Goal: Task Accomplishment & Management: Complete application form

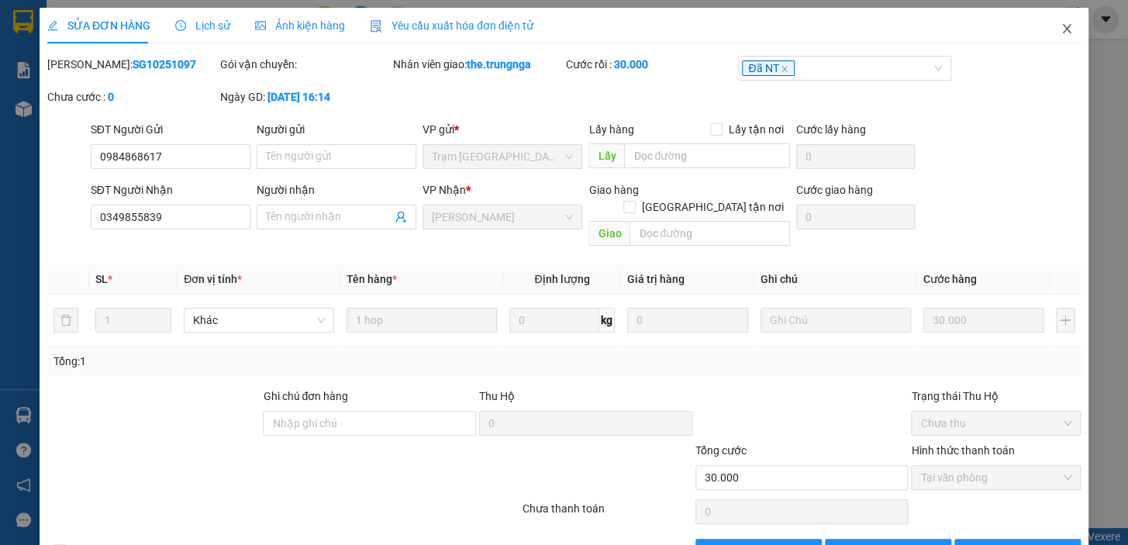
click at [1047, 26] on span "Close" at bounding box center [1066, 29] width 43 height 43
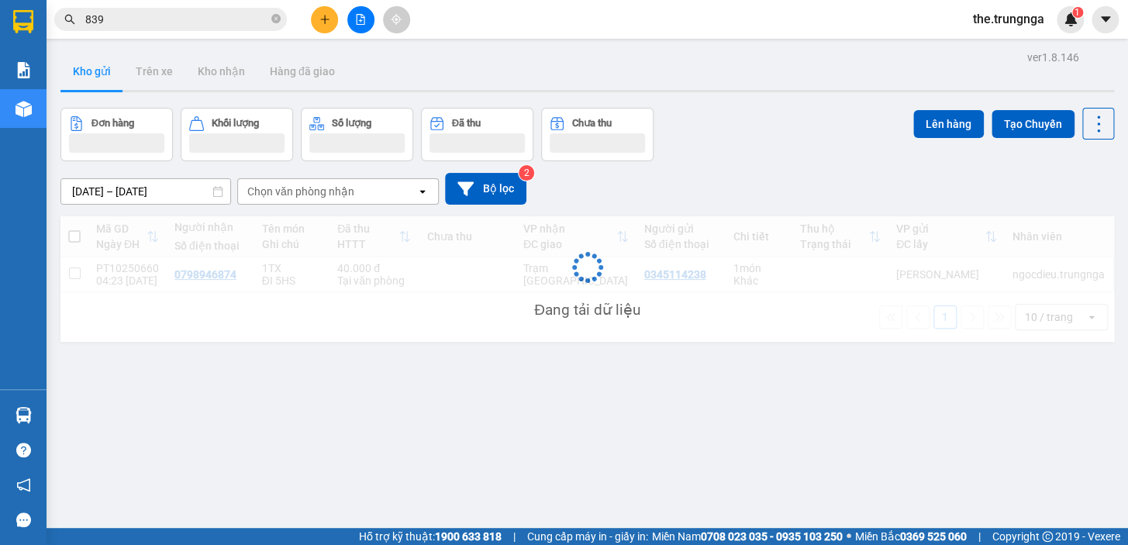
click at [112, 105] on div "ver 1.8.146 Kho gửi Trên xe Kho nhận Hàng đã giao Đơn hàng Khối lượng Số lượng …" at bounding box center [587, 318] width 1066 height 545
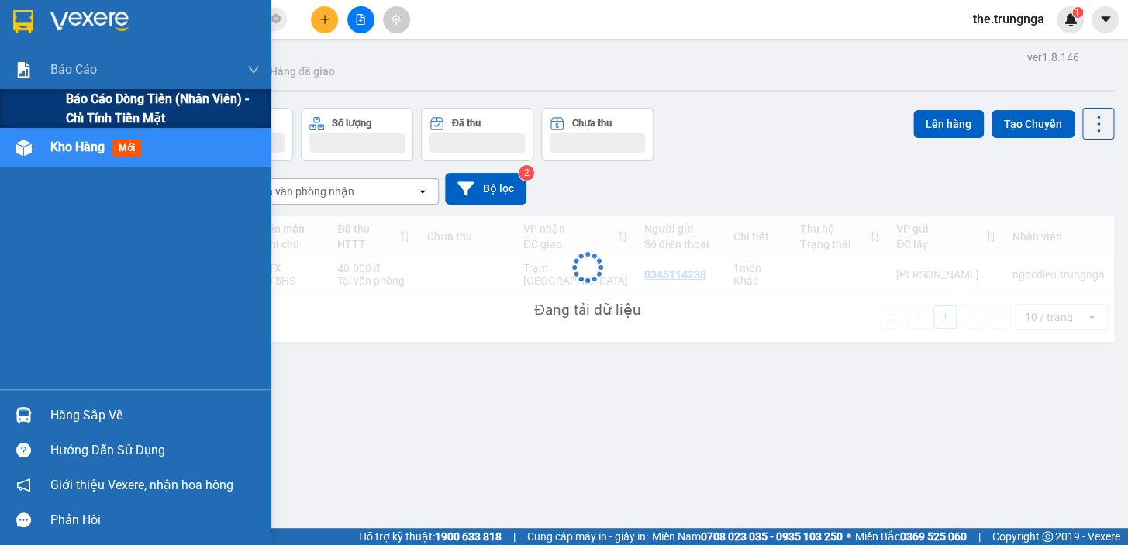
click at [133, 110] on span "Báo cáo dòng tiền (nhân viên) - chỉ tính tiền mặt" at bounding box center [163, 108] width 194 height 39
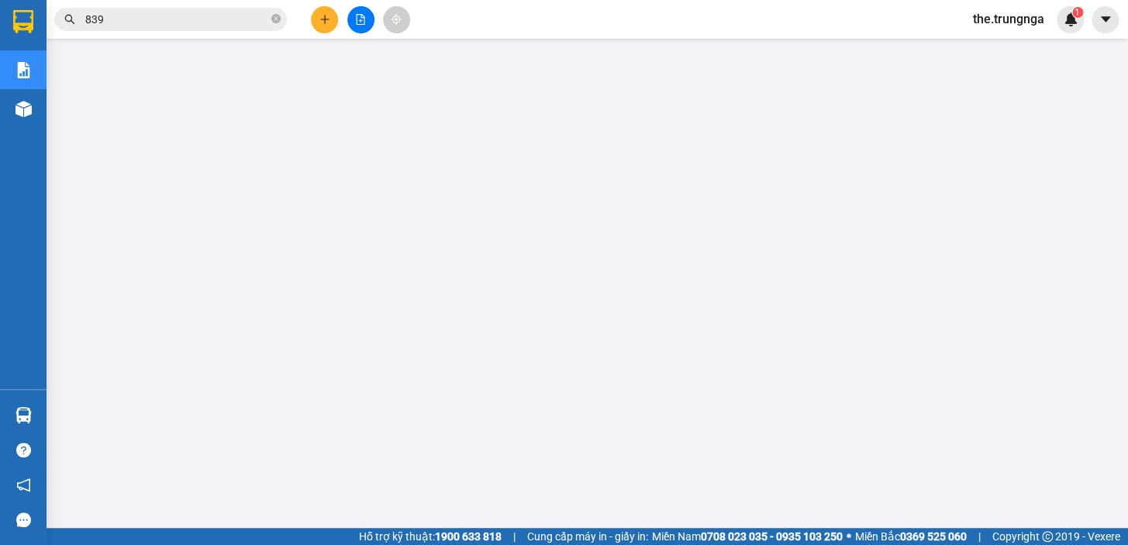
click at [1008, 22] on span "the.trungnga" at bounding box center [1008, 18] width 96 height 19
click at [1000, 51] on span "Đăng xuất" at bounding box center [1015, 48] width 65 height 17
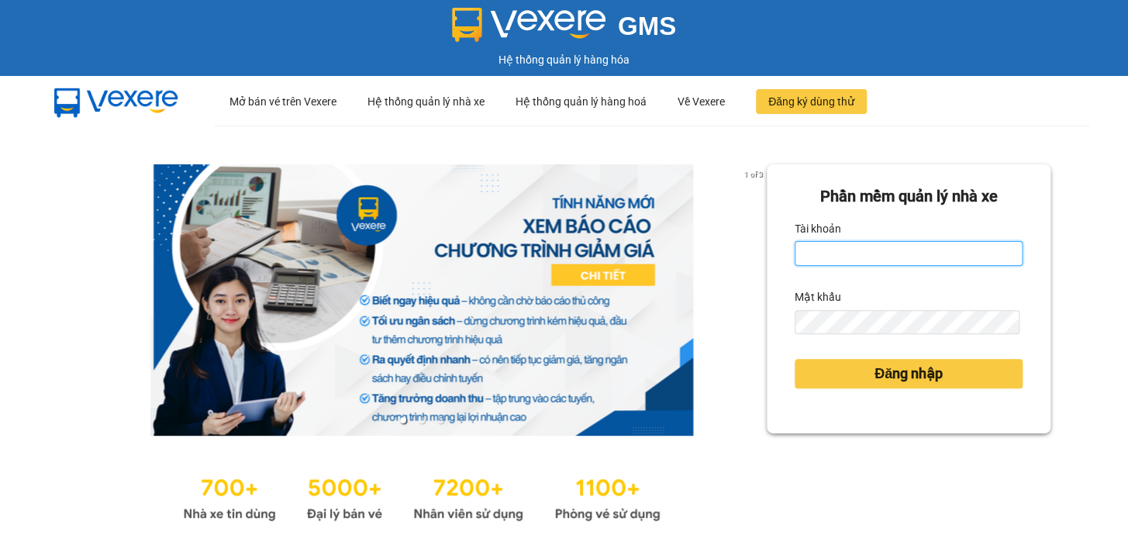
click at [833, 254] on input "Tài khoản" at bounding box center [908, 253] width 228 height 25
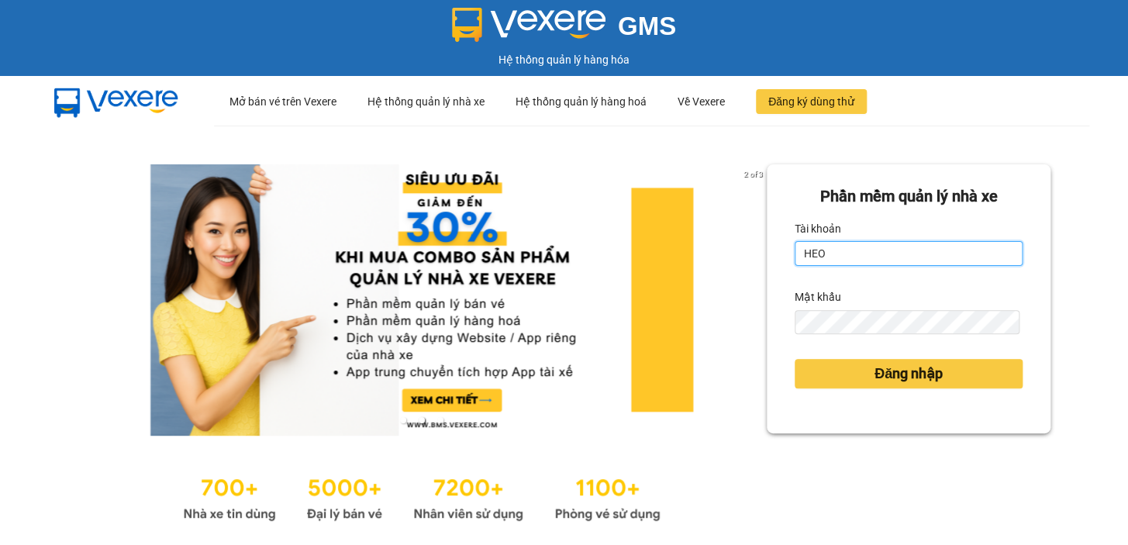
type input "heoxinh.trungnga"
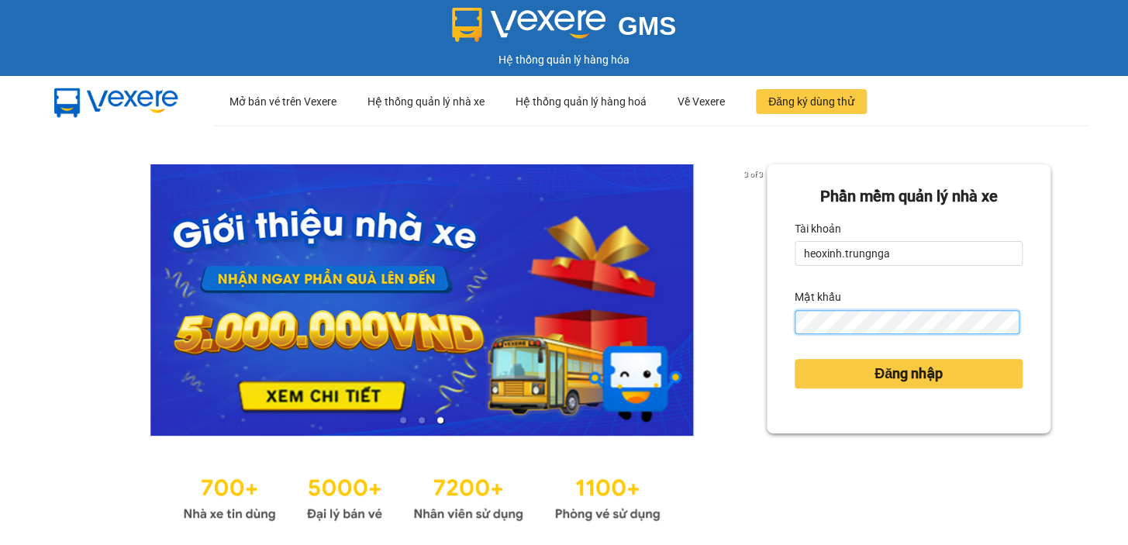
click at [794, 359] on button "Đăng nhập" at bounding box center [908, 373] width 228 height 29
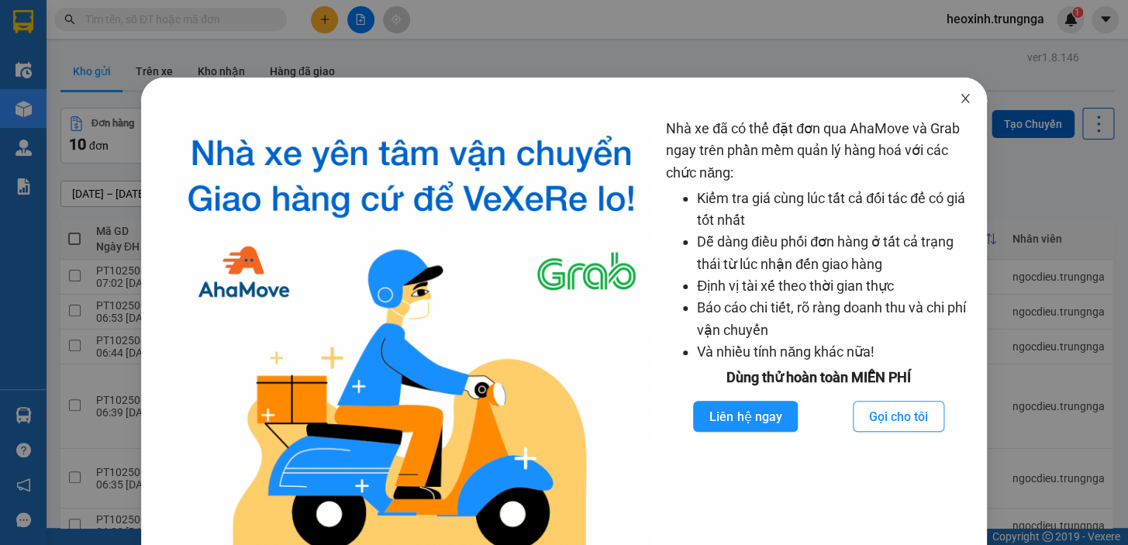
click at [959, 98] on icon "close" at bounding box center [965, 98] width 12 height 12
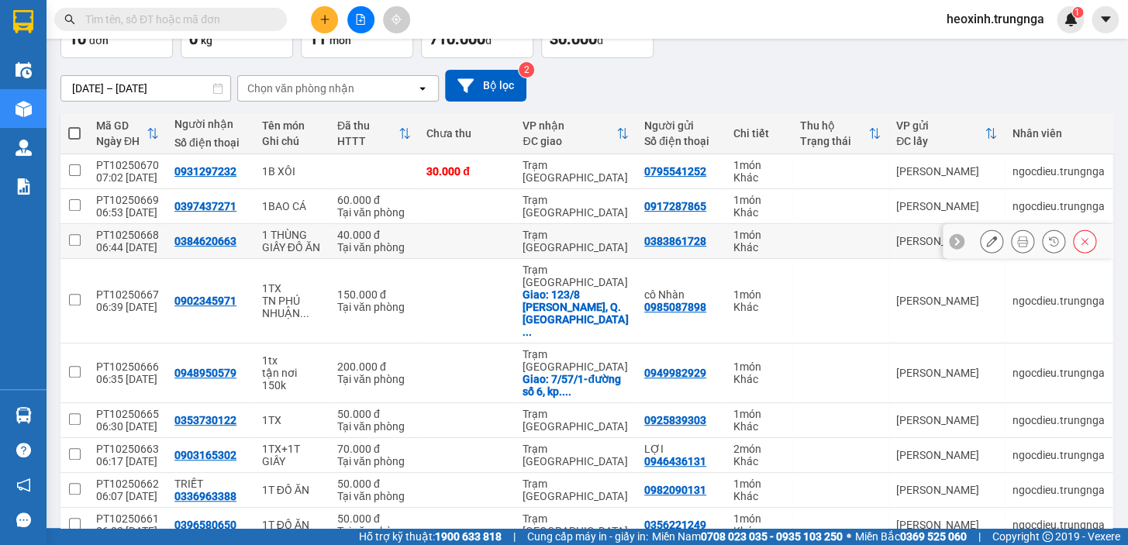
scroll to position [180, 0]
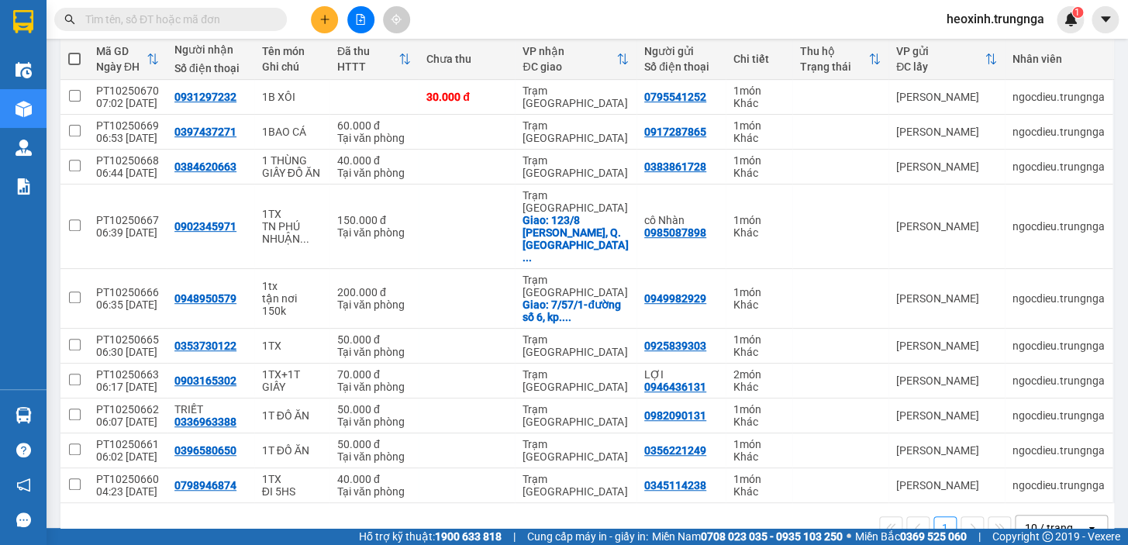
click at [1050, 520] on div "10 / trang" at bounding box center [1049, 527] width 48 height 15
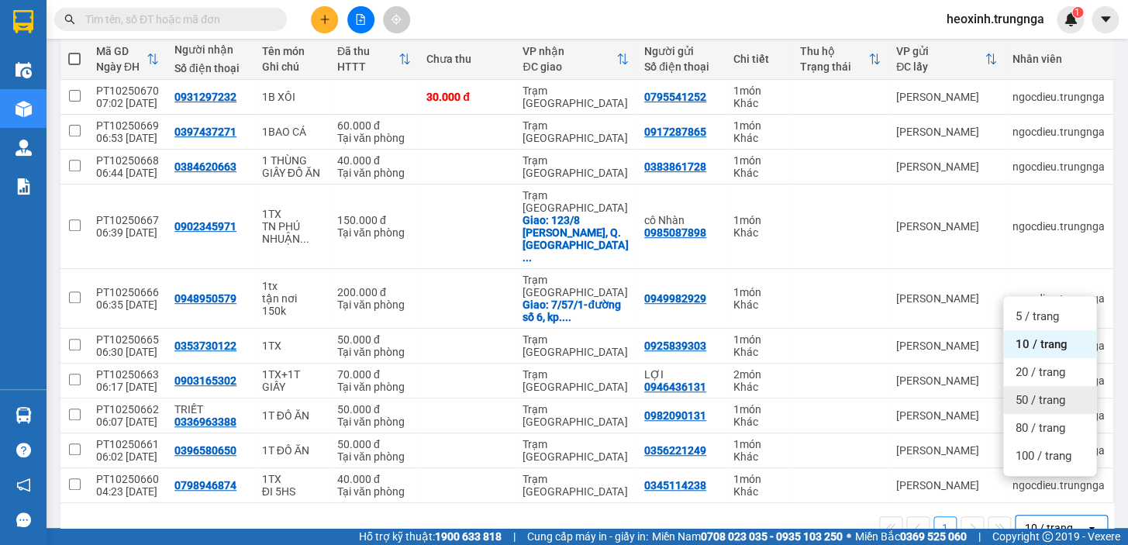
click at [1029, 395] on span "50 / trang" at bounding box center [1040, 399] width 50 height 15
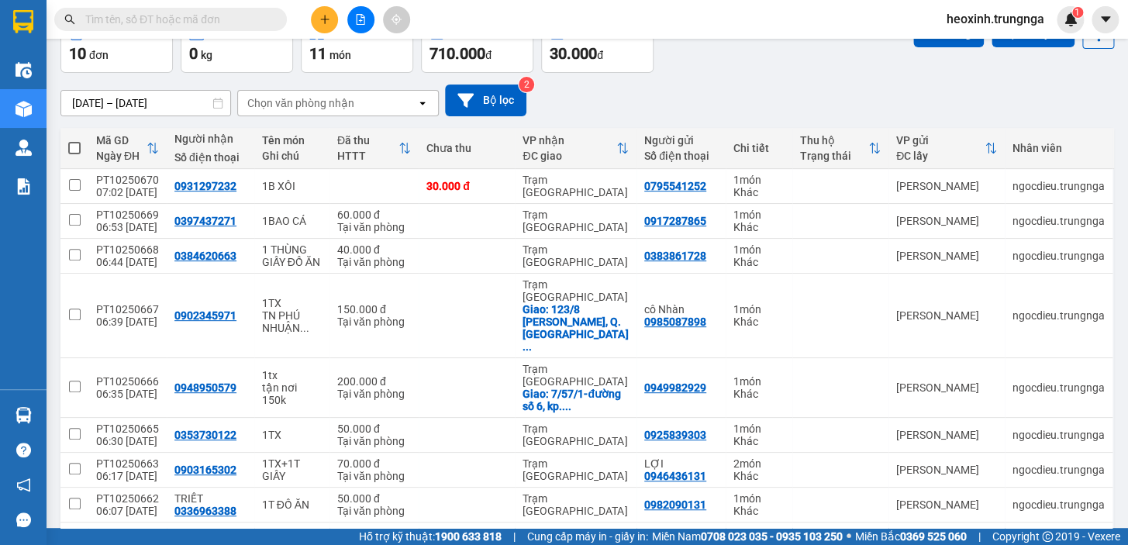
scroll to position [0, 0]
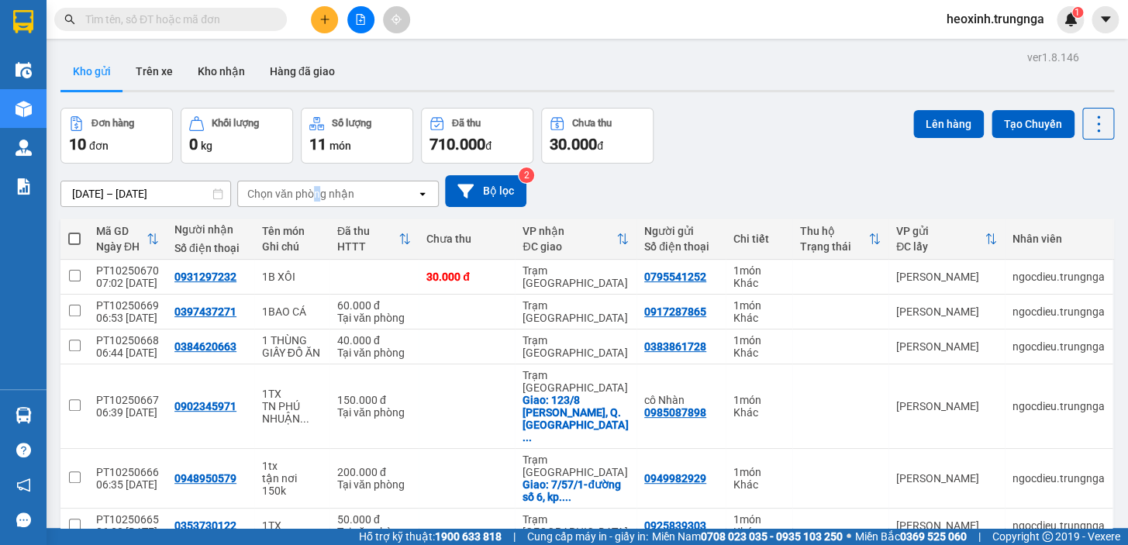
click at [316, 201] on div "Chọn văn phòng nhận" at bounding box center [300, 193] width 107 height 15
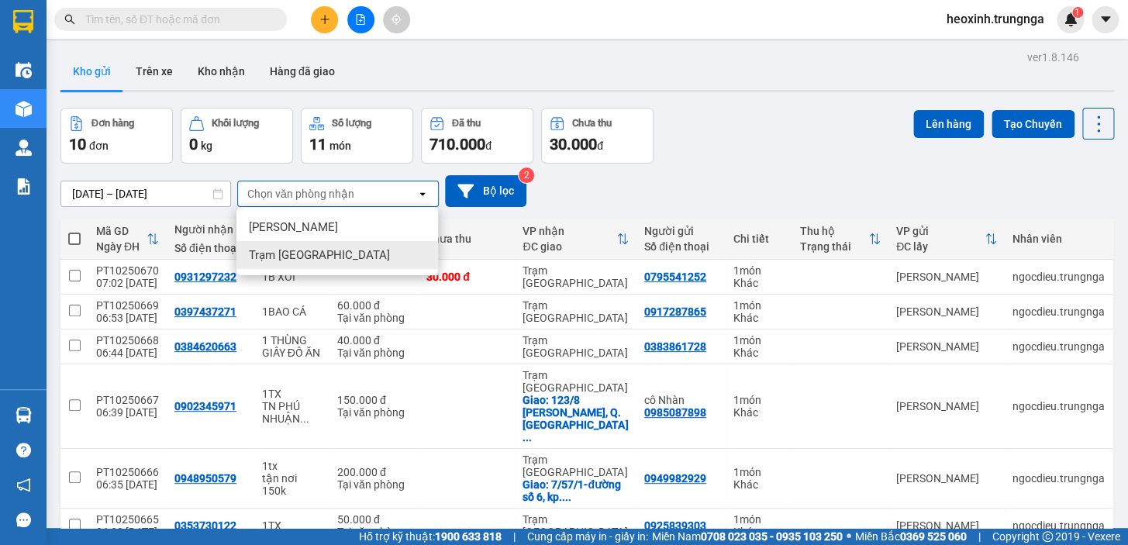
click at [326, 260] on div "Trạm [GEOGRAPHIC_DATA]" at bounding box center [336, 255] width 201 height 28
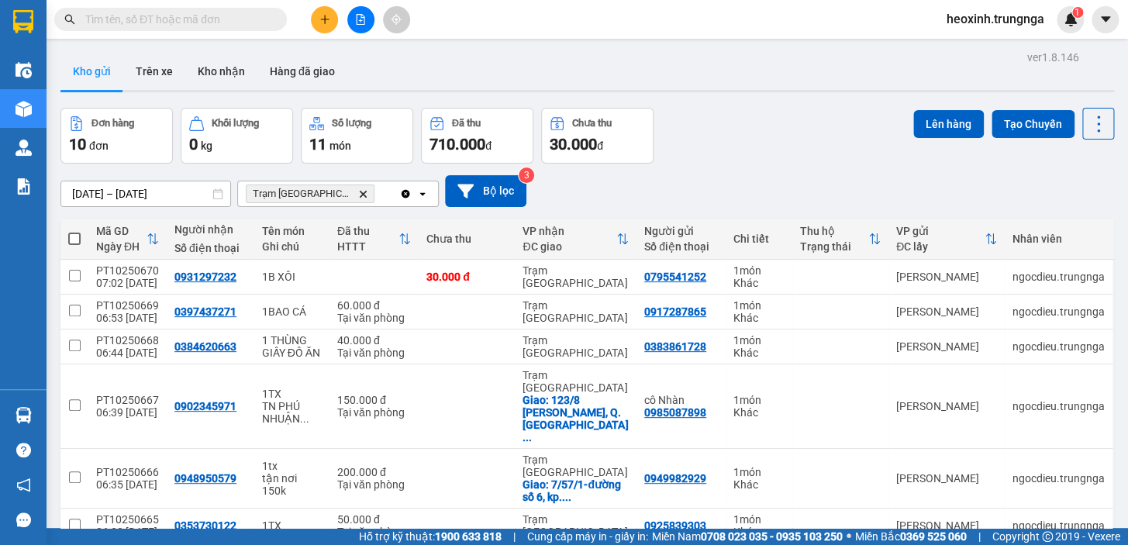
click at [326, 25] on button at bounding box center [324, 19] width 27 height 27
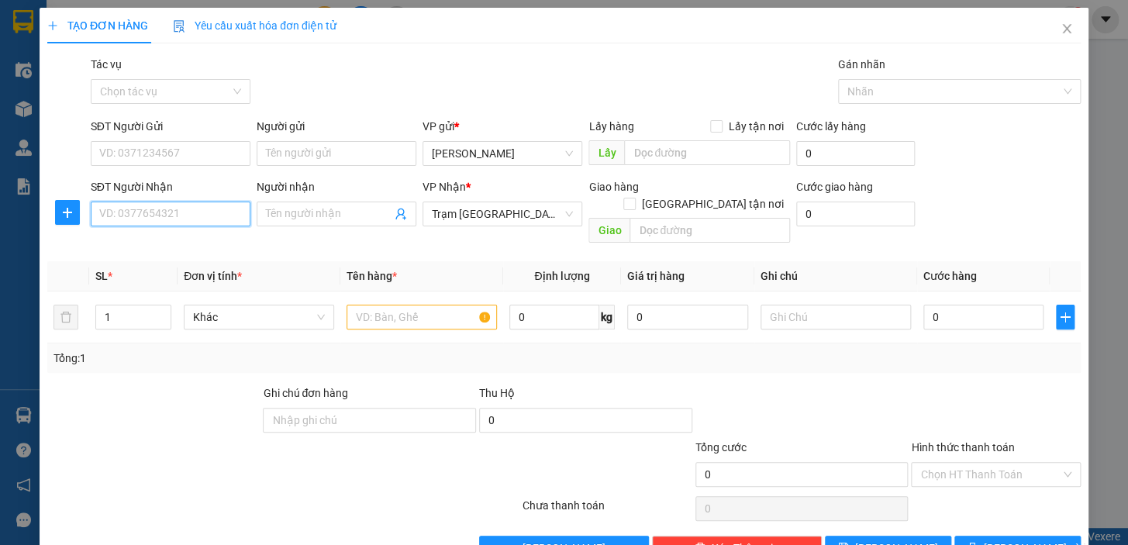
click at [122, 215] on input "SĐT Người Nhận" at bounding box center [171, 213] width 160 height 25
type input "0354395947"
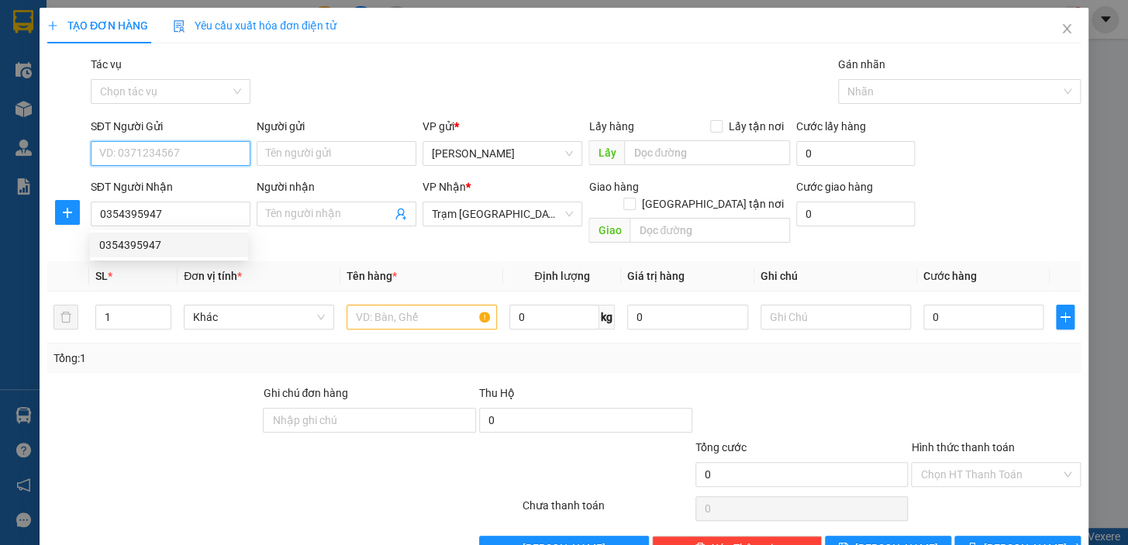
click at [139, 153] on input "SĐT Người Gửi" at bounding box center [171, 153] width 160 height 25
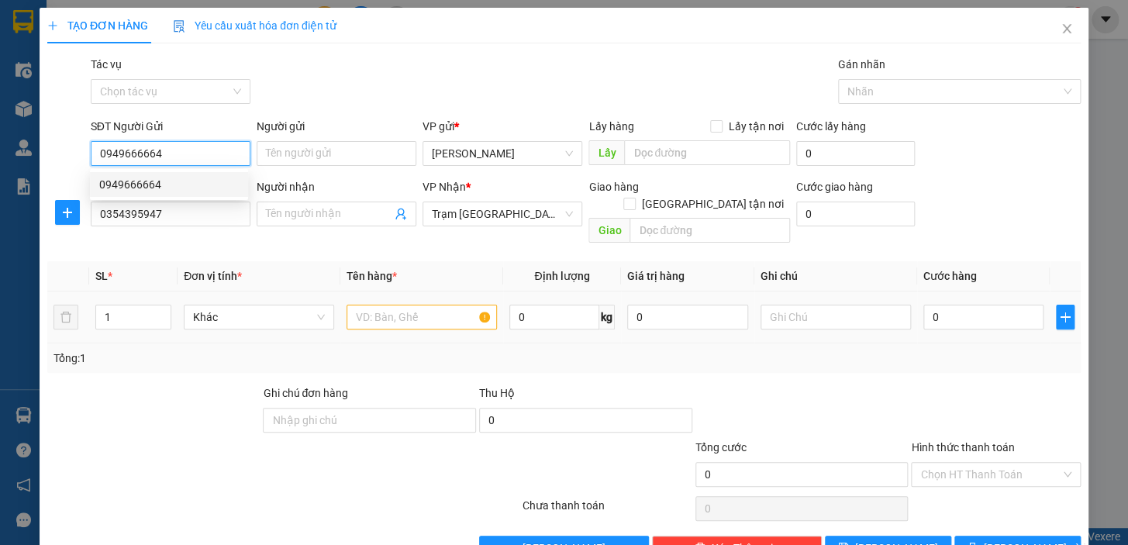
type input "0949666664"
click at [395, 305] on input "text" at bounding box center [421, 317] width 150 height 25
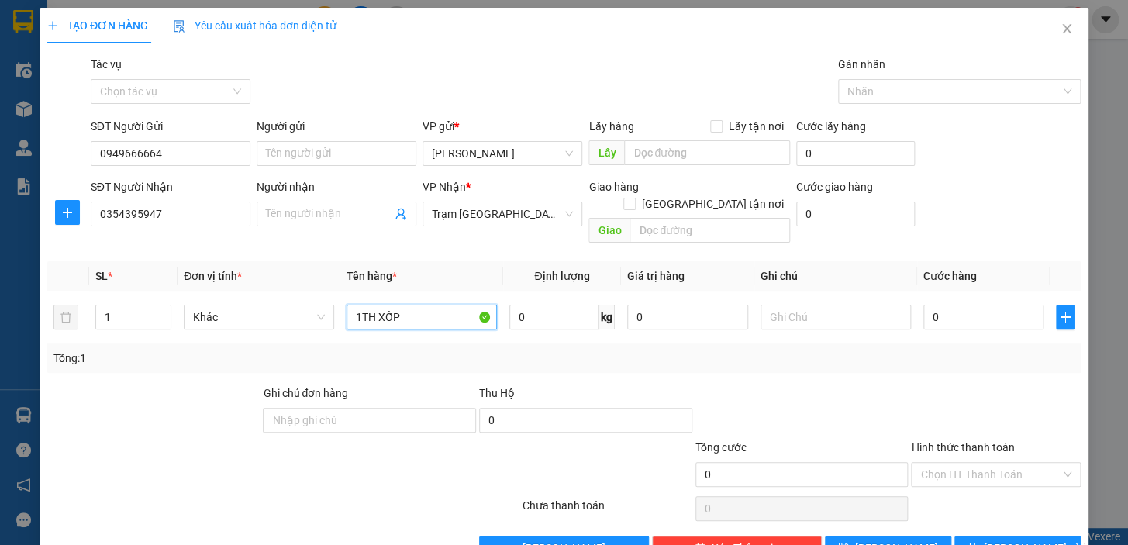
type input "1TH XỐP"
click at [790, 384] on div at bounding box center [802, 411] width 216 height 54
click at [970, 305] on input "0" at bounding box center [983, 317] width 121 height 25
click at [634, 198] on input "[GEOGRAPHIC_DATA] tận nơi" at bounding box center [628, 203] width 11 height 11
checkbox input "true"
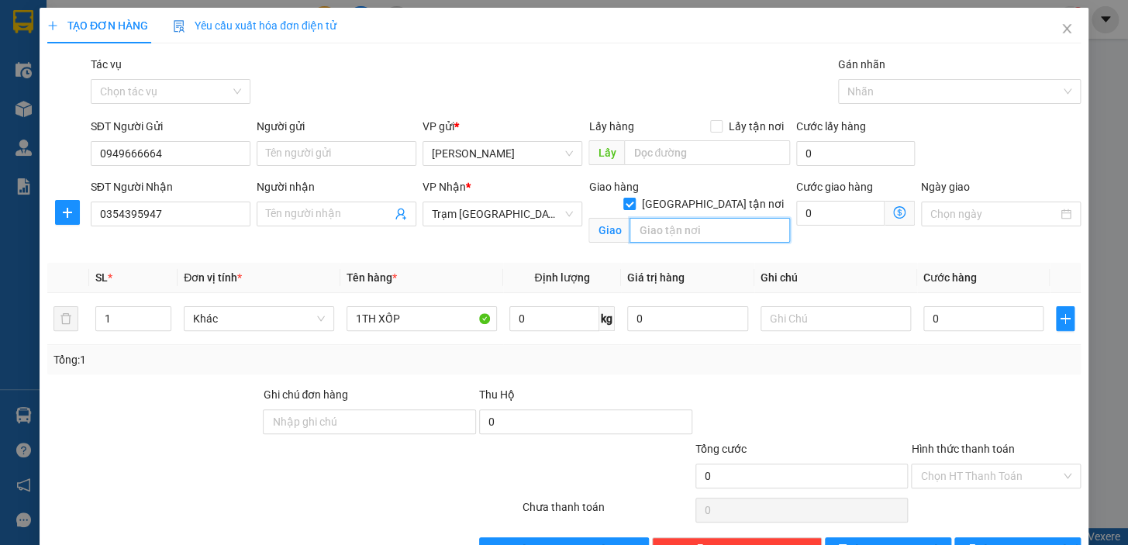
click at [694, 223] on input "text" at bounding box center [709, 230] width 160 height 25
type input "114/57/1B [PERSON_NAME][GEOGRAPHIC_DATA] - Gò Vấp"
click at [828, 218] on input "0" at bounding box center [840, 213] width 88 height 25
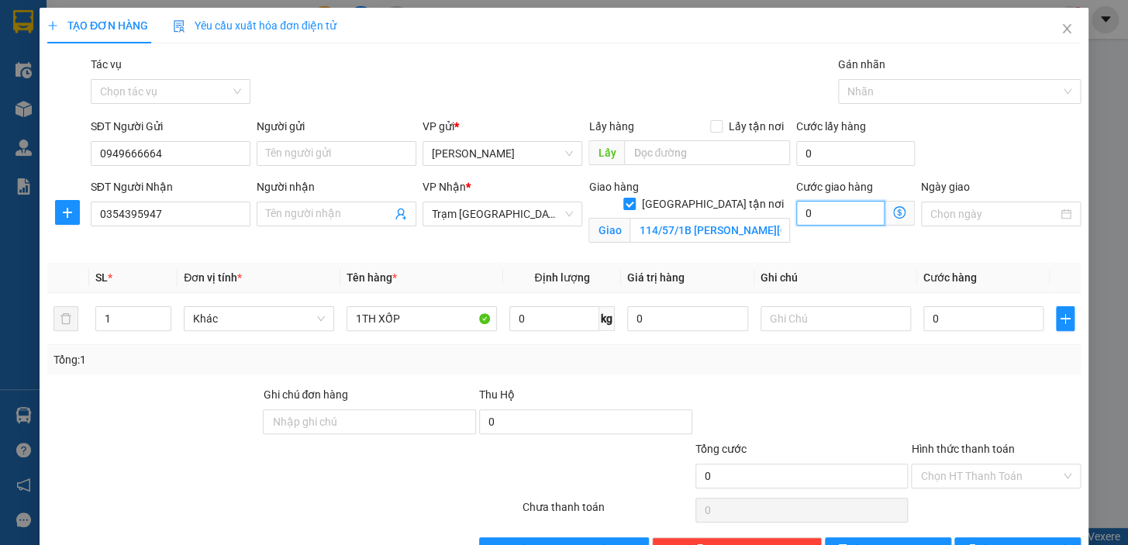
type input "1"
type input "10"
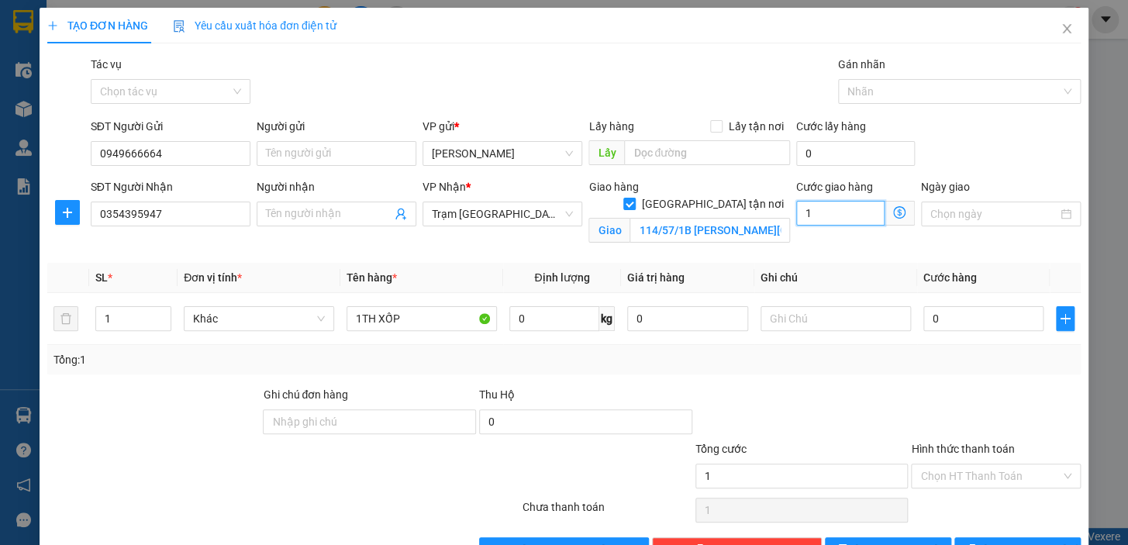
type input "10"
type input "100"
type input "100.000"
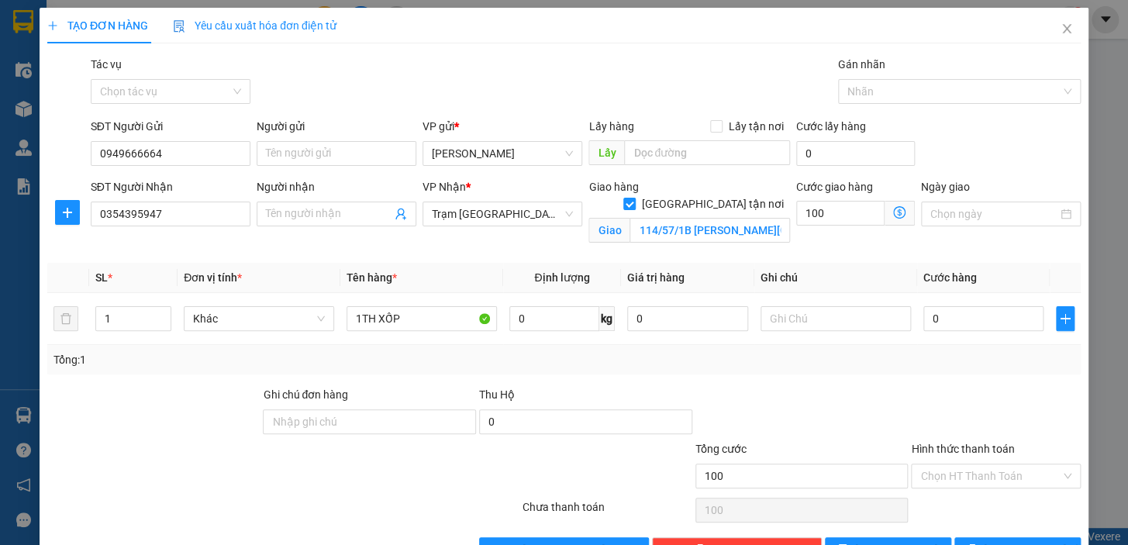
type input "100.000"
click at [779, 252] on div "Transit Pickup Surcharge Ids Transit Deliver Surcharge Ids Transit Deliver Surc…" at bounding box center [563, 309] width 1033 height 506
click at [953, 319] on input "0" at bounding box center [983, 318] width 121 height 25
type input "4"
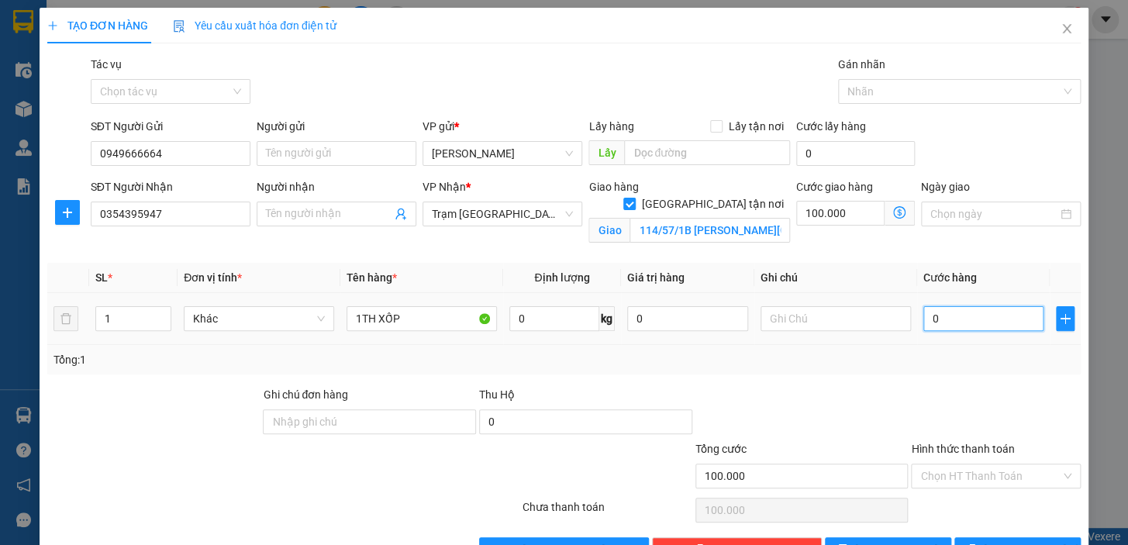
type input "100.004"
type input "40"
type input "100.040"
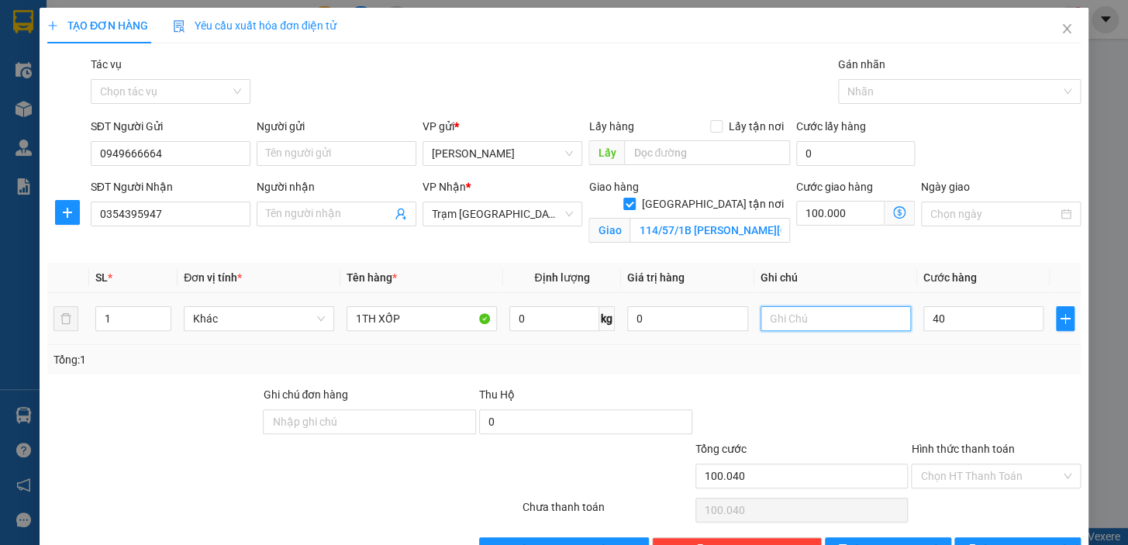
type input "40.000"
type input "140.000"
click at [855, 310] on input "text" at bounding box center [835, 318] width 150 height 25
type input "t"
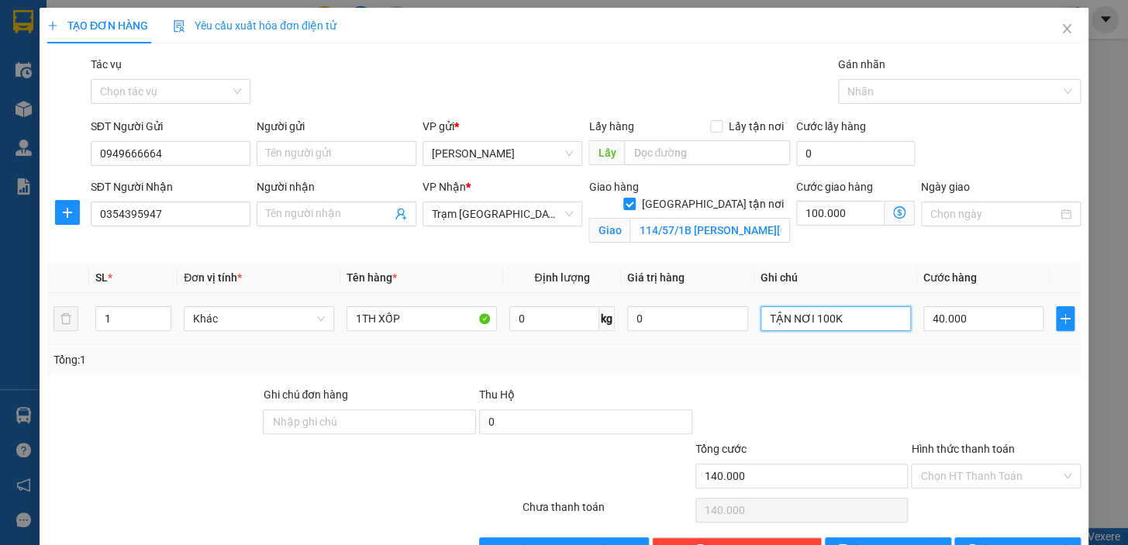
click at [760, 320] on input "TẬN NƠI 100K" at bounding box center [835, 318] width 150 height 25
type input "CK - TẬN NƠI 100K"
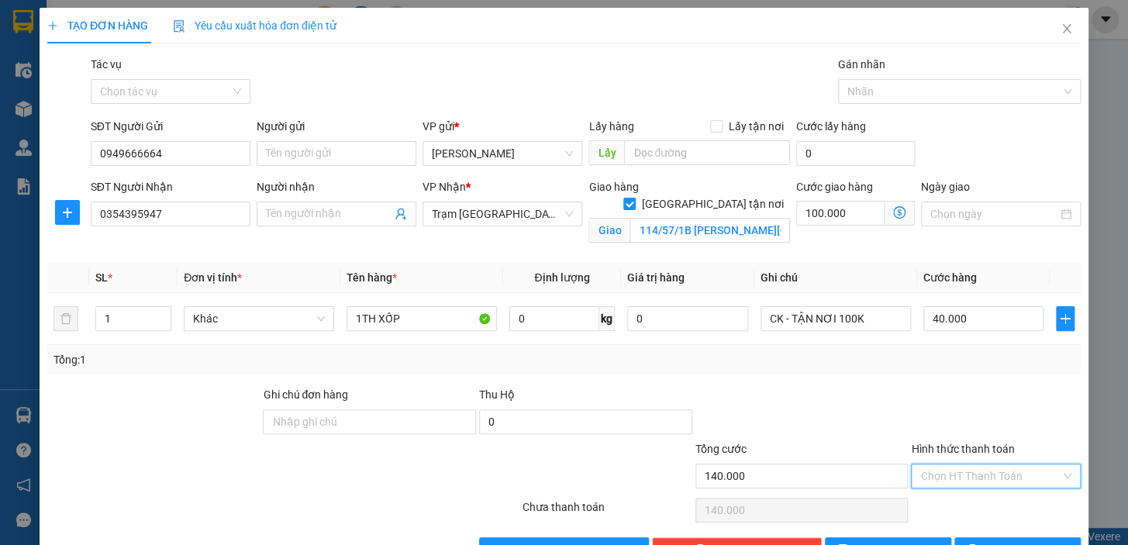
click at [938, 465] on input "Hình thức thanh toán" at bounding box center [990, 475] width 140 height 23
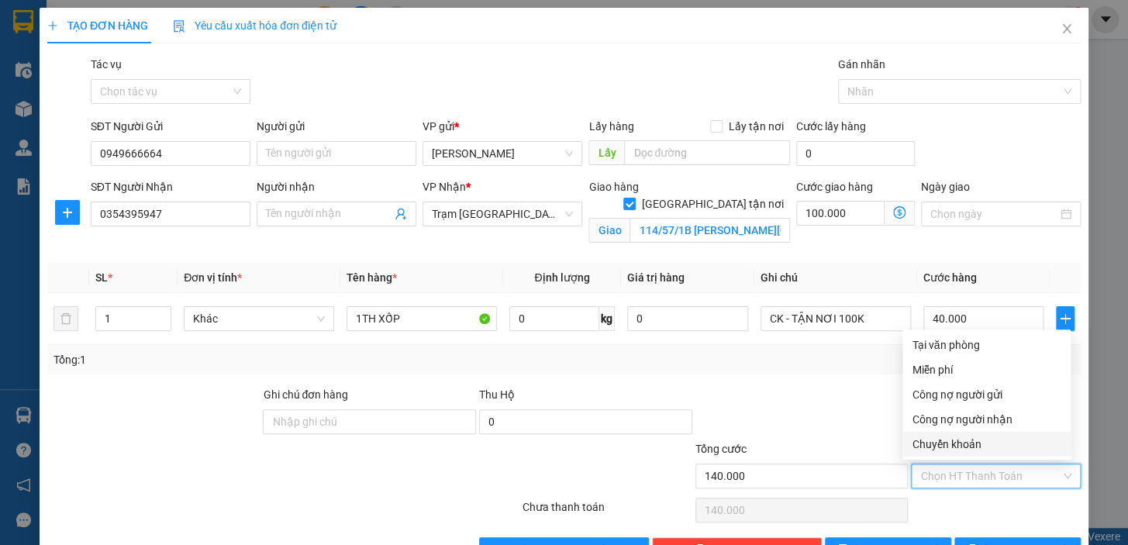
click at [953, 445] on div "Chuyển khoản" at bounding box center [986, 444] width 150 height 17
type input "0"
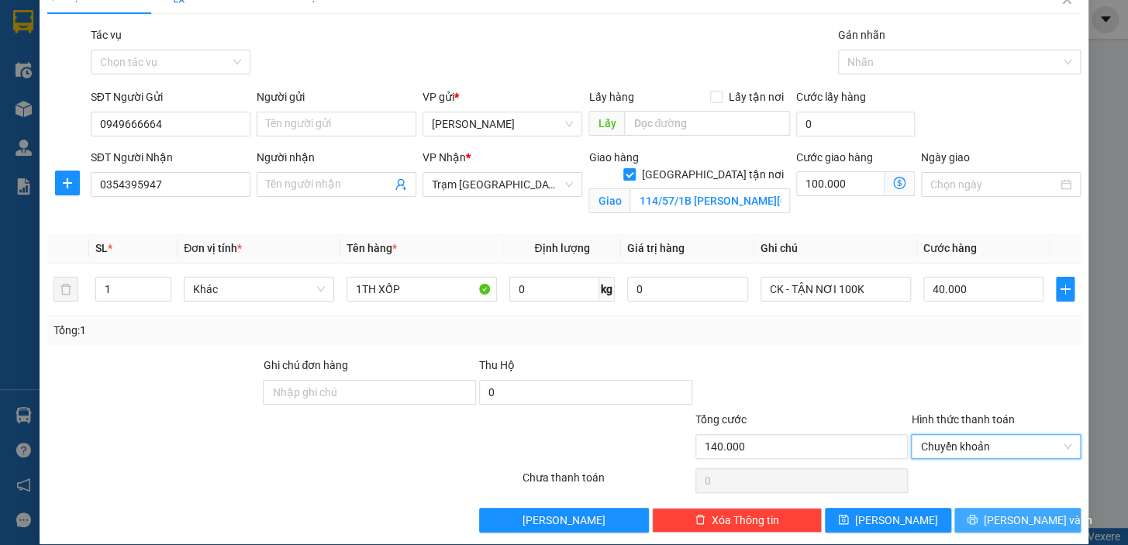
scroll to position [46, 0]
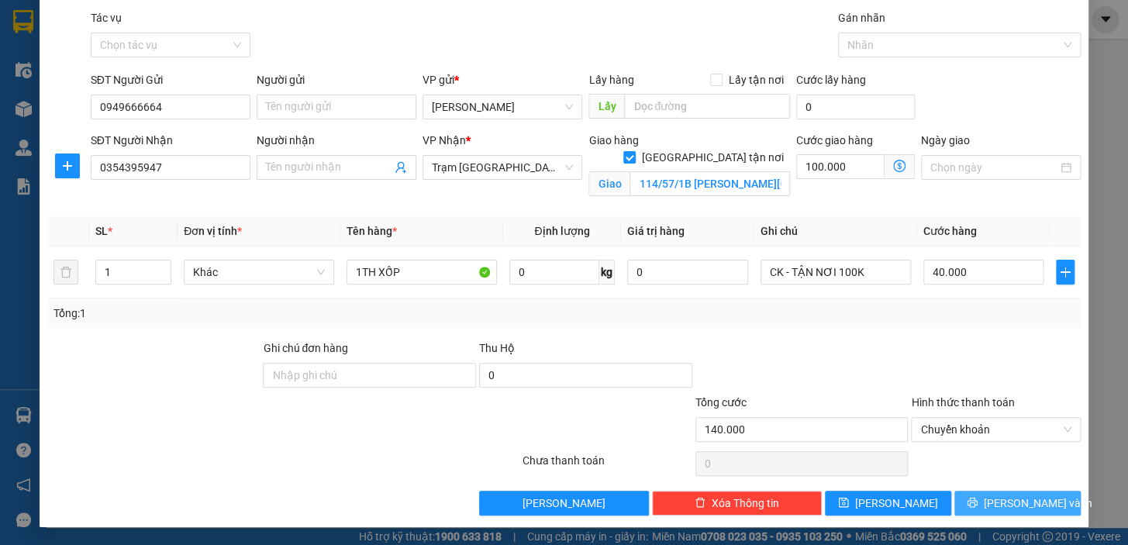
click at [966, 500] on button "[PERSON_NAME] và In" at bounding box center [1017, 503] width 126 height 25
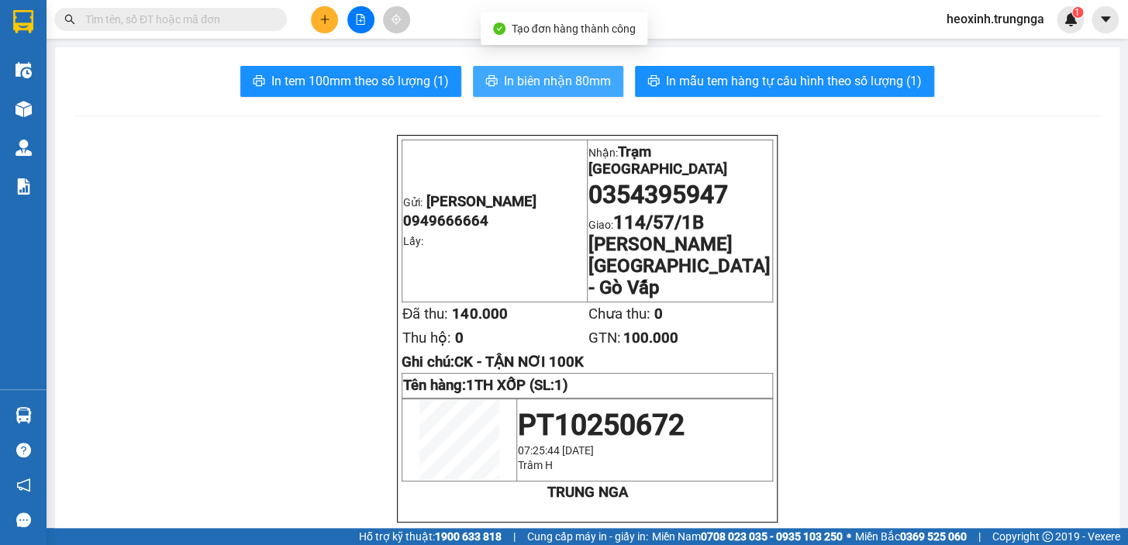
click at [567, 81] on span "In biên nhận 80mm" at bounding box center [557, 80] width 107 height 19
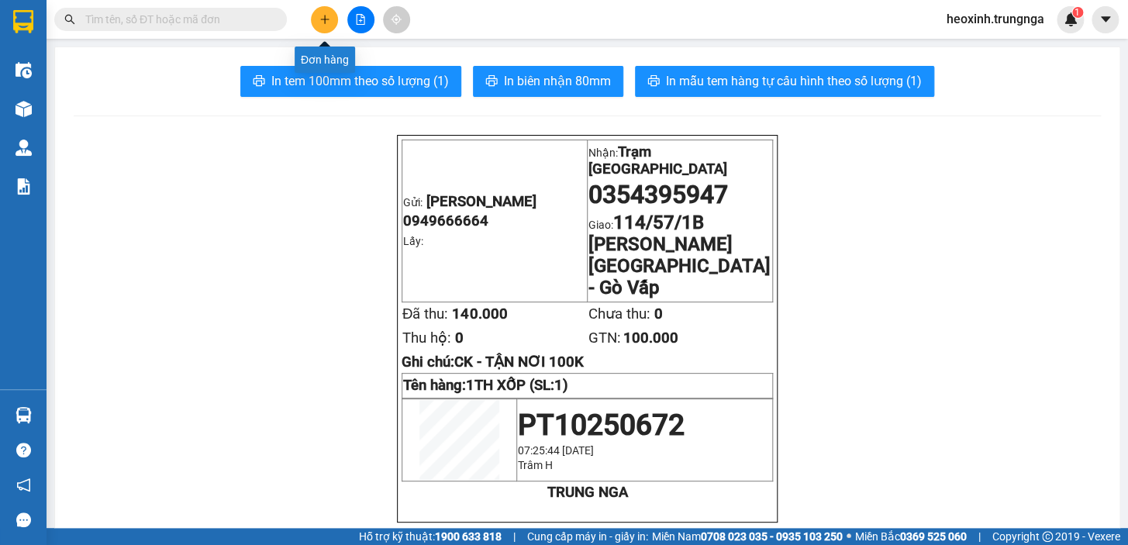
click at [325, 19] on icon "plus" at bounding box center [324, 19] width 9 height 1
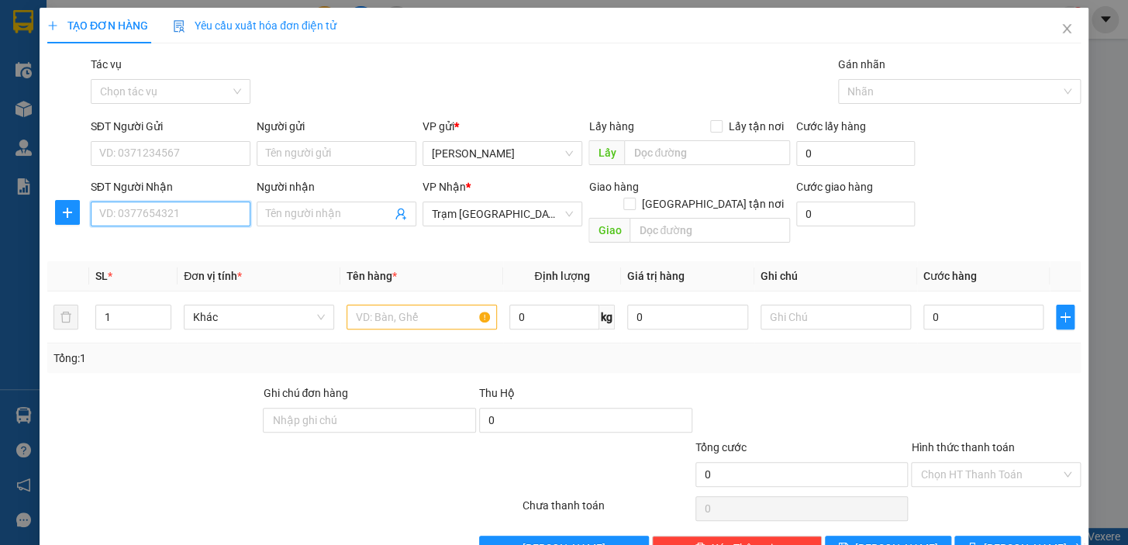
click at [186, 211] on input "SĐT Người Nhận" at bounding box center [171, 213] width 160 height 25
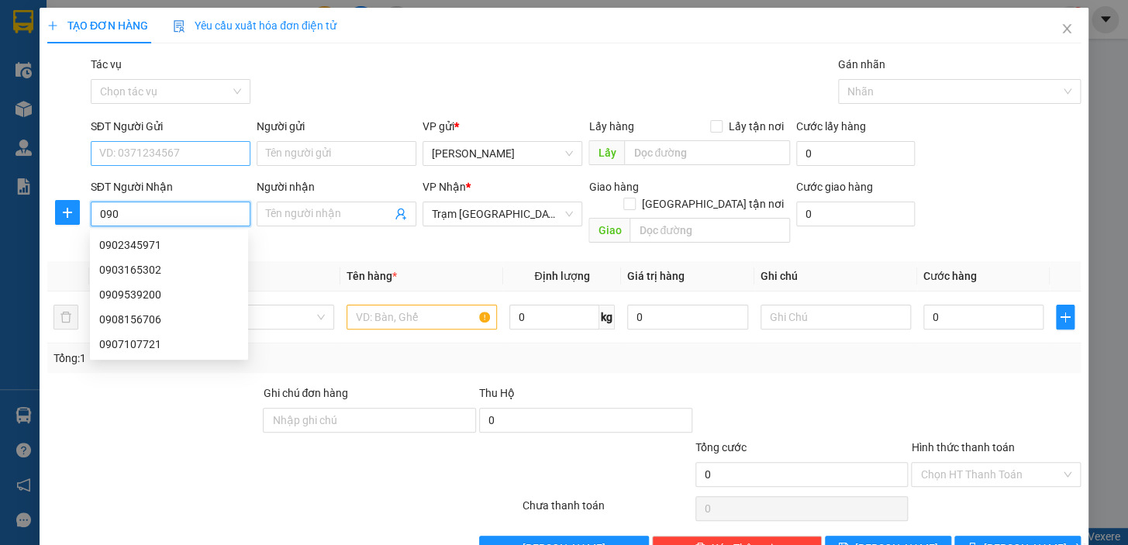
type input "090"
click at [211, 150] on input "SĐT Người Gửi" at bounding box center [171, 153] width 160 height 25
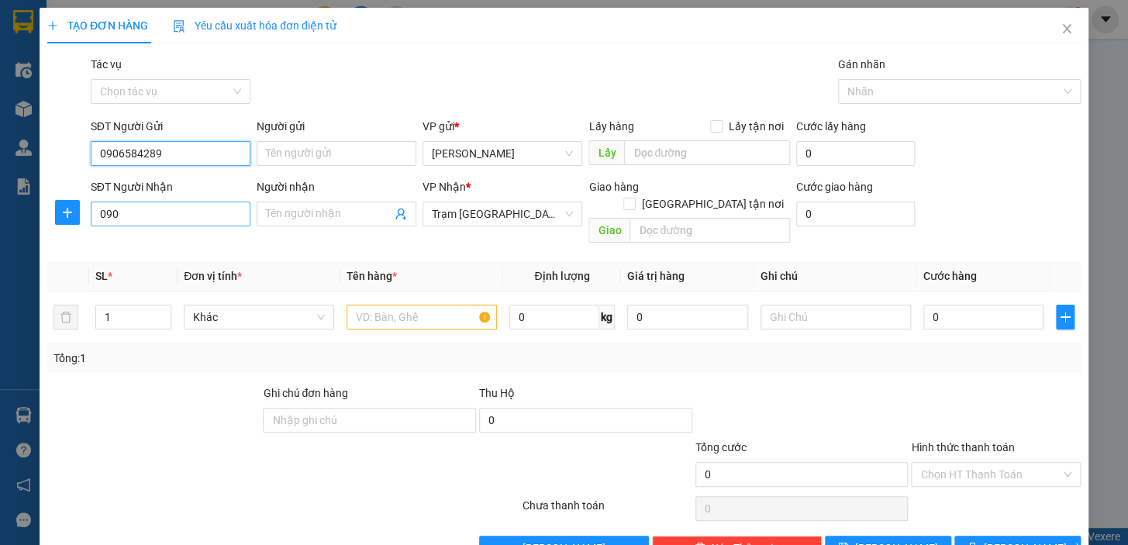
type input "0906584289"
click at [137, 217] on input "090" at bounding box center [171, 213] width 160 height 25
type input "0"
type input "0963156738"
click at [370, 305] on input "text" at bounding box center [421, 317] width 150 height 25
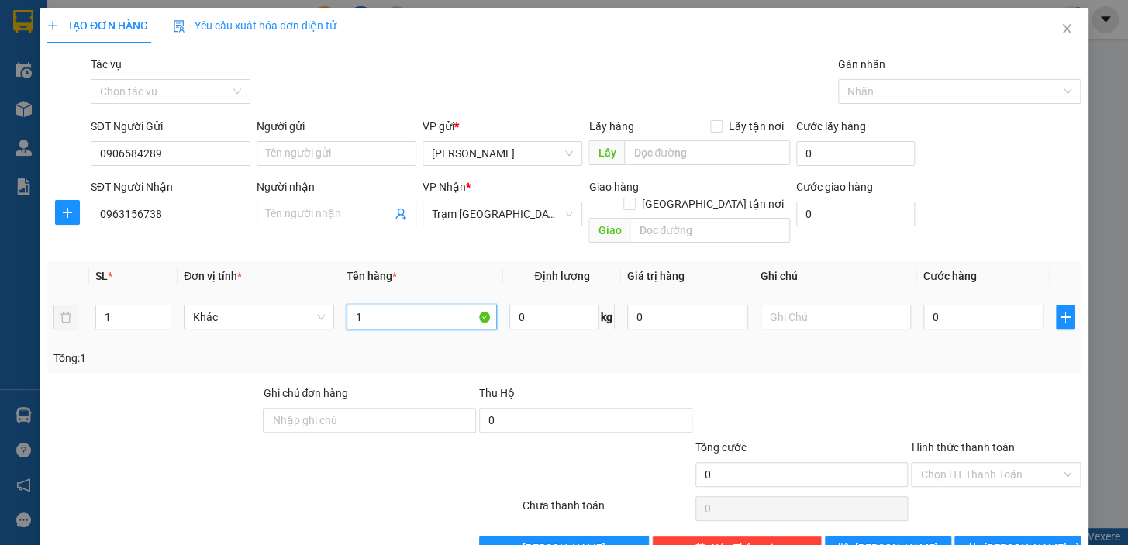
type input "1"
type input "1 KI TLONG"
click at [966, 305] on input "0" at bounding box center [983, 317] width 121 height 25
type input "4"
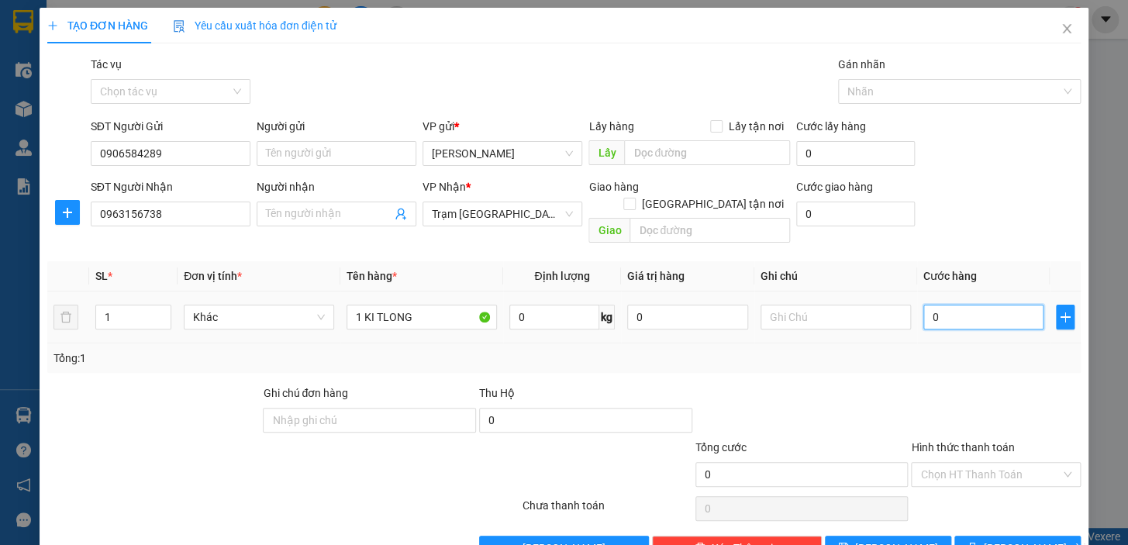
type input "4"
type input "40"
type input "40.000"
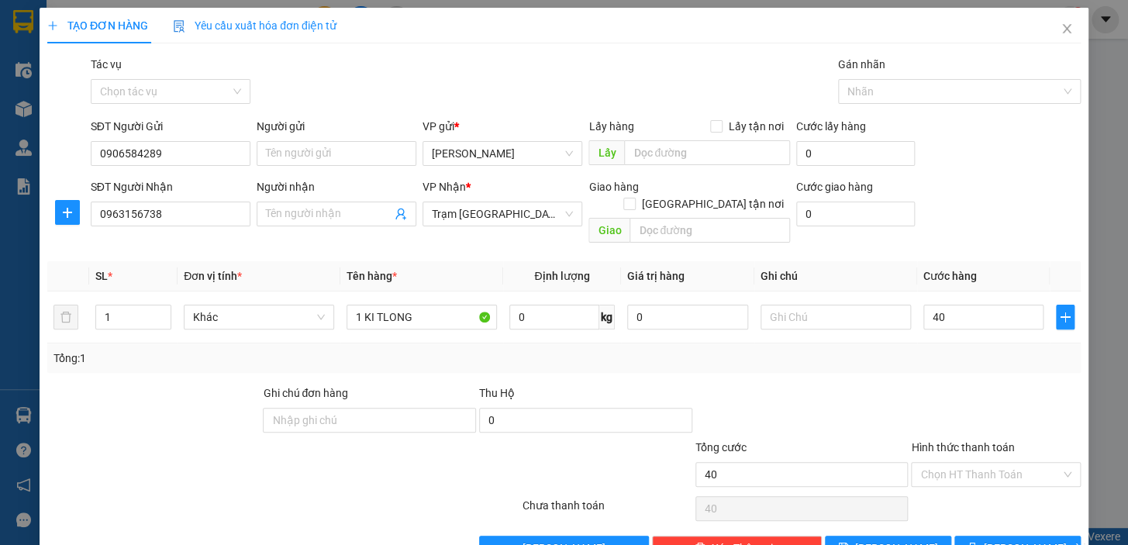
type input "40.000"
click at [823, 350] on div "Tổng: 1" at bounding box center [563, 358] width 1021 height 17
click at [937, 463] on input "Hình thức thanh toán" at bounding box center [990, 474] width 140 height 23
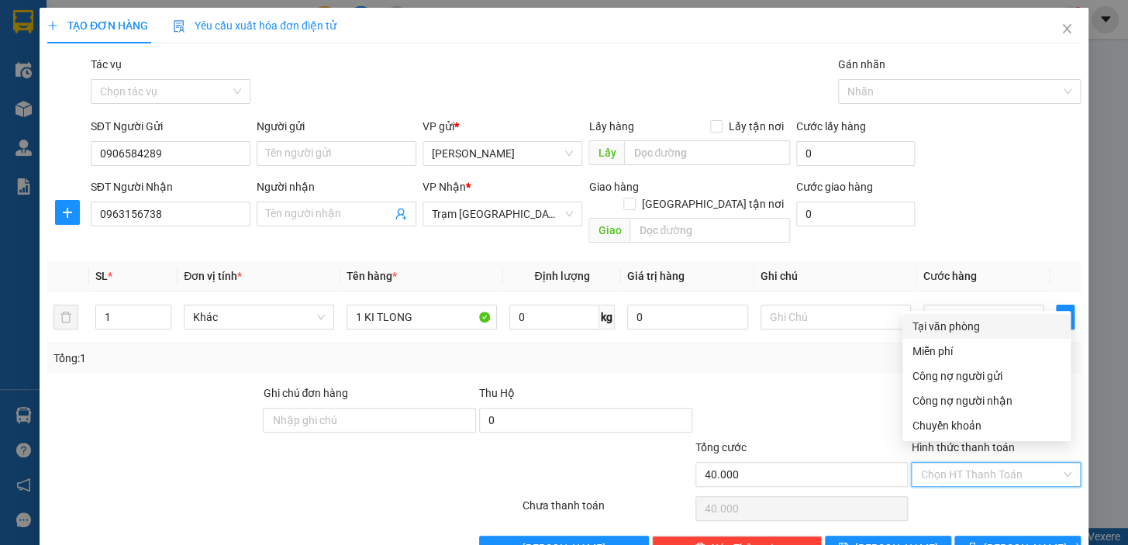
click at [958, 329] on div "Tại văn phòng" at bounding box center [986, 326] width 150 height 17
type input "0"
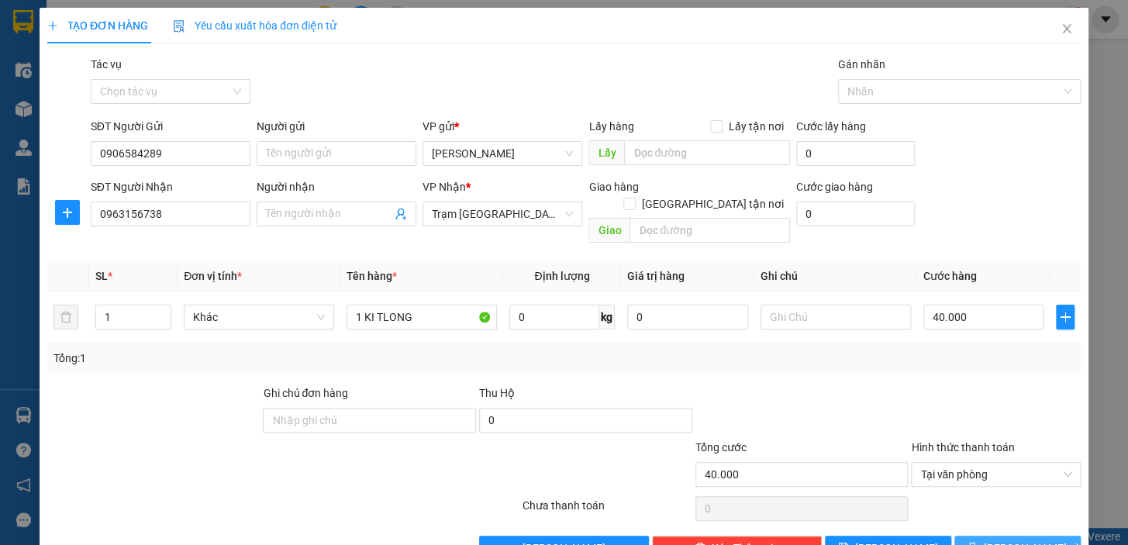
click at [994, 539] on span "[PERSON_NAME] và In" at bounding box center [1037, 547] width 108 height 17
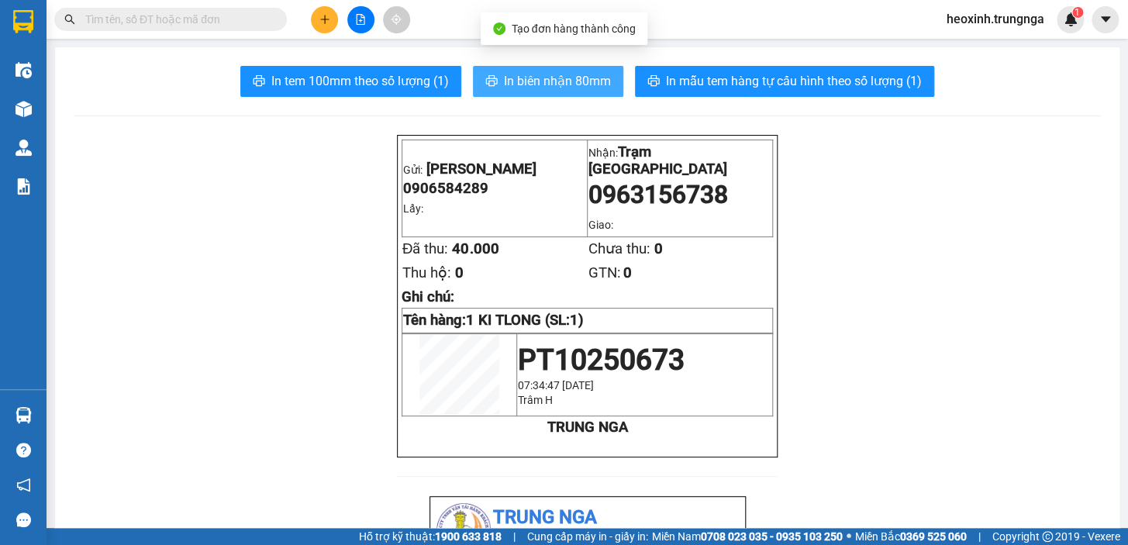
click at [532, 83] on span "In biên nhận 80mm" at bounding box center [557, 80] width 107 height 19
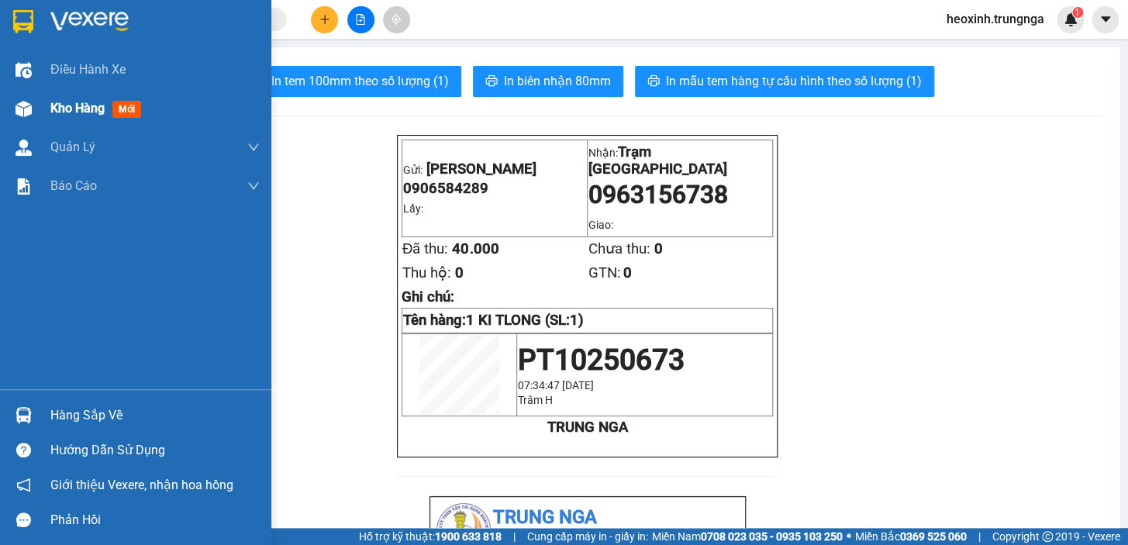
click at [80, 106] on span "Kho hàng" at bounding box center [77, 108] width 54 height 15
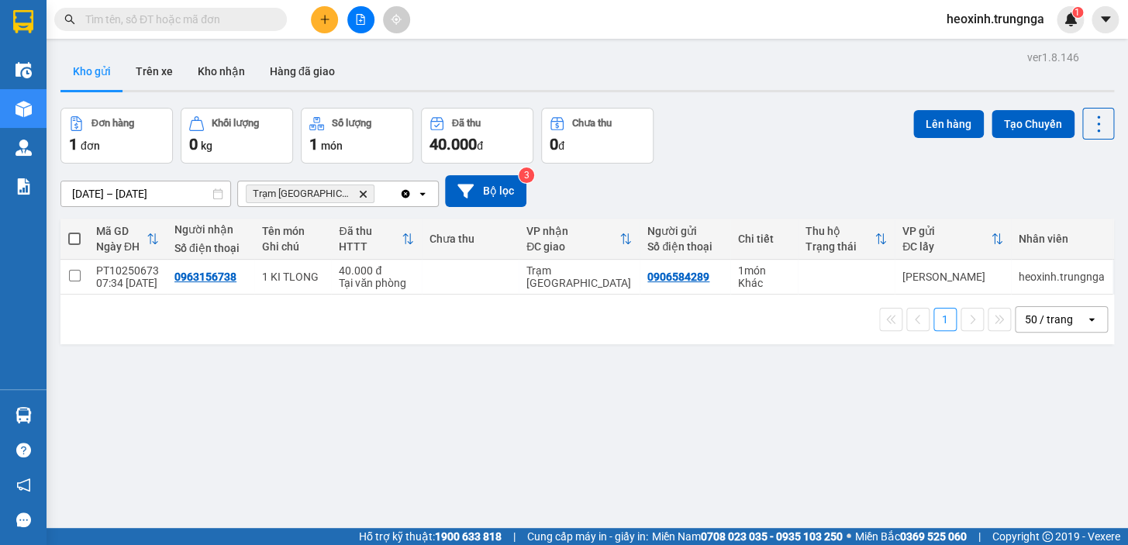
click at [315, 19] on button at bounding box center [324, 19] width 27 height 27
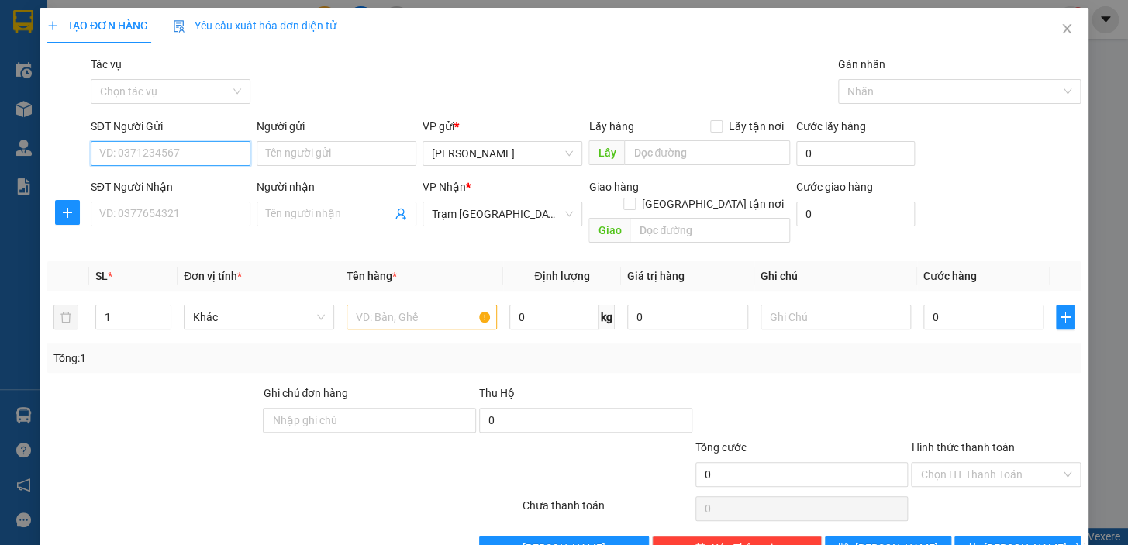
click at [205, 157] on input "SĐT Người Gửi" at bounding box center [171, 153] width 160 height 25
click at [183, 213] on input "SĐT Người Nhận" at bounding box center [171, 213] width 160 height 25
type input "0938951680"
click at [146, 157] on input "SĐT Người Gửi" at bounding box center [171, 153] width 160 height 25
type input "0906584289"
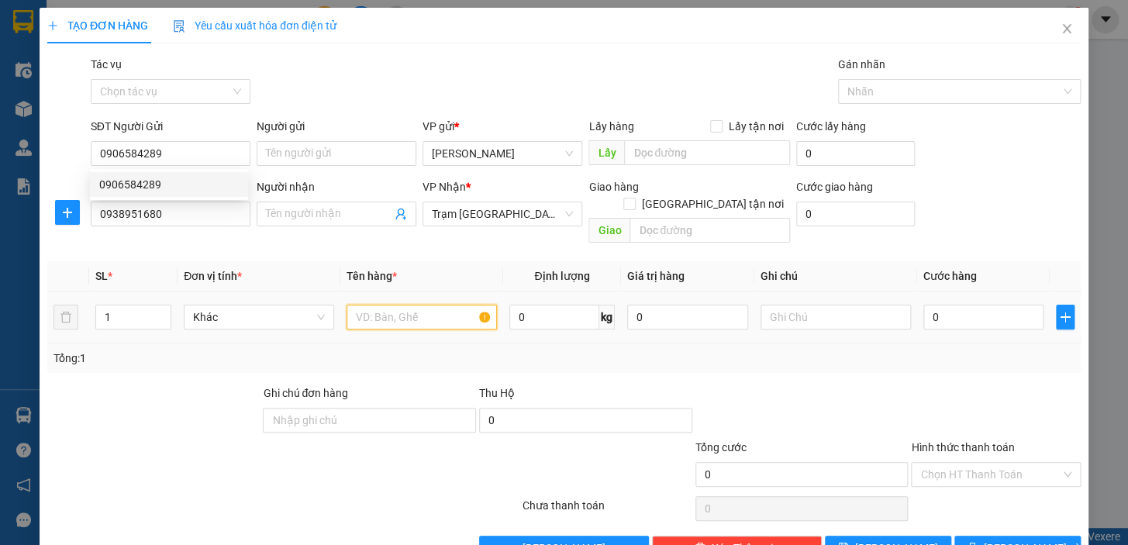
click at [393, 305] on input "text" at bounding box center [421, 317] width 150 height 25
type input "1"
type input "T"
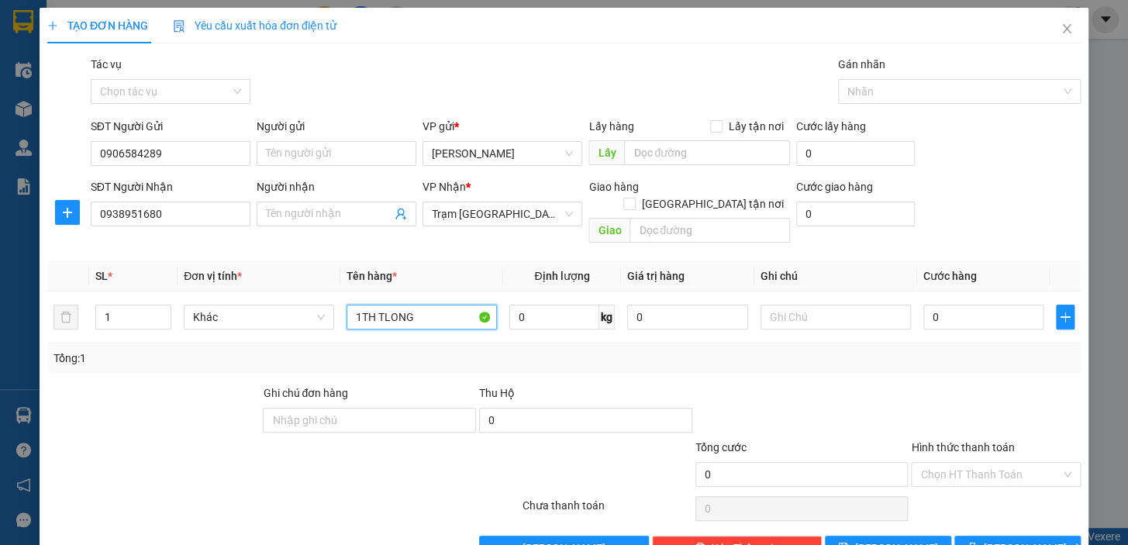
type input "1TH TLONG"
click at [620, 353] on div "Tổng: 1" at bounding box center [563, 357] width 1033 height 29
click at [972, 305] on input "0" at bounding box center [983, 317] width 121 height 25
type input "4"
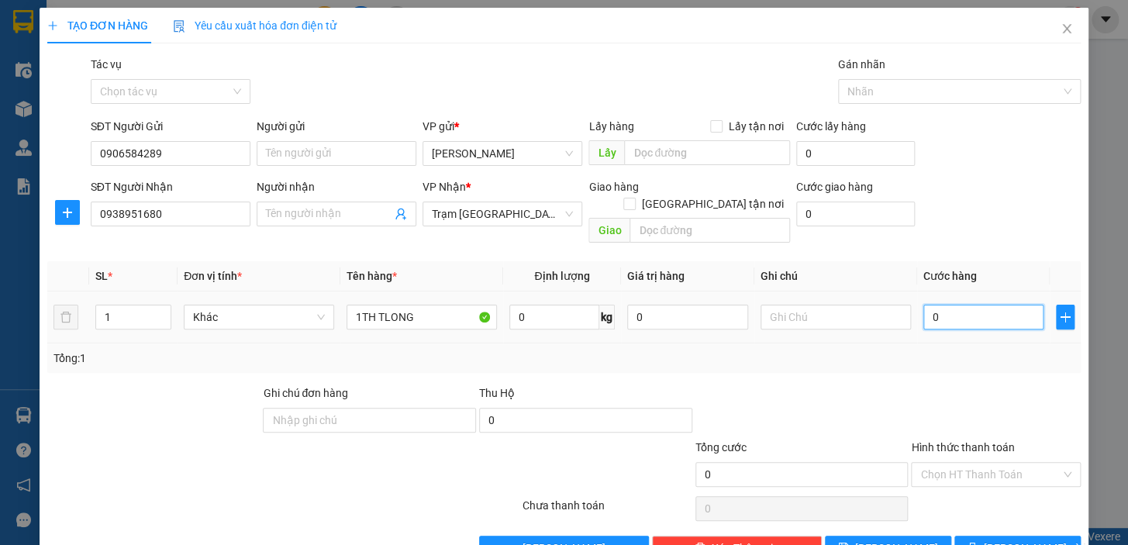
type input "4"
type input "40"
type input "40.000"
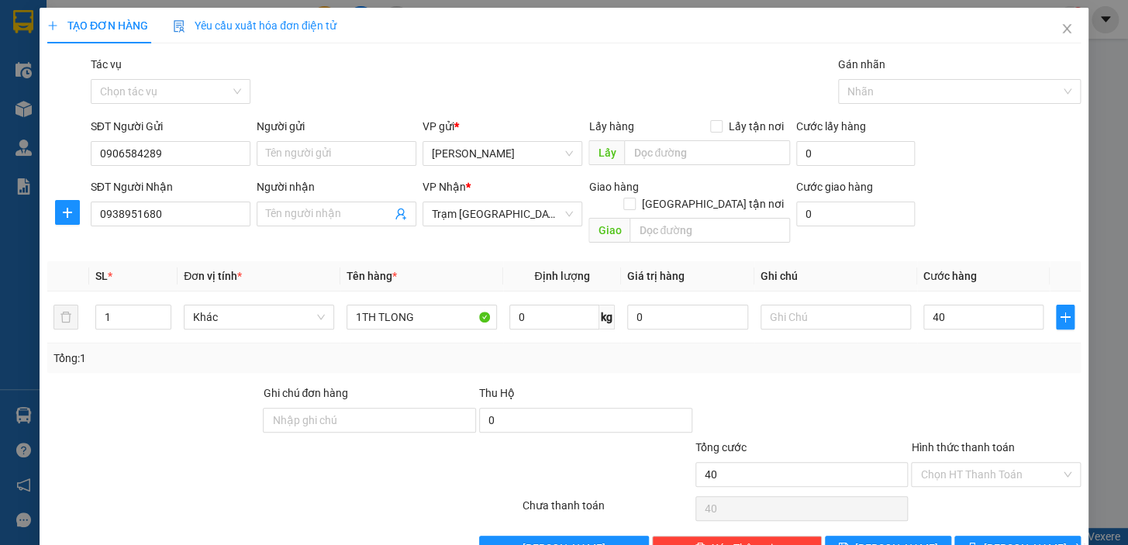
type input "40.000"
click at [698, 365] on div "Transit Pickup Surcharge Ids Transit Deliver Surcharge Ids Transit Deliver Surc…" at bounding box center [563, 308] width 1033 height 505
click at [920, 463] on input "Hình thức thanh toán" at bounding box center [990, 474] width 140 height 23
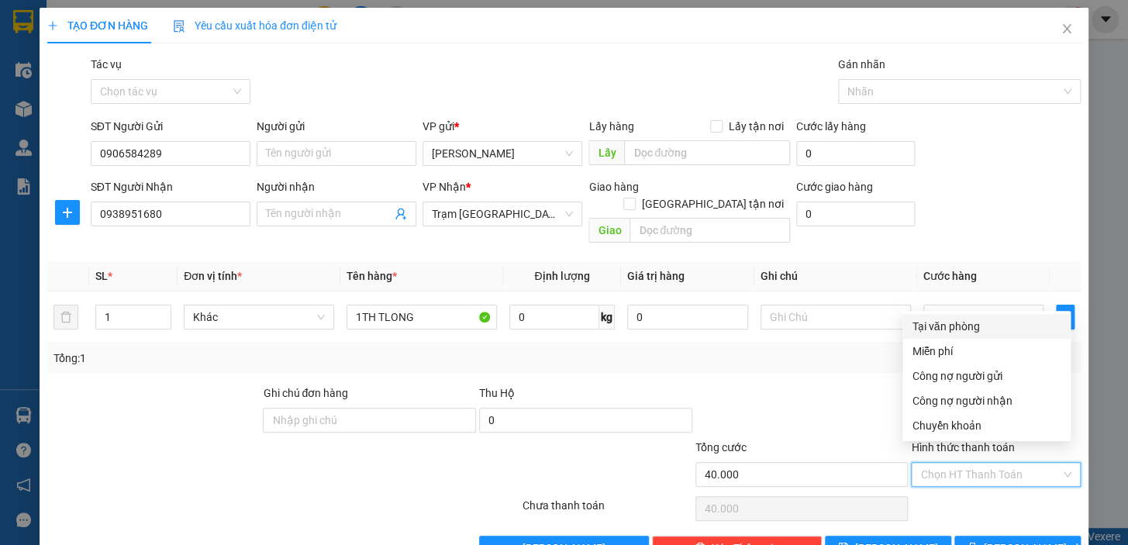
click at [945, 332] on div "Tại văn phòng" at bounding box center [986, 326] width 150 height 17
type input "0"
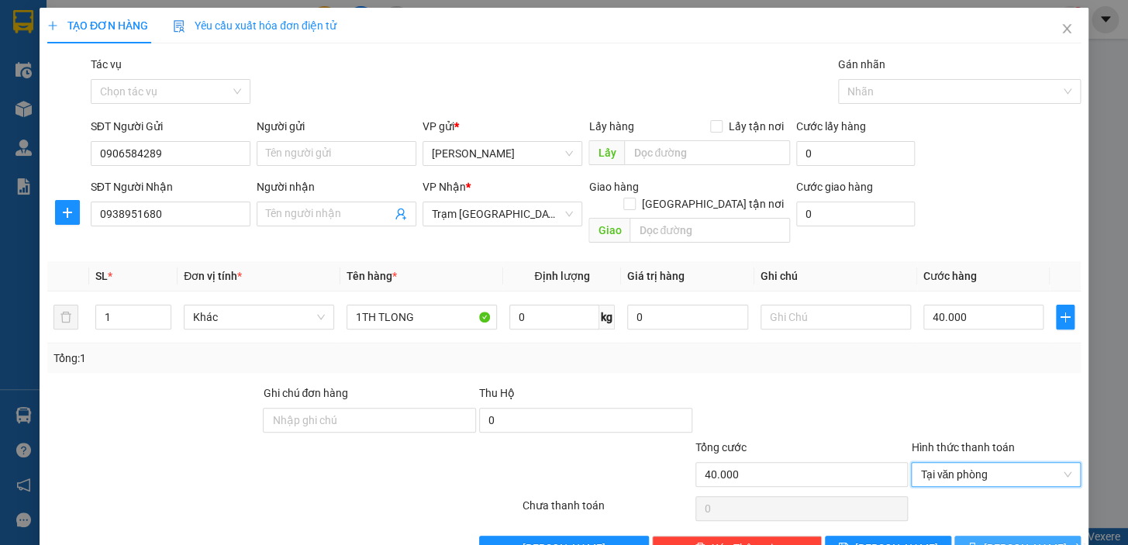
click at [964, 536] on button "[PERSON_NAME] và In" at bounding box center [1017, 548] width 126 height 25
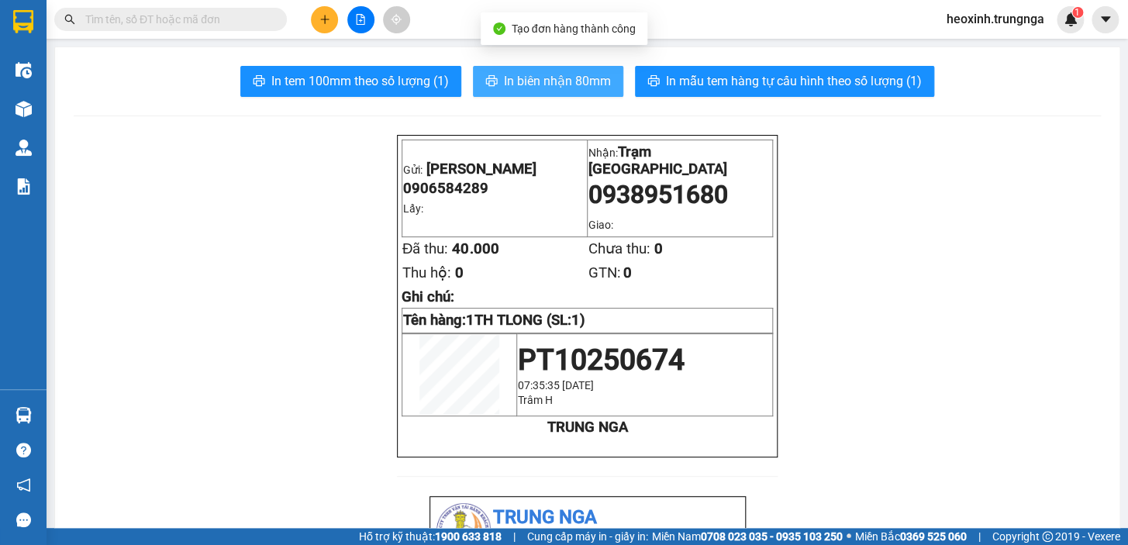
click at [532, 83] on span "In biên nhận 80mm" at bounding box center [557, 80] width 107 height 19
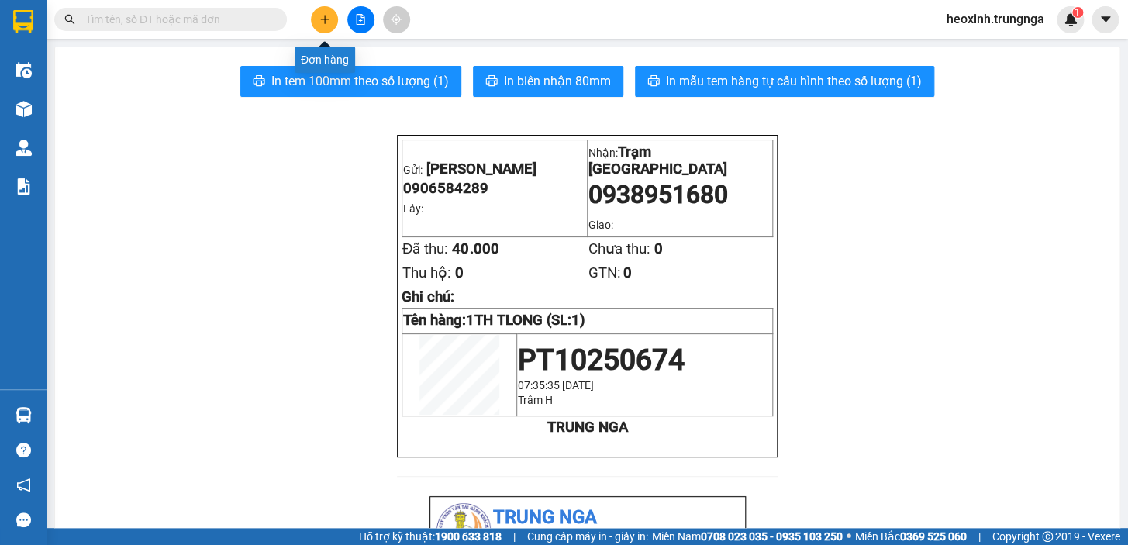
click at [322, 19] on icon "plus" at bounding box center [324, 19] width 9 height 1
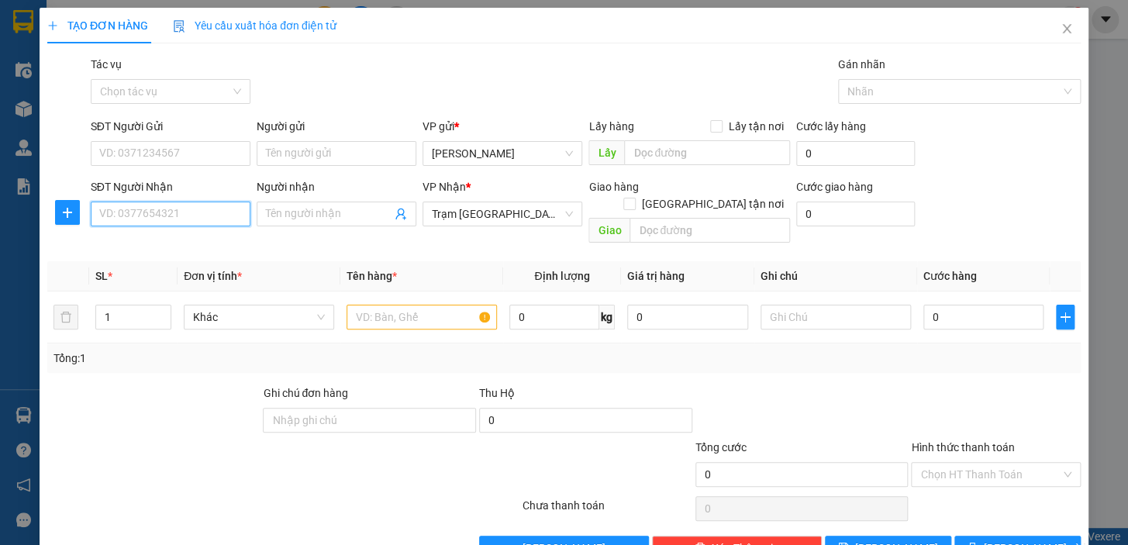
click at [154, 217] on input "SĐT Người Nhận" at bounding box center [171, 213] width 160 height 25
type input "0977054125"
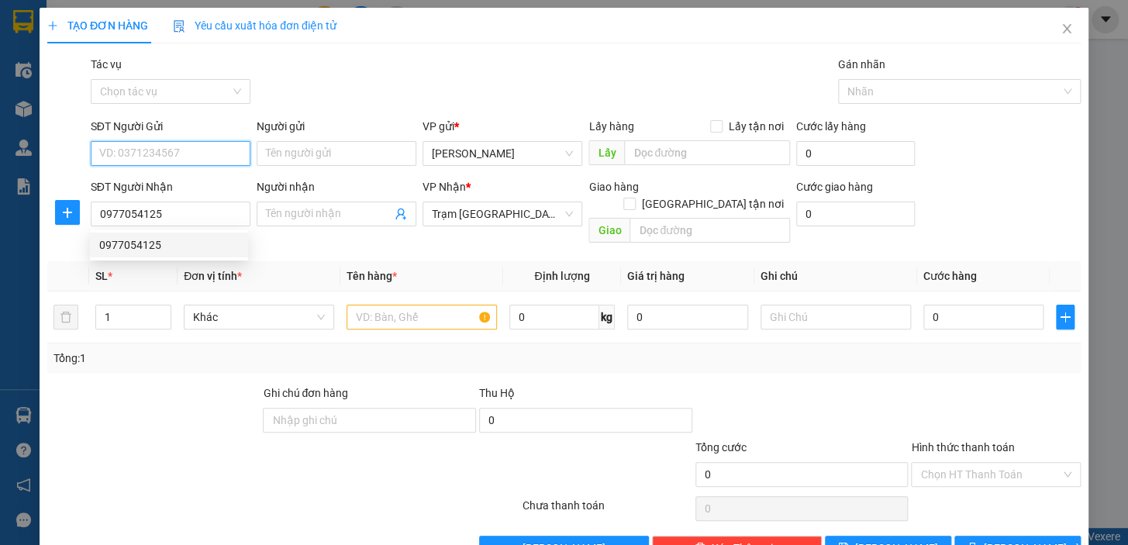
click at [156, 155] on input "SĐT Người Gửi" at bounding box center [171, 153] width 160 height 25
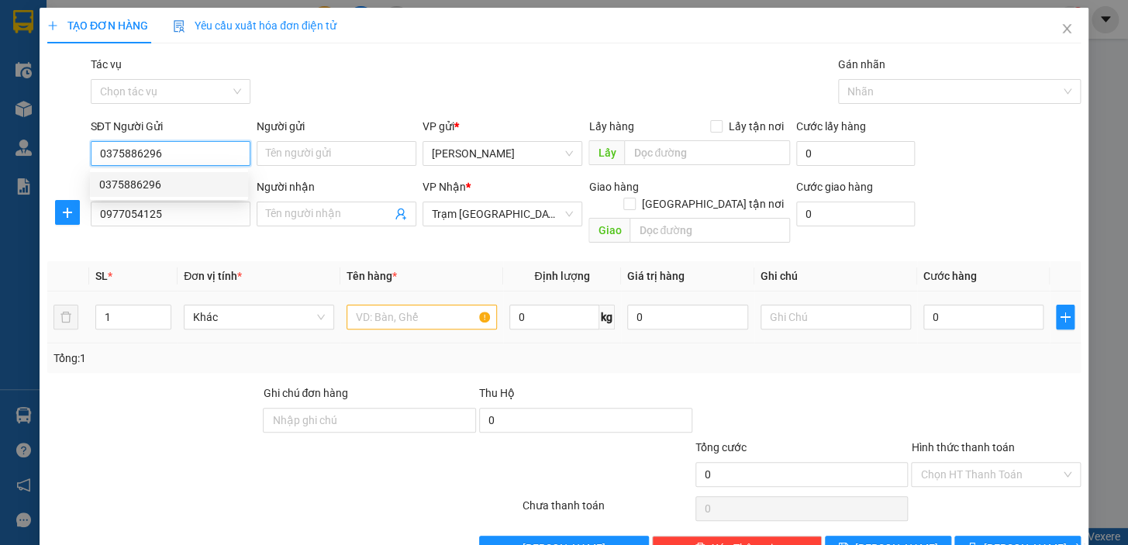
type input "0375886296"
click at [426, 305] on input "text" at bounding box center [421, 317] width 150 height 25
click at [427, 305] on input "text" at bounding box center [421, 317] width 150 height 25
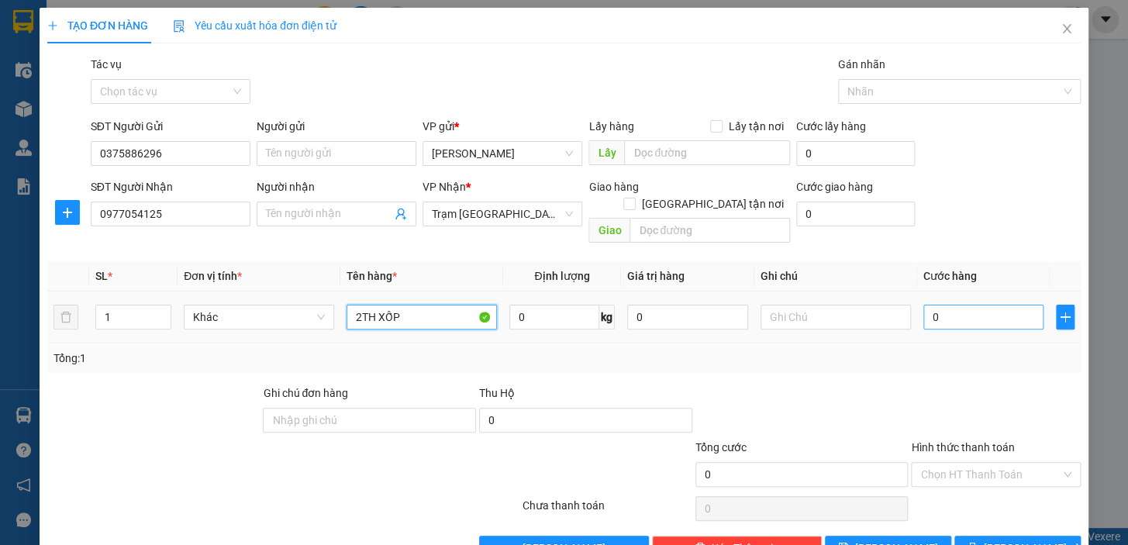
type input "2TH XỐP"
click at [1004, 305] on input "0" at bounding box center [983, 317] width 121 height 25
type input "1"
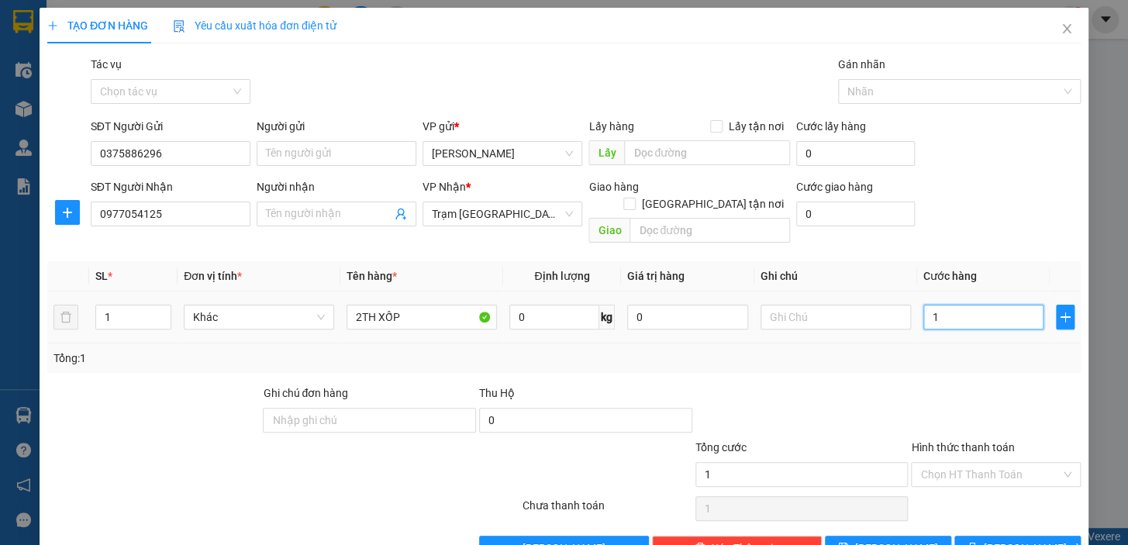
type input "14"
type input "140"
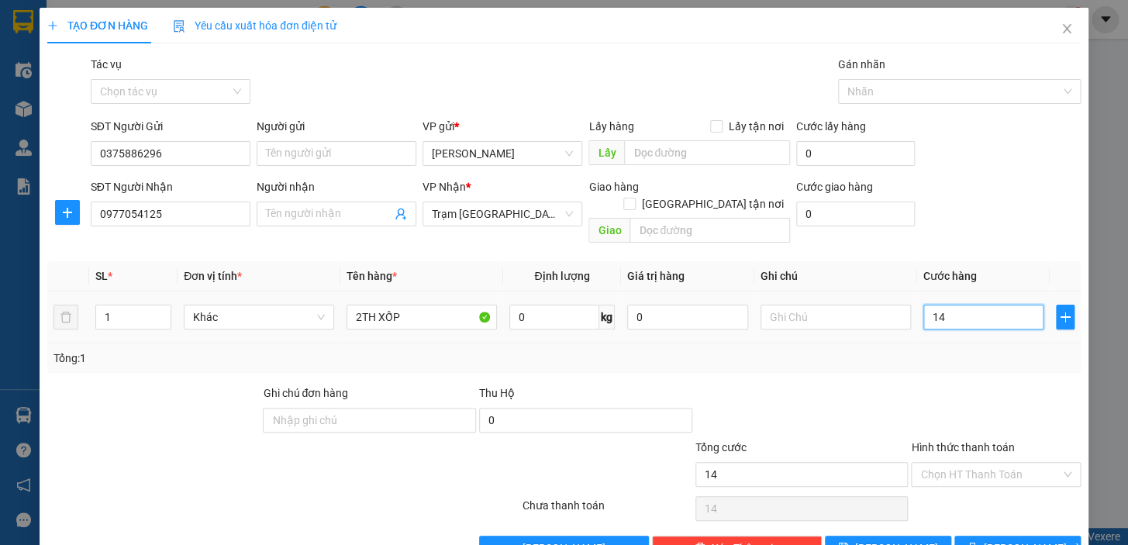
type input "140"
type input "140.000"
click at [972, 536] on button "[PERSON_NAME] và In" at bounding box center [1017, 548] width 126 height 25
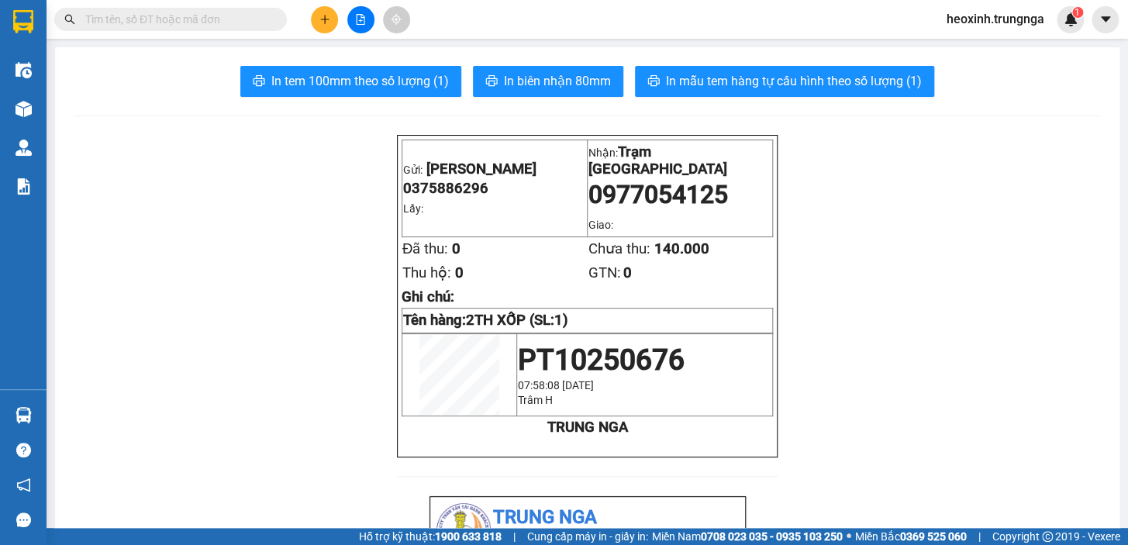
click at [192, 15] on input "text" at bounding box center [176, 19] width 183 height 17
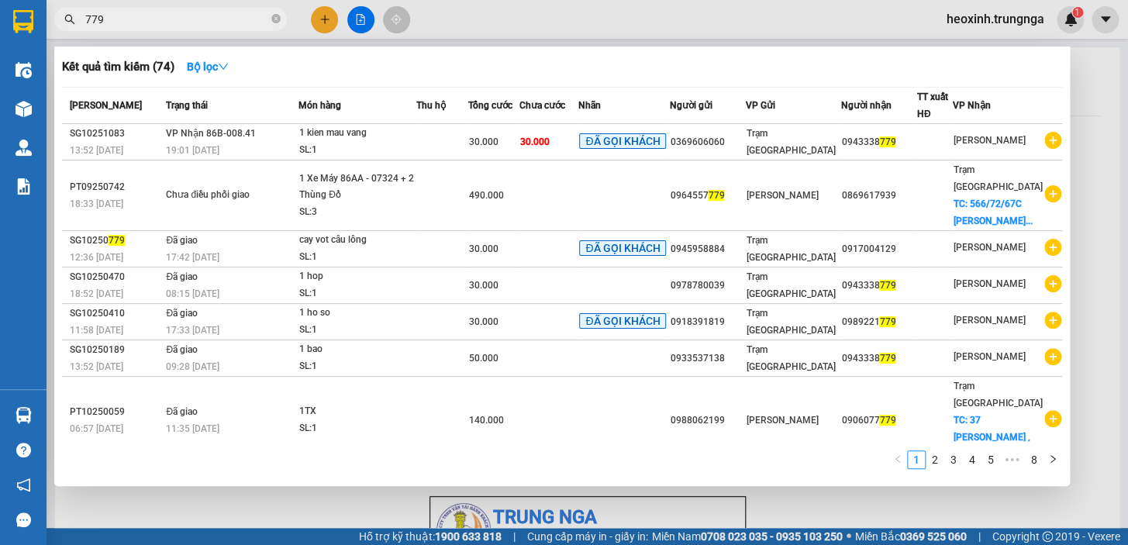
type input "779"
click at [321, 19] on div at bounding box center [564, 272] width 1128 height 545
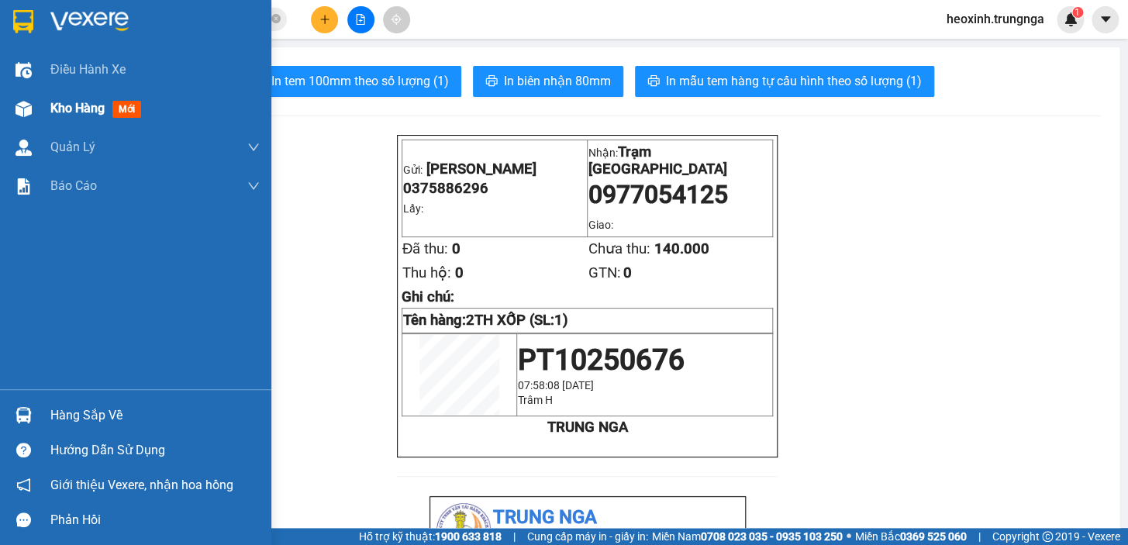
click at [46, 104] on div "Kho hàng mới" at bounding box center [135, 108] width 271 height 39
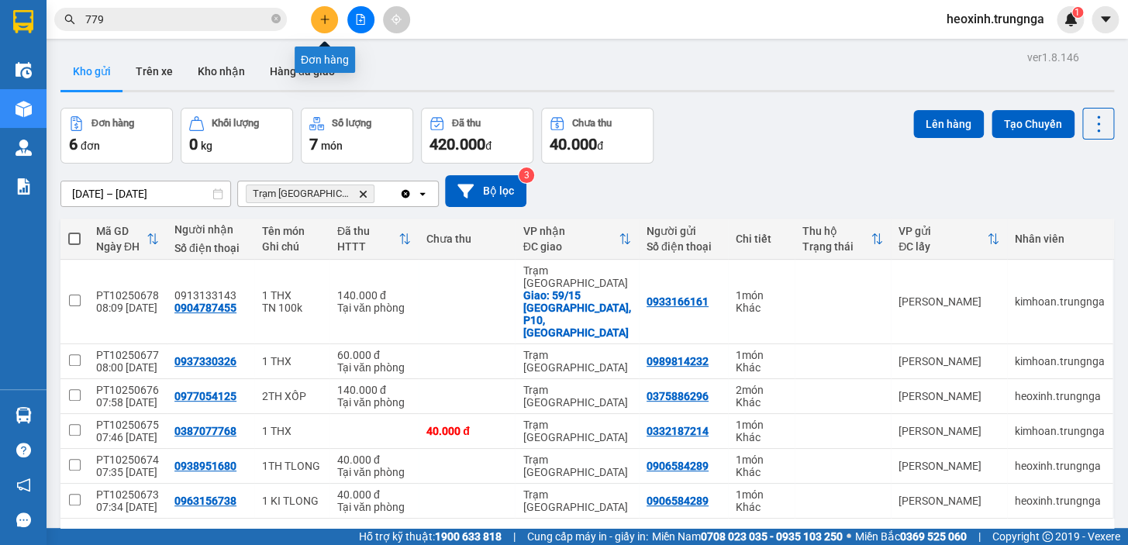
click at [325, 9] on button at bounding box center [324, 19] width 27 height 27
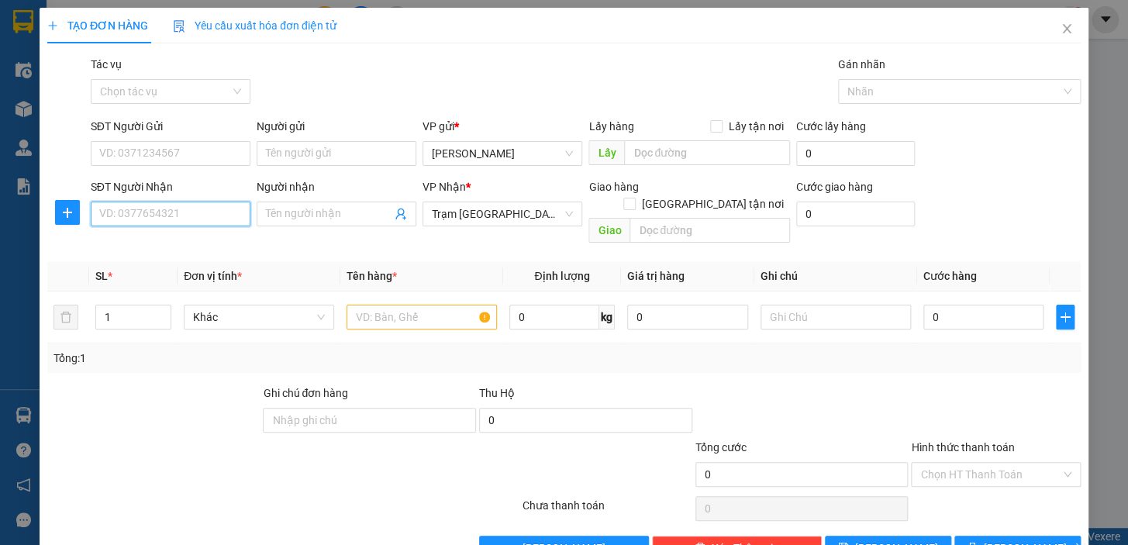
click at [131, 219] on input "SĐT Người Nhận" at bounding box center [171, 213] width 160 height 25
type input "0817155331"
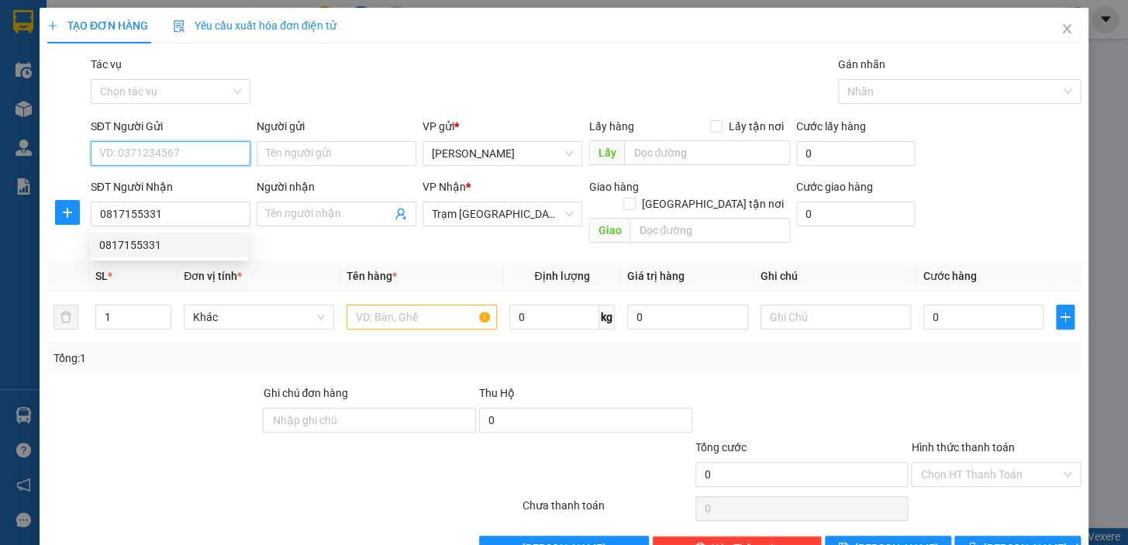
click at [195, 150] on input "SĐT Người Gửi" at bounding box center [171, 153] width 160 height 25
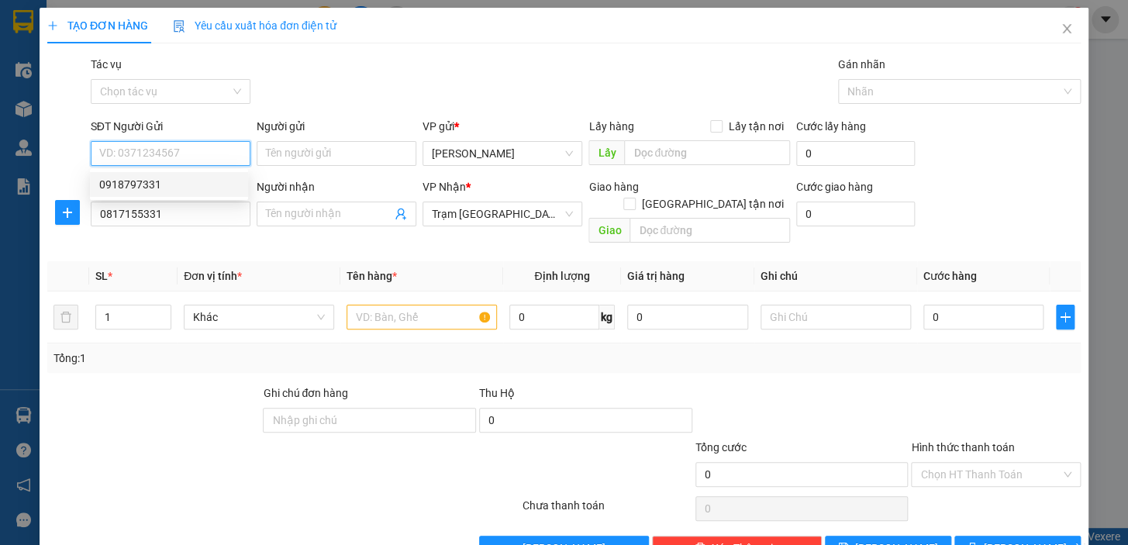
click at [135, 187] on div "0918797331" at bounding box center [168, 184] width 139 height 17
type input "0918797331"
type input "40.000"
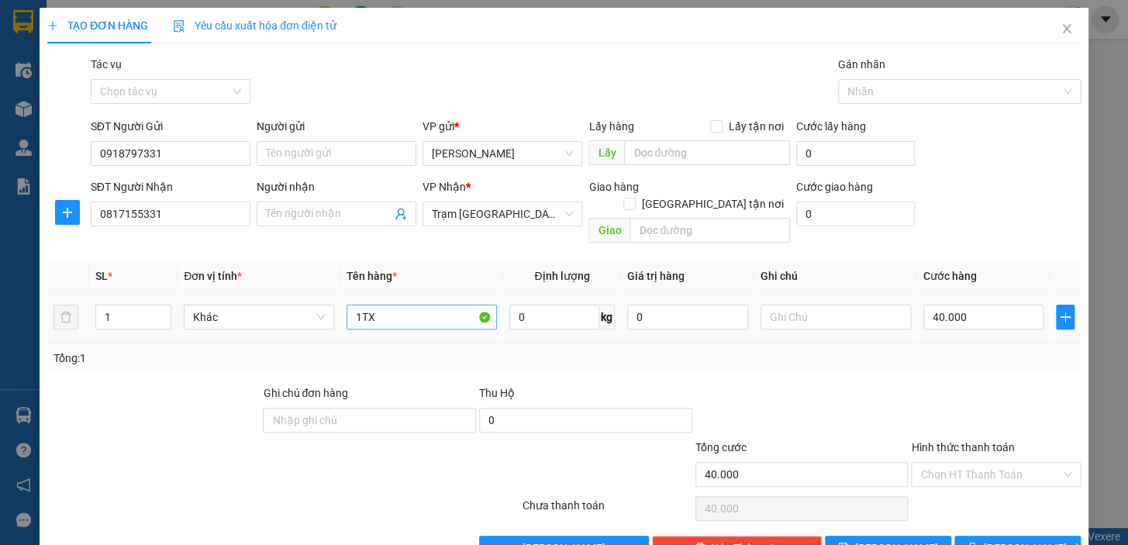
drag, startPoint x: 425, startPoint y: 316, endPoint x: 427, endPoint y: 294, distance: 21.8
click at [426, 301] on td "1TX" at bounding box center [421, 317] width 163 height 52
click at [427, 305] on input "1TX" at bounding box center [421, 317] width 150 height 25
type input "1"
type input "1 BỊ"
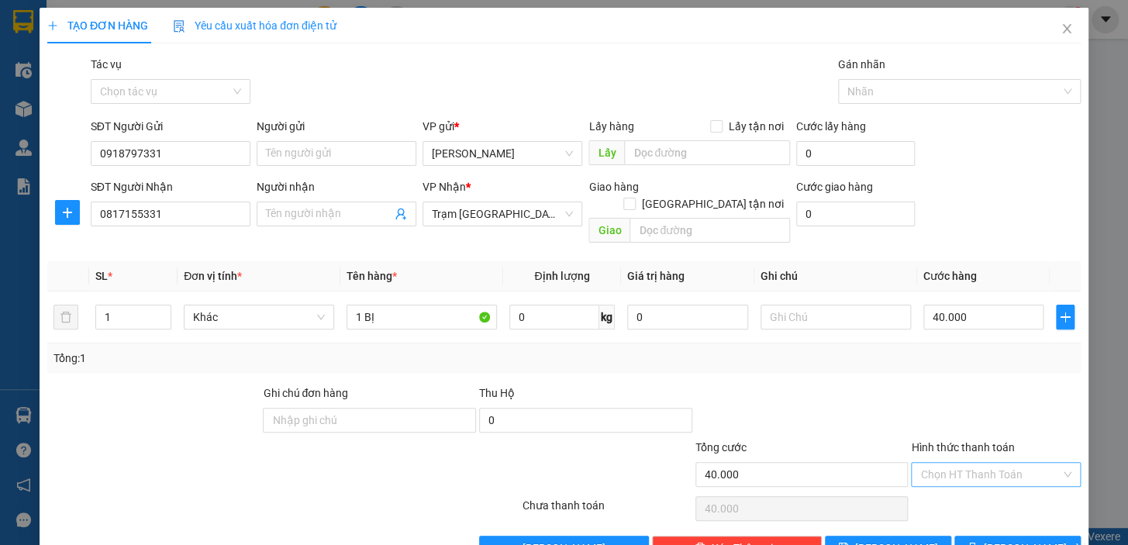
click at [953, 465] on input "Hình thức thanh toán" at bounding box center [990, 474] width 140 height 23
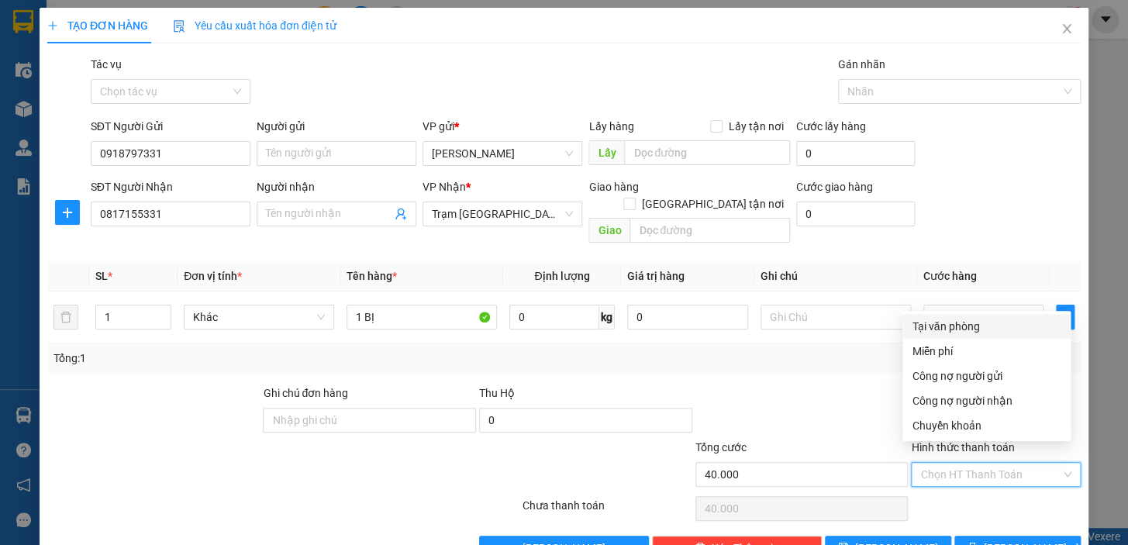
click at [932, 332] on div "Tại văn phòng" at bounding box center [986, 326] width 150 height 17
type input "0"
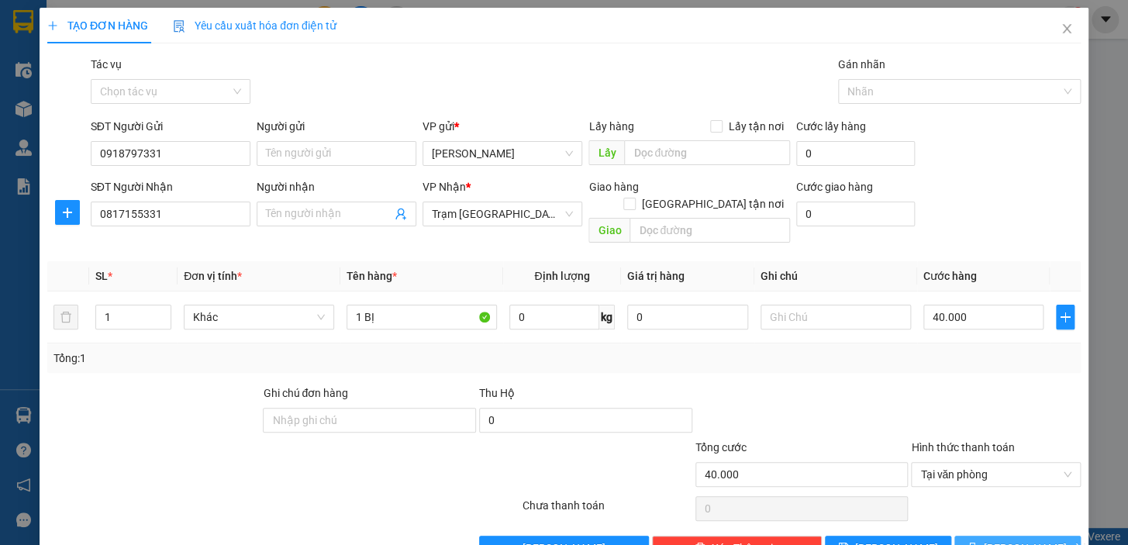
click at [977, 542] on icon "printer" at bounding box center [971, 547] width 11 height 11
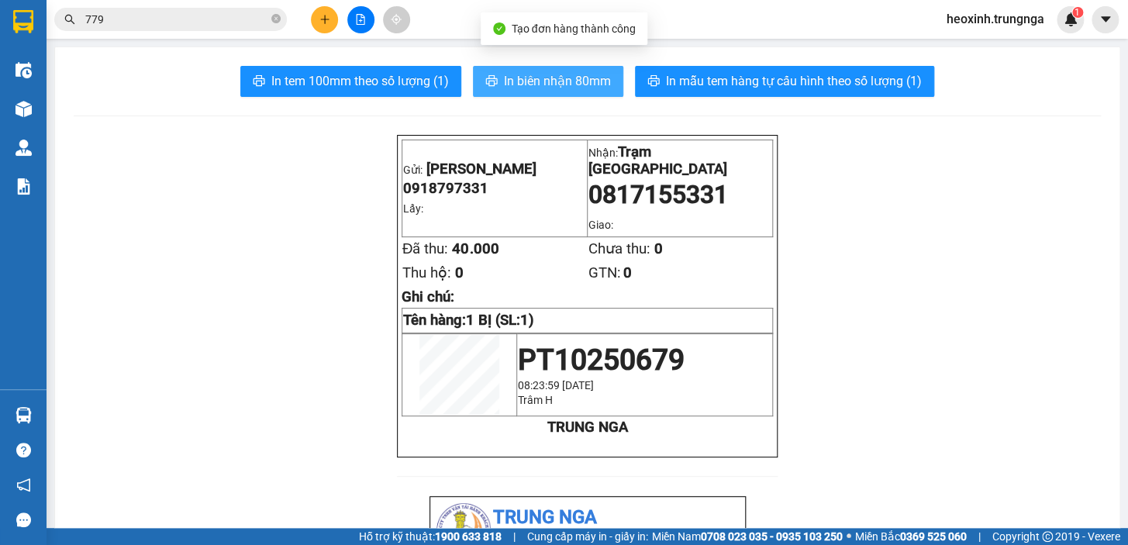
click at [562, 74] on span "In biên nhận 80mm" at bounding box center [557, 80] width 107 height 19
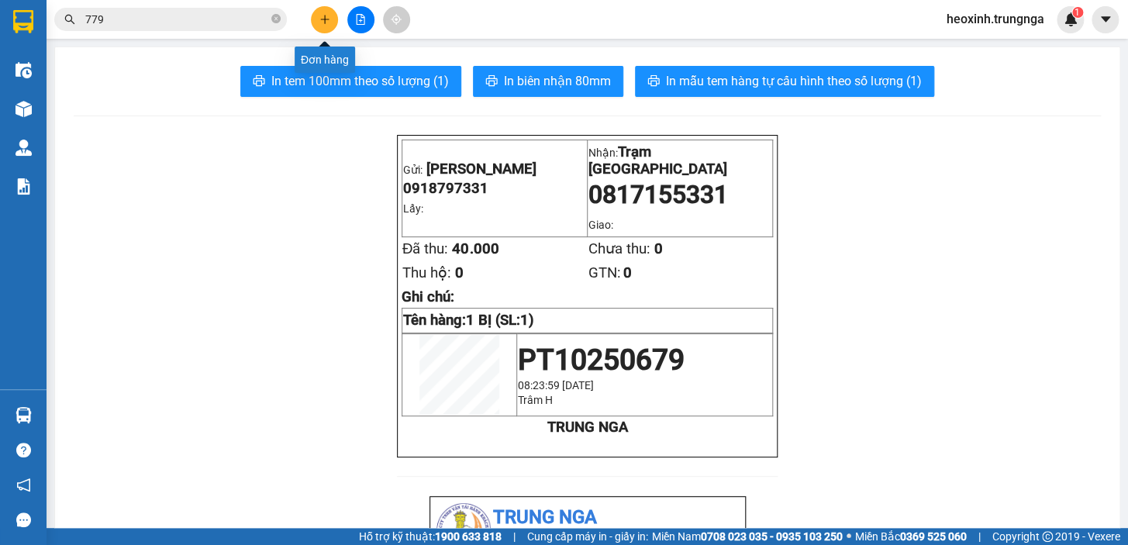
click at [330, 22] on button at bounding box center [324, 19] width 27 height 27
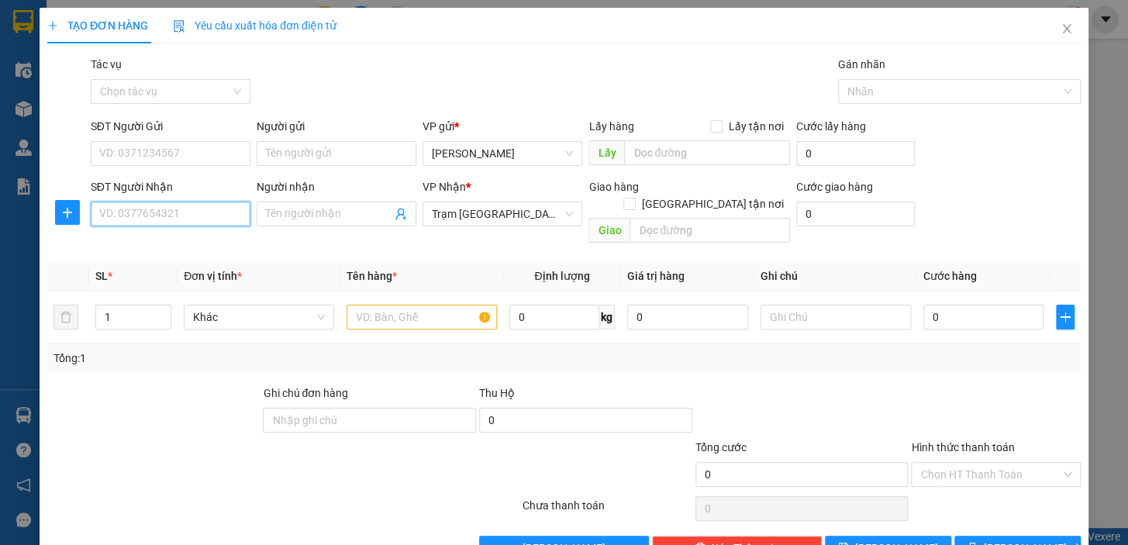
click at [122, 208] on input "SĐT Người Nhận" at bounding box center [171, 213] width 160 height 25
type input "0822286506"
click at [139, 151] on input "SĐT Người Gửi" at bounding box center [171, 153] width 160 height 25
type input "09446404931"
click at [393, 312] on div at bounding box center [421, 316] width 150 height 31
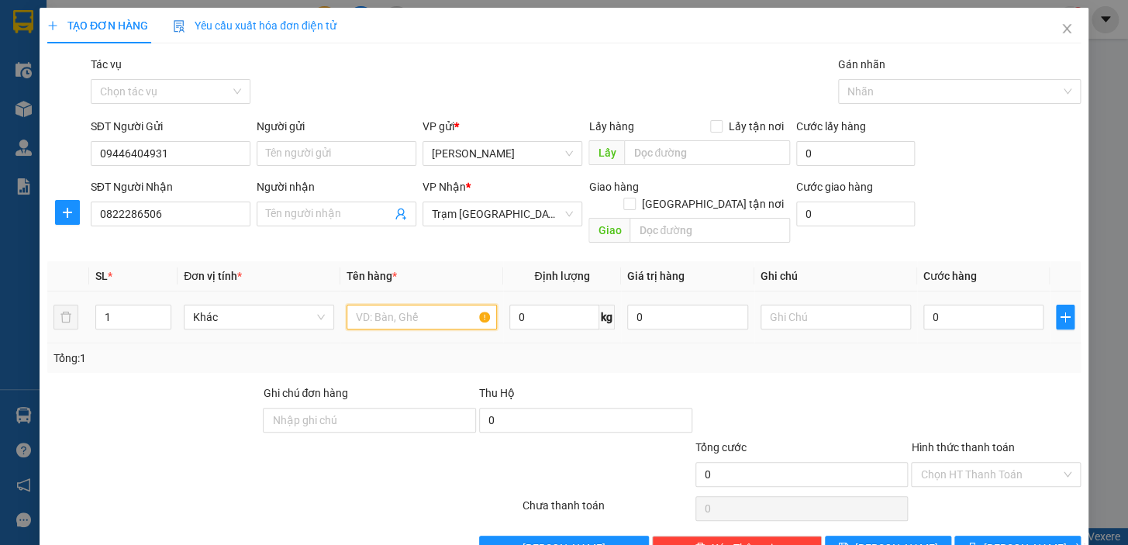
click at [398, 308] on input "text" at bounding box center [421, 317] width 150 height 25
type input "1 TH ĐTỬ"
click at [962, 305] on input "0" at bounding box center [983, 317] width 121 height 25
type input "4"
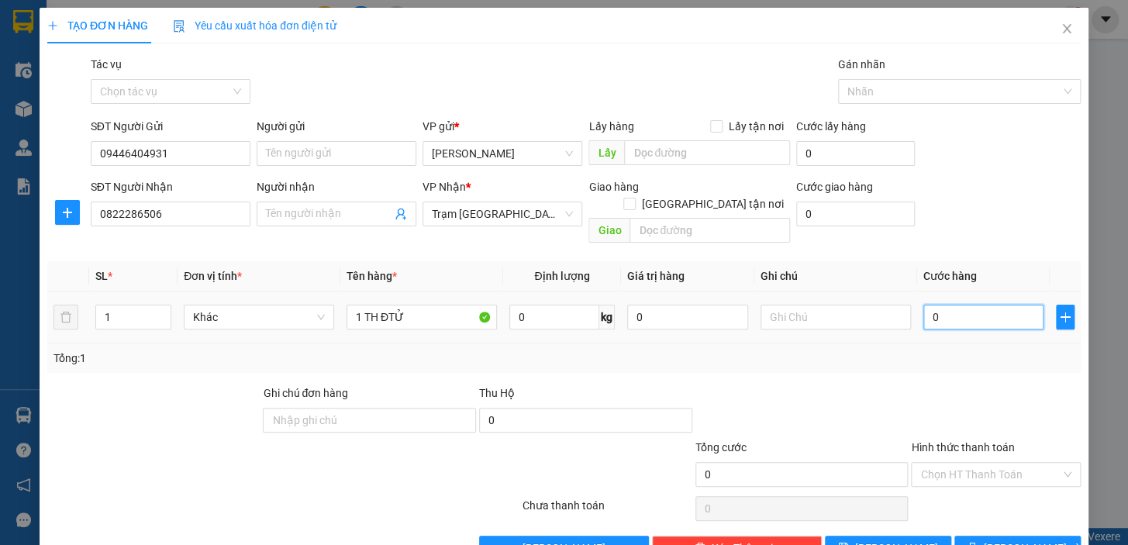
type input "4"
type input "40"
type input "40.000"
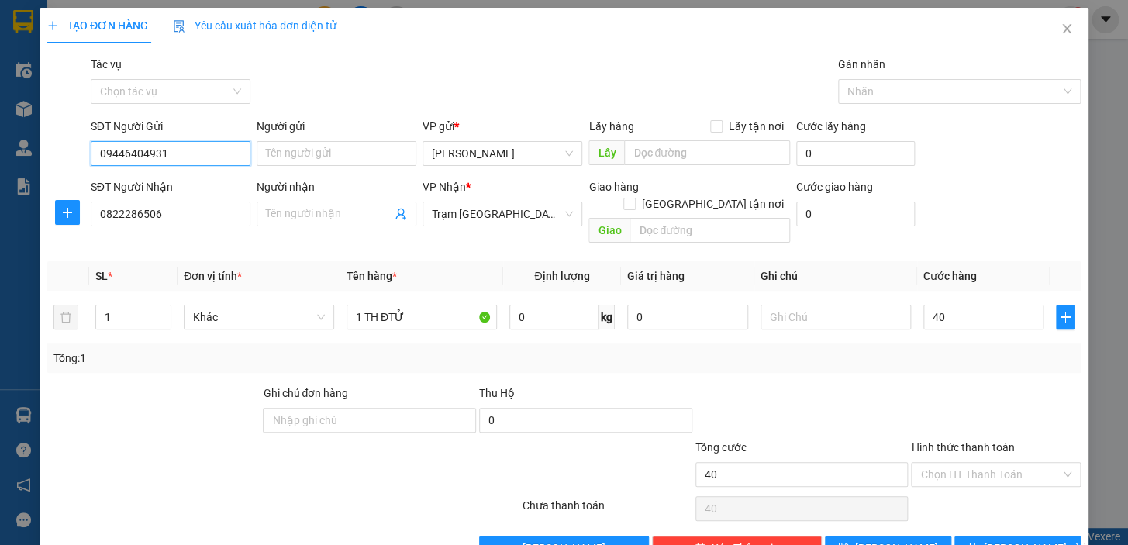
type input "40.000"
click at [200, 147] on input "09446404931" at bounding box center [171, 153] width 160 height 25
type input "0944640493"
click at [987, 463] on input "Hình thức thanh toán" at bounding box center [990, 474] width 140 height 23
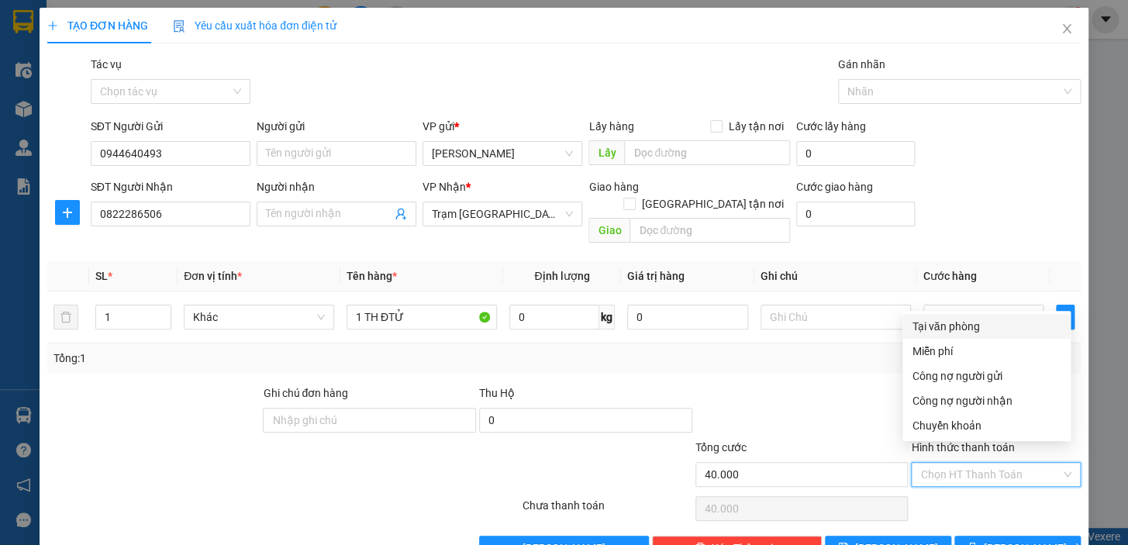
click at [966, 325] on div "Tại văn phòng" at bounding box center [986, 326] width 150 height 17
type input "0"
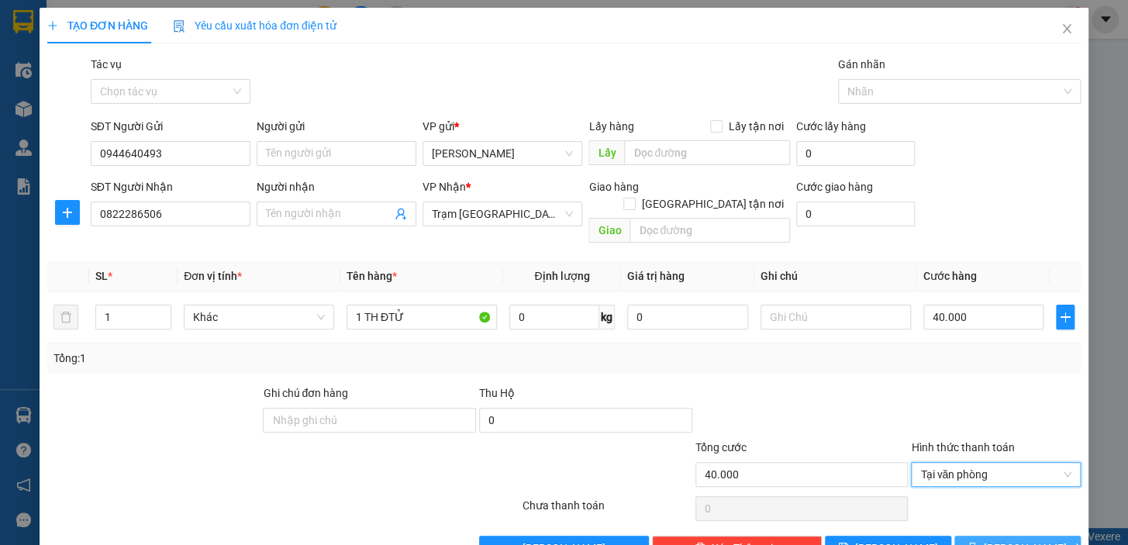
click at [1004, 539] on span "[PERSON_NAME] và In" at bounding box center [1037, 547] width 108 height 17
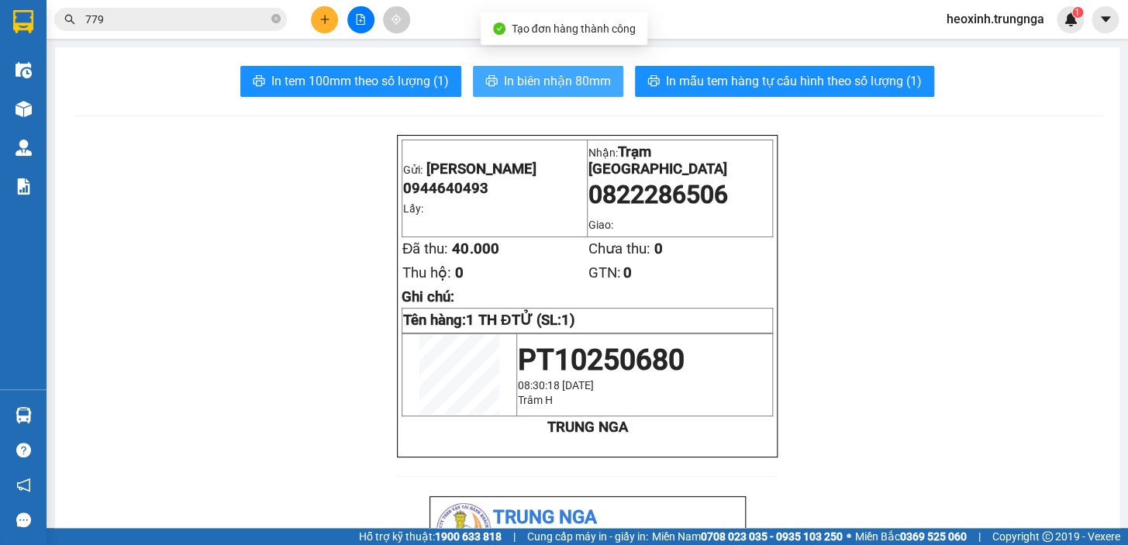
click at [548, 80] on span "In biên nhận 80mm" at bounding box center [557, 80] width 107 height 19
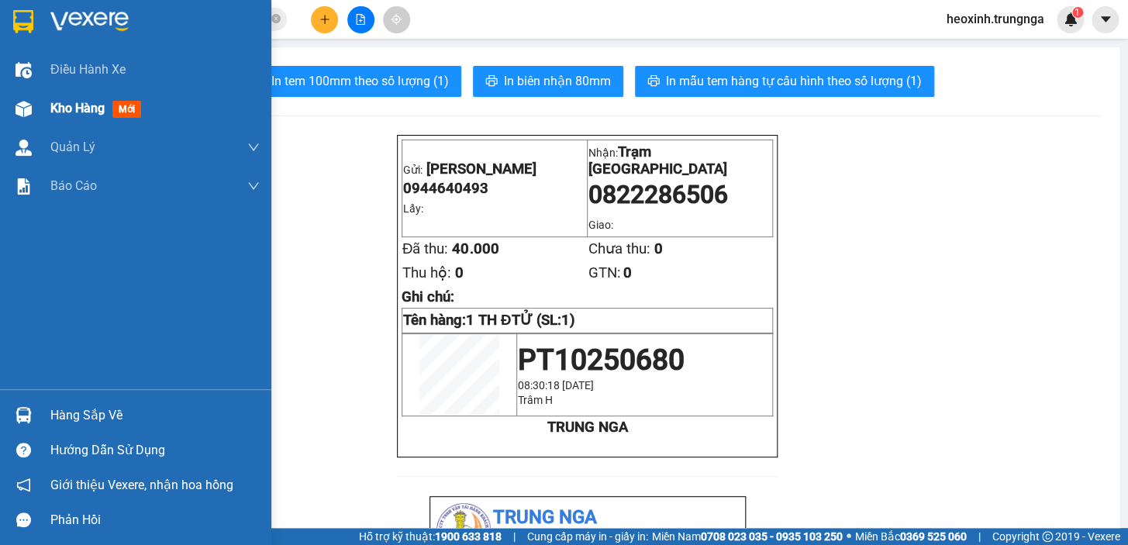
click at [49, 116] on div "Kho hàng mới" at bounding box center [135, 108] width 271 height 39
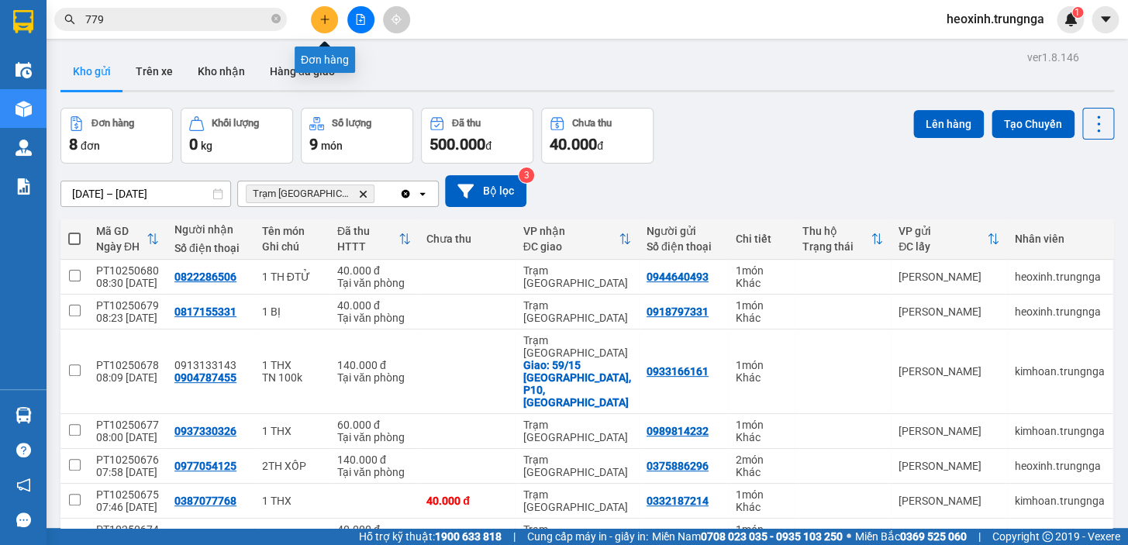
click at [312, 22] on button at bounding box center [324, 19] width 27 height 27
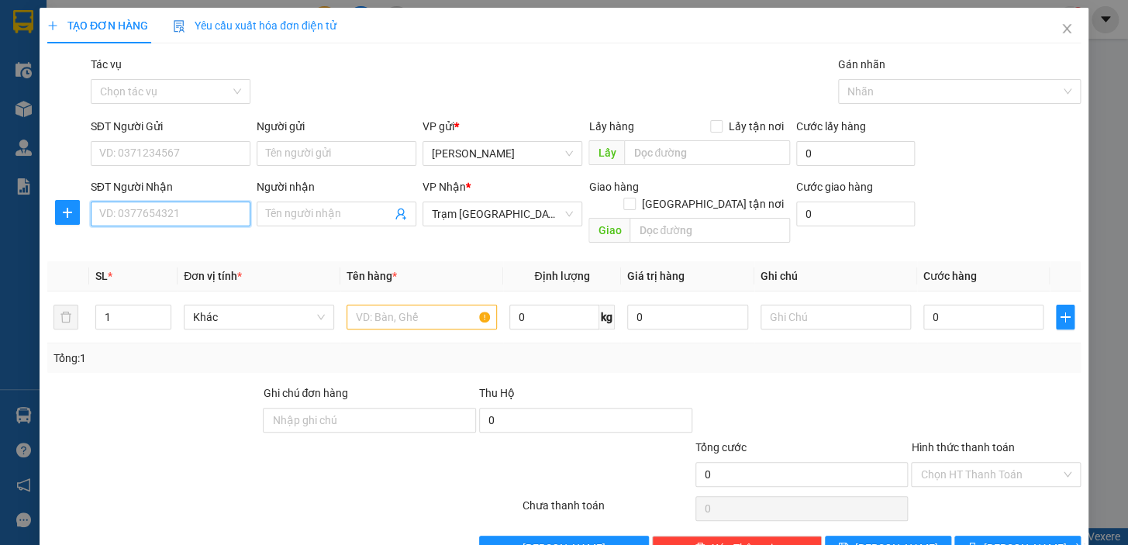
click at [174, 213] on input "SĐT Người Nhận" at bounding box center [171, 213] width 160 height 25
type input "0969975488"
click at [179, 149] on input "SĐT Người Gửi" at bounding box center [171, 153] width 160 height 25
type input "0981735838"
click at [415, 305] on input "text" at bounding box center [421, 317] width 150 height 25
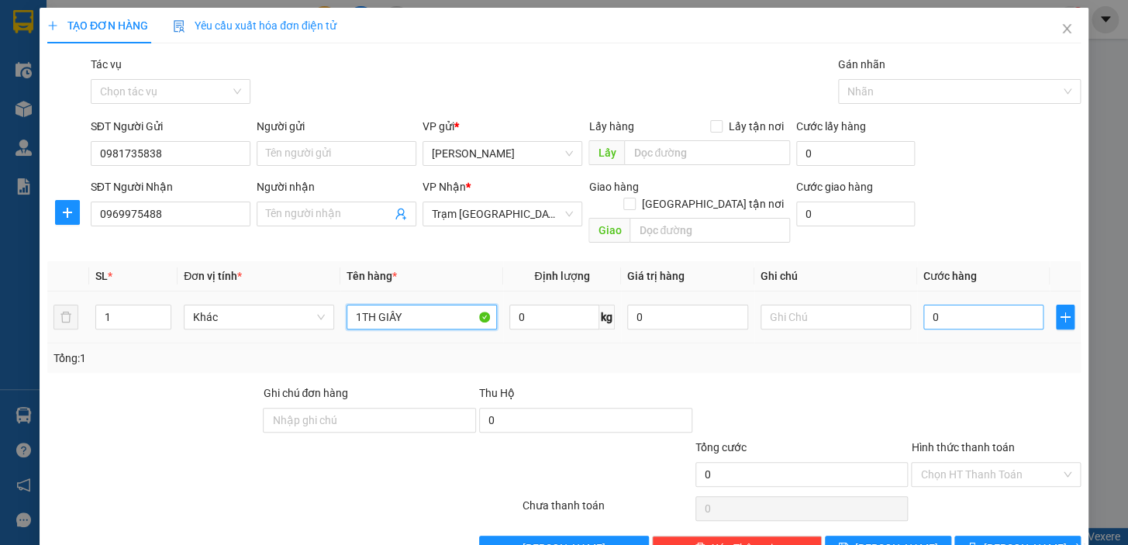
type input "1TH GIẤY"
click at [959, 310] on input "0" at bounding box center [983, 317] width 121 height 25
type input "5"
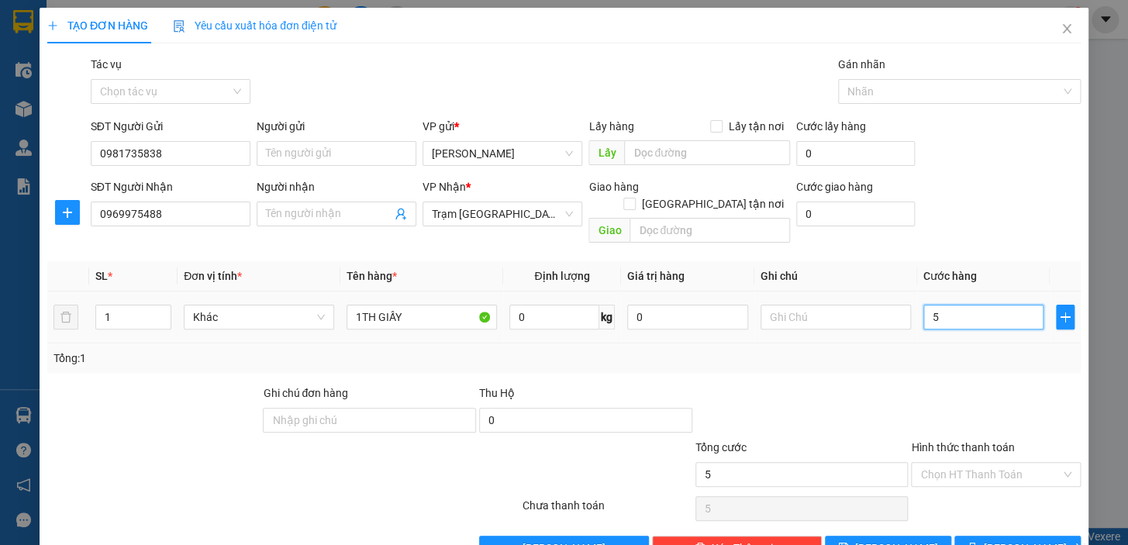
type input "50"
type input "50.000"
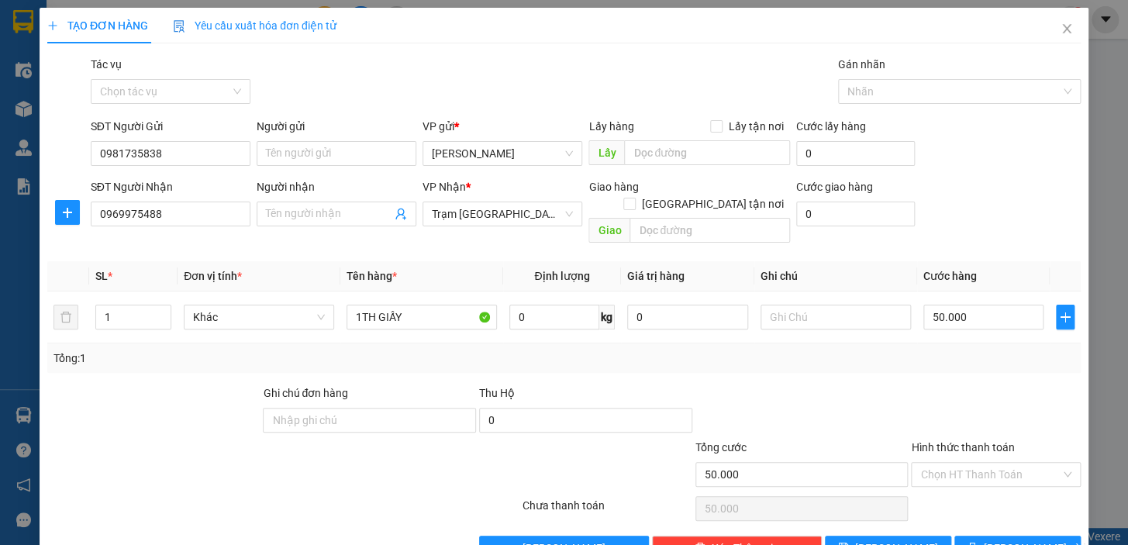
click at [909, 354] on div "Tổng: 1" at bounding box center [563, 357] width 1033 height 29
click at [978, 463] on input "Hình thức thanh toán" at bounding box center [990, 474] width 140 height 23
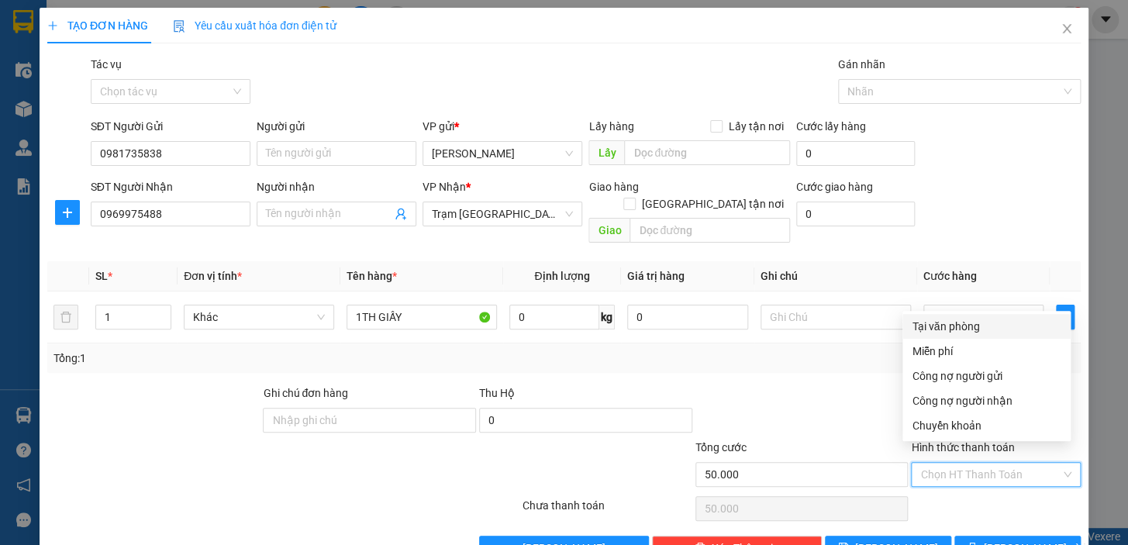
click at [935, 330] on div "Tại văn phòng" at bounding box center [986, 326] width 150 height 17
type input "0"
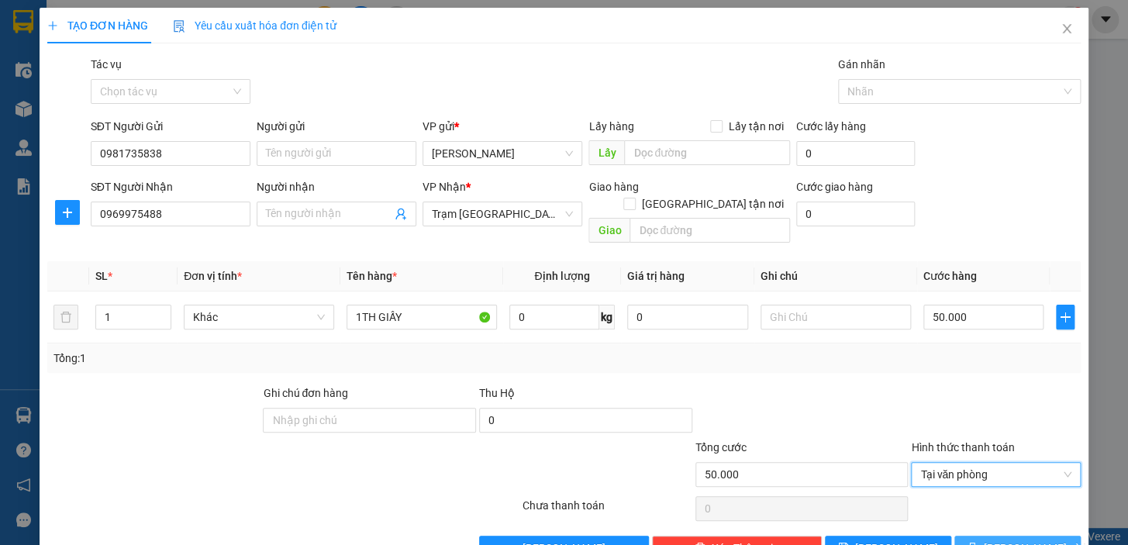
click at [977, 542] on icon "printer" at bounding box center [971, 547] width 11 height 11
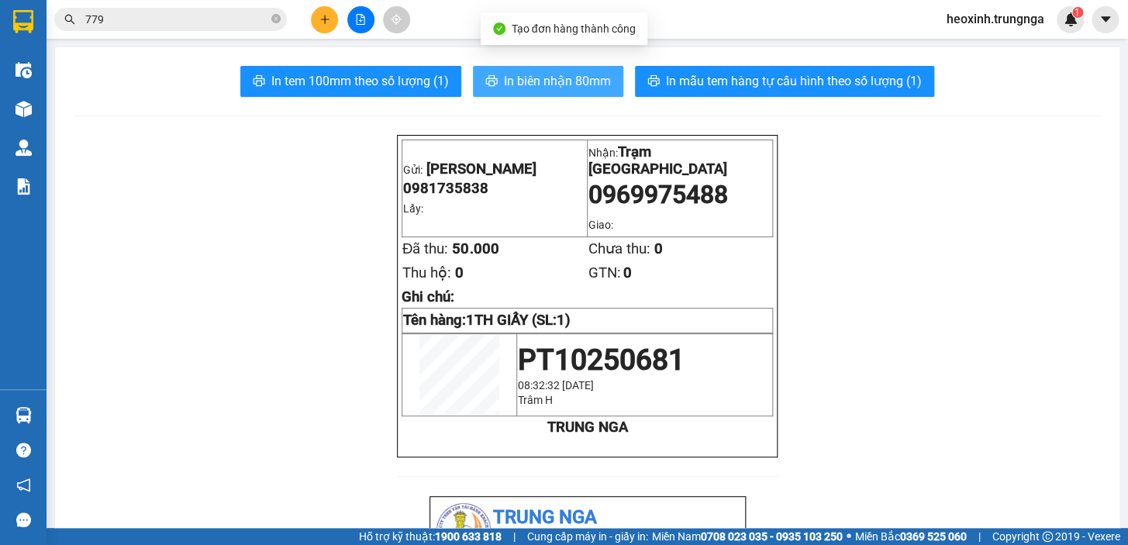
click at [525, 70] on button "In biên nhận 80mm" at bounding box center [548, 81] width 150 height 31
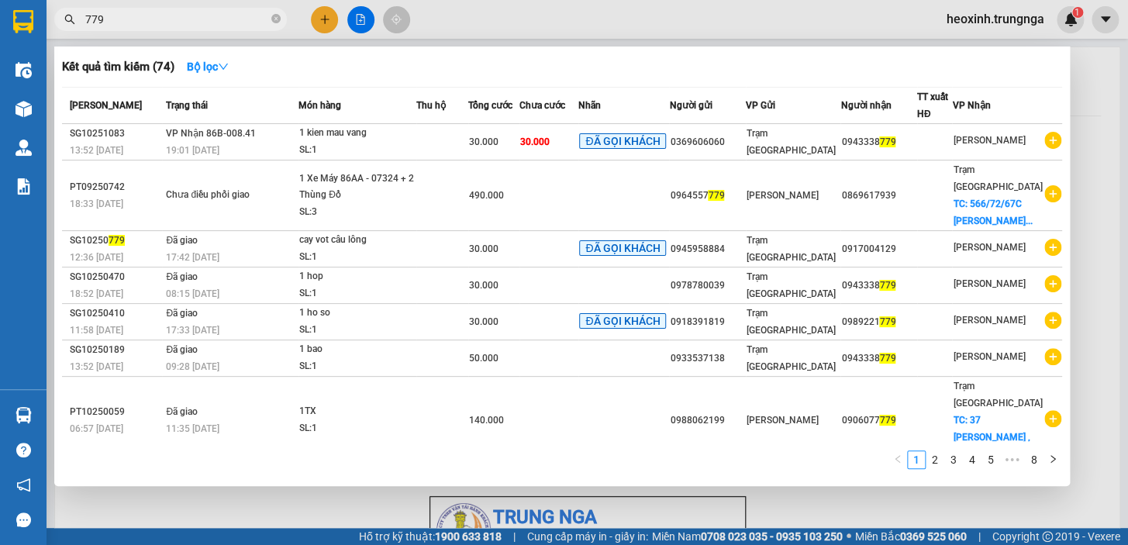
click at [151, 27] on input "779" at bounding box center [176, 19] width 183 height 17
click at [325, 15] on div at bounding box center [564, 272] width 1128 height 545
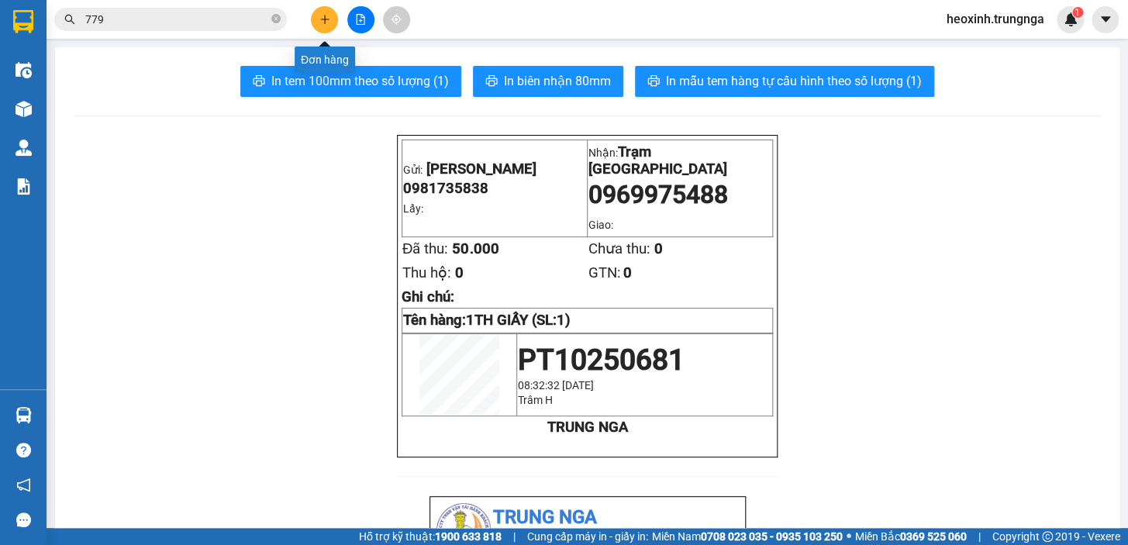
click at [325, 25] on button at bounding box center [324, 19] width 27 height 27
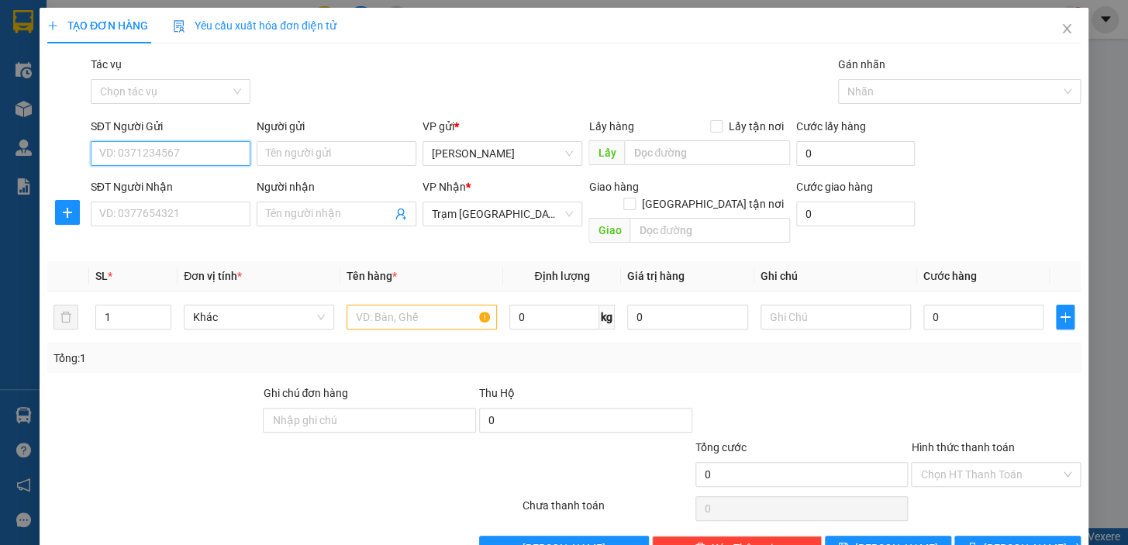
click at [141, 154] on input "SĐT Người Gửi" at bounding box center [171, 153] width 160 height 25
type input "0833465253"
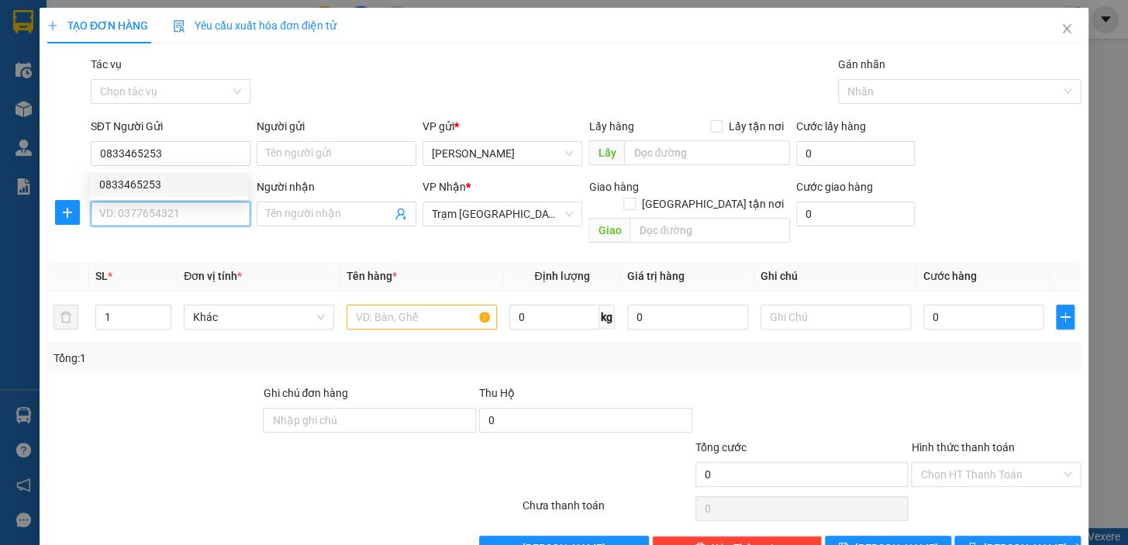
click at [150, 215] on input "SĐT Người Nhận" at bounding box center [171, 213] width 160 height 25
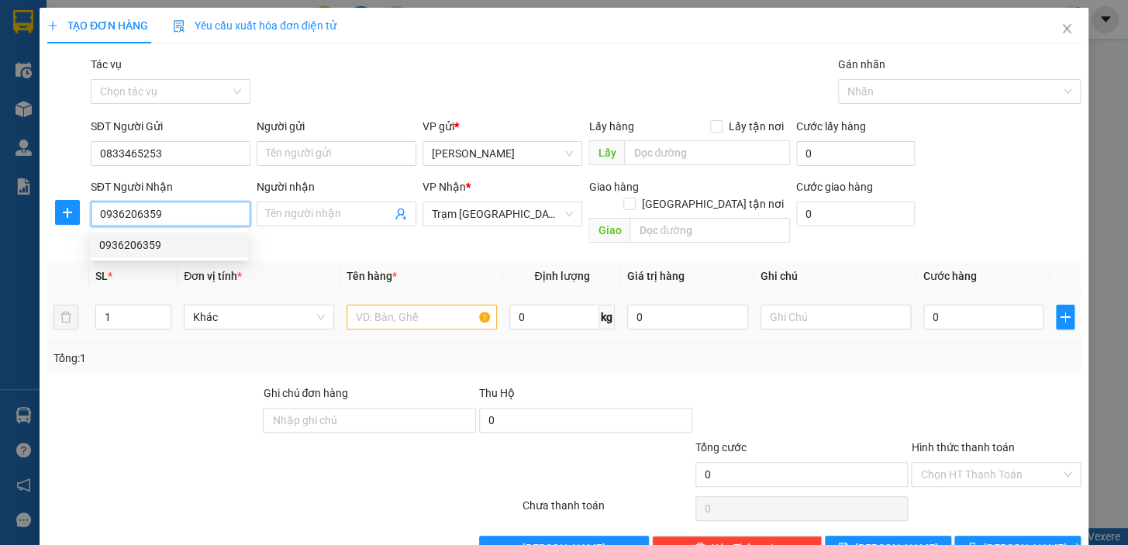
type input "0936206359"
click at [401, 305] on input "text" at bounding box center [421, 317] width 150 height 25
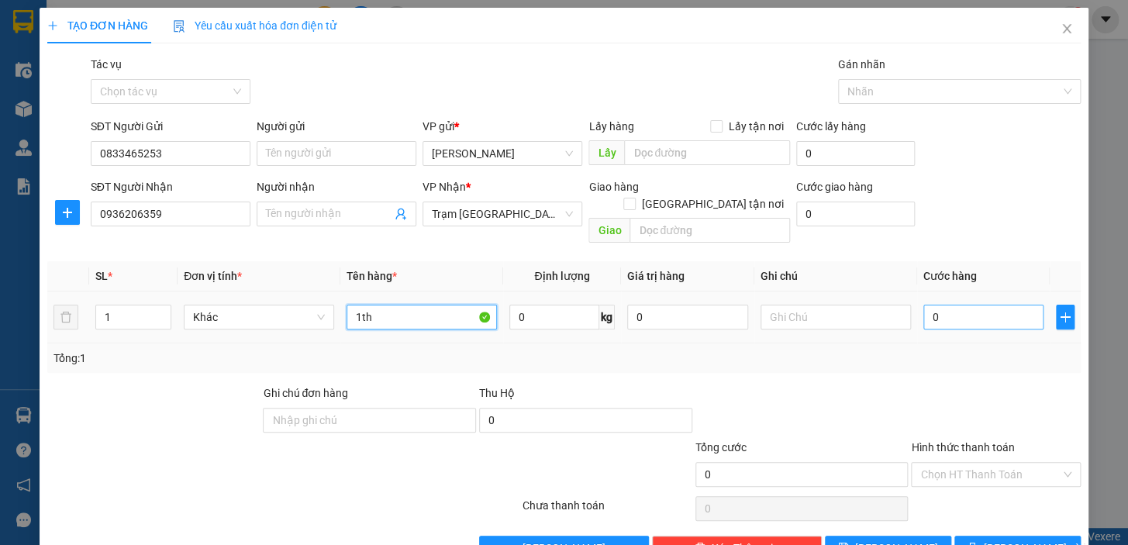
type input "1th"
click at [970, 305] on input "0" at bounding box center [983, 317] width 121 height 25
type input "5"
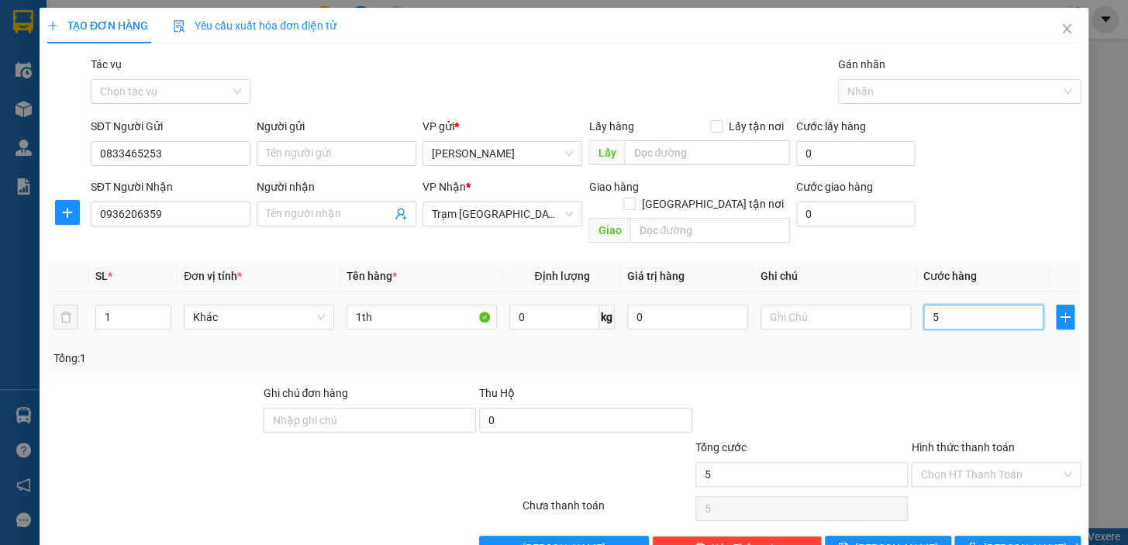
type input "50"
type input "50.000"
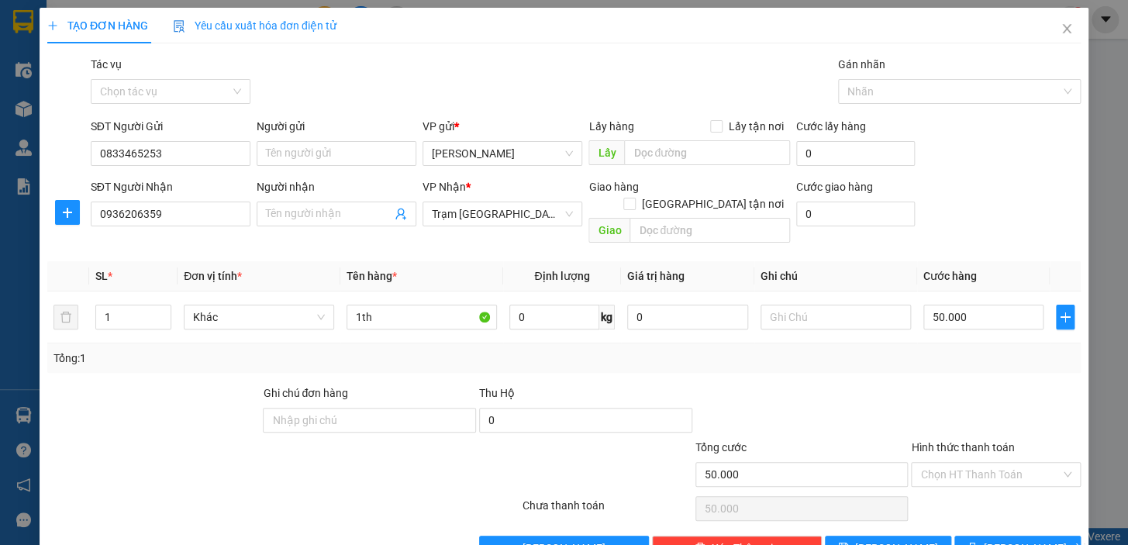
click at [914, 361] on div "Transit Pickup Surcharge Ids Transit Deliver Surcharge Ids Transit Deliver Surc…" at bounding box center [563, 308] width 1033 height 505
click at [979, 463] on input "Hình thức thanh toán" at bounding box center [990, 474] width 140 height 23
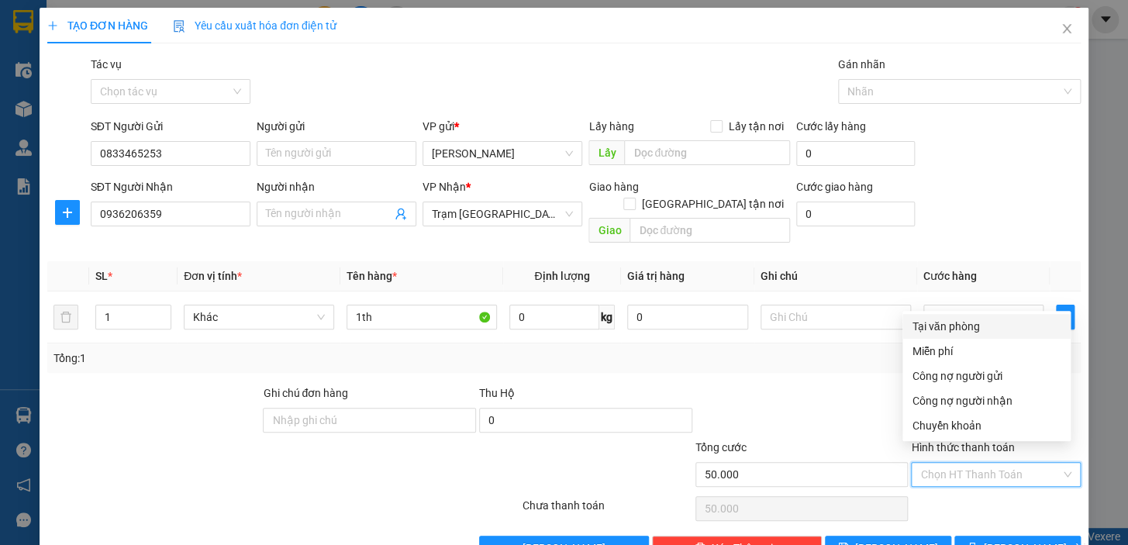
click at [952, 325] on div "Tại văn phòng" at bounding box center [986, 326] width 150 height 17
type input "0"
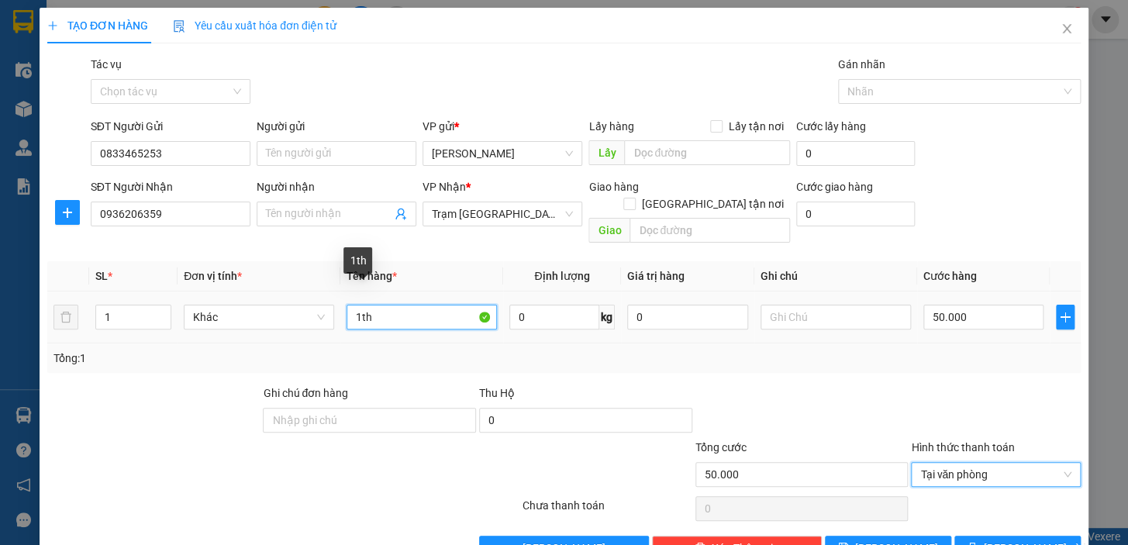
click at [408, 305] on input "1th" at bounding box center [421, 317] width 150 height 25
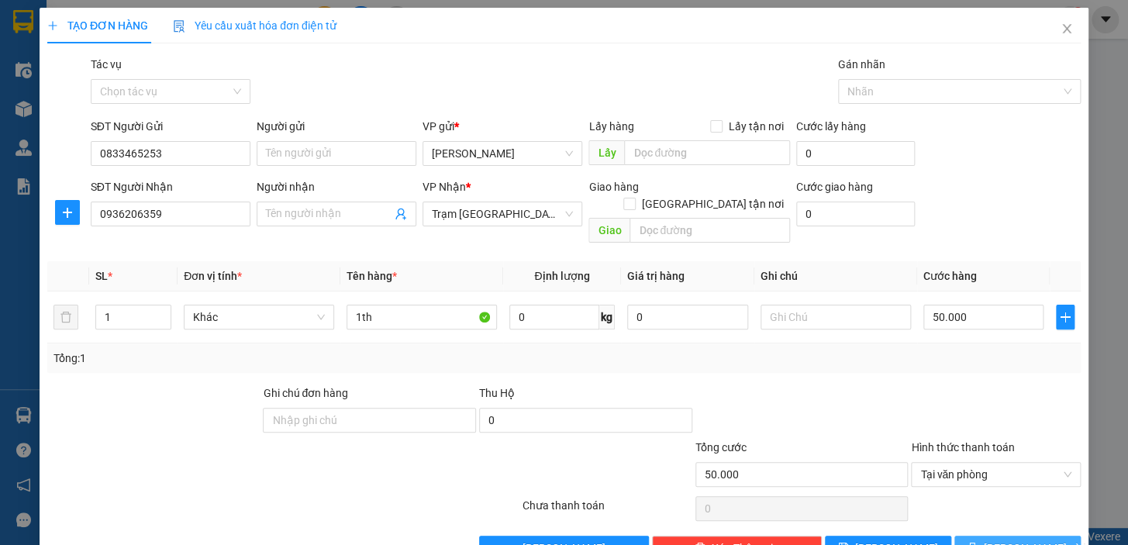
click at [976, 536] on button "[PERSON_NAME] và In" at bounding box center [1017, 548] width 126 height 25
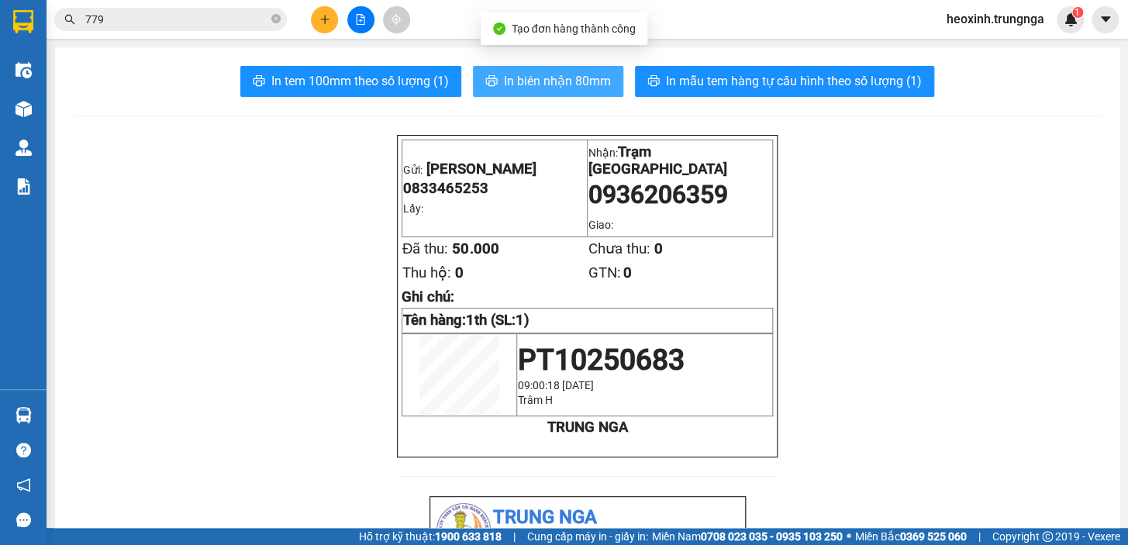
click at [539, 78] on span "In biên nhận 80mm" at bounding box center [557, 80] width 107 height 19
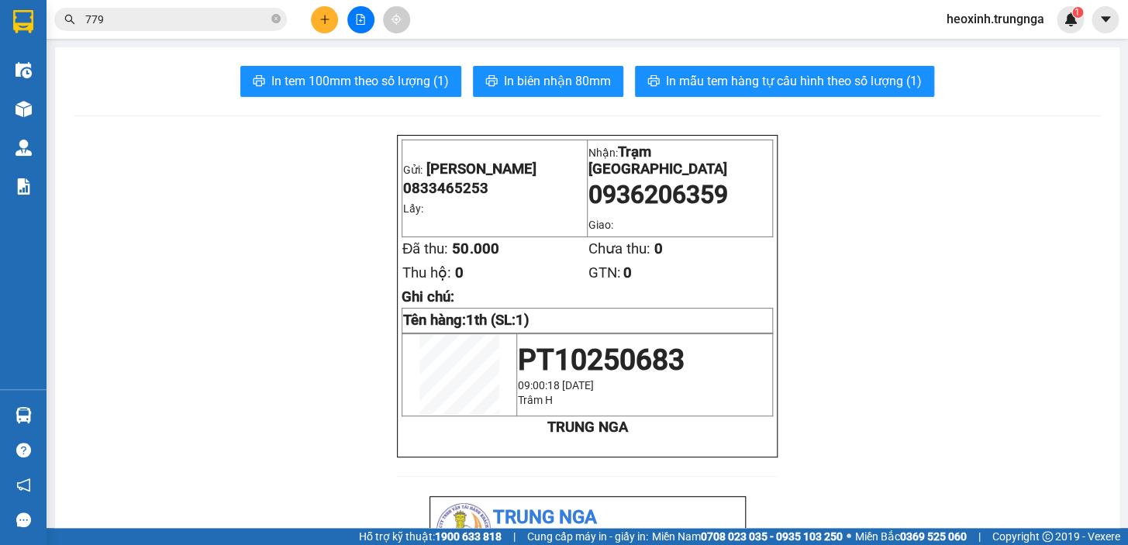
click at [139, 12] on input "779" at bounding box center [176, 19] width 183 height 17
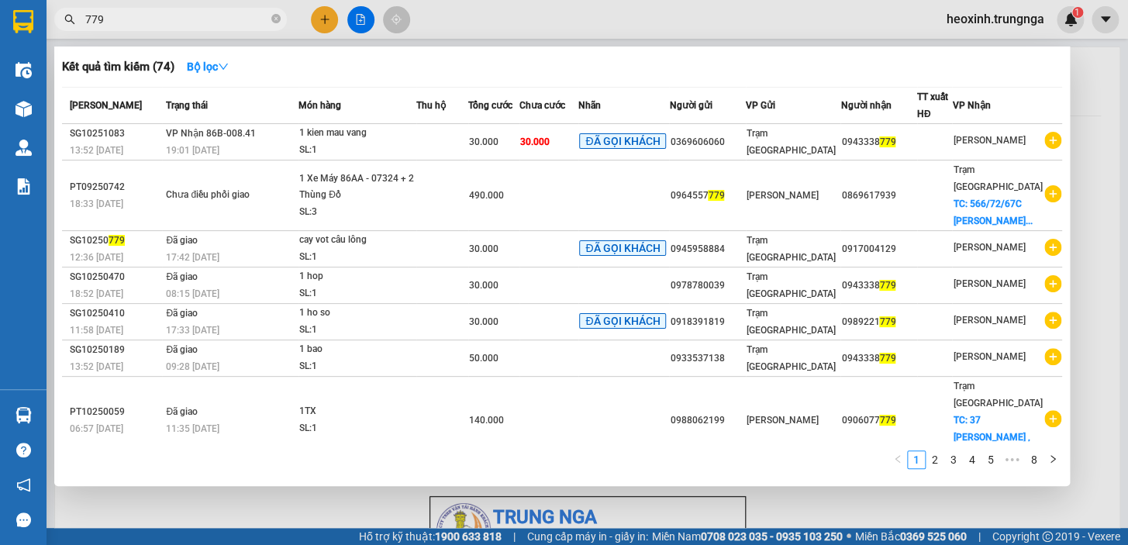
click at [325, 20] on div at bounding box center [564, 272] width 1128 height 545
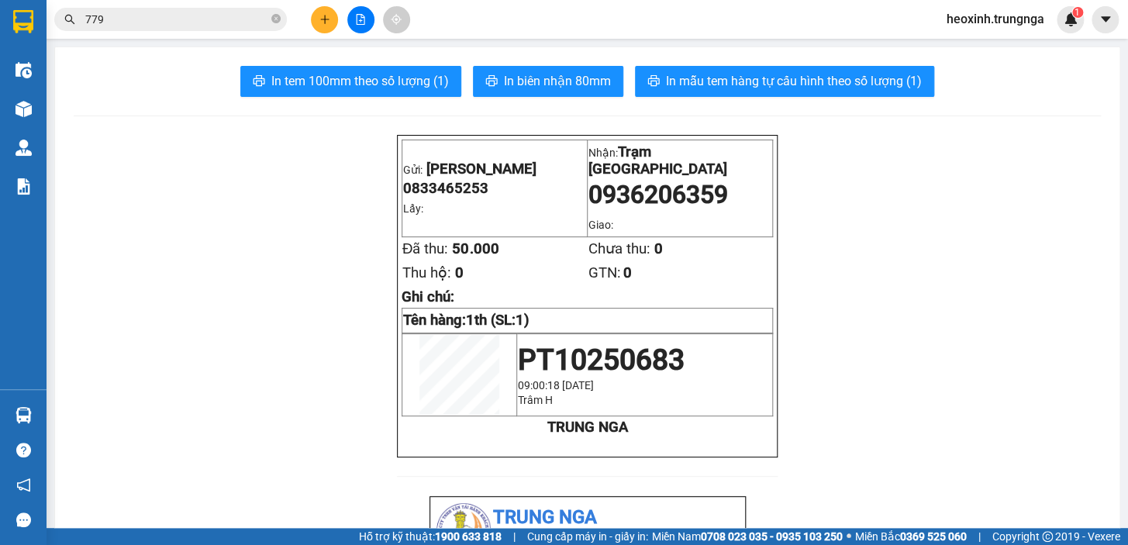
click at [313, 15] on button at bounding box center [324, 19] width 27 height 27
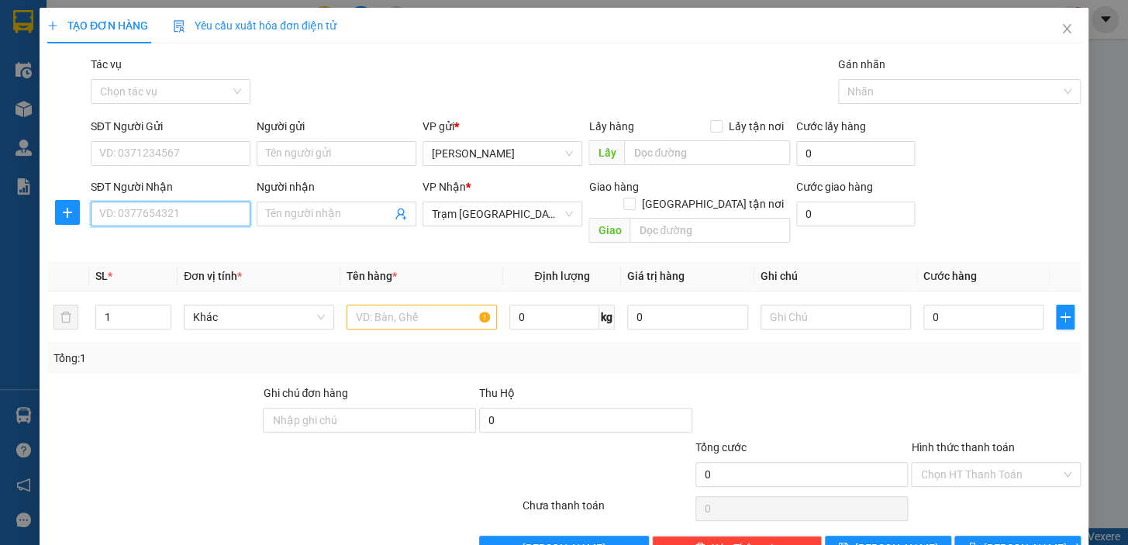
click at [164, 209] on input "SĐT Người Nhận" at bounding box center [171, 213] width 160 height 25
type input "0842146054"
click at [206, 155] on input "SĐT Người Gửi" at bounding box center [171, 153] width 160 height 25
type input "0914103437"
click at [370, 305] on input "text" at bounding box center [421, 317] width 150 height 25
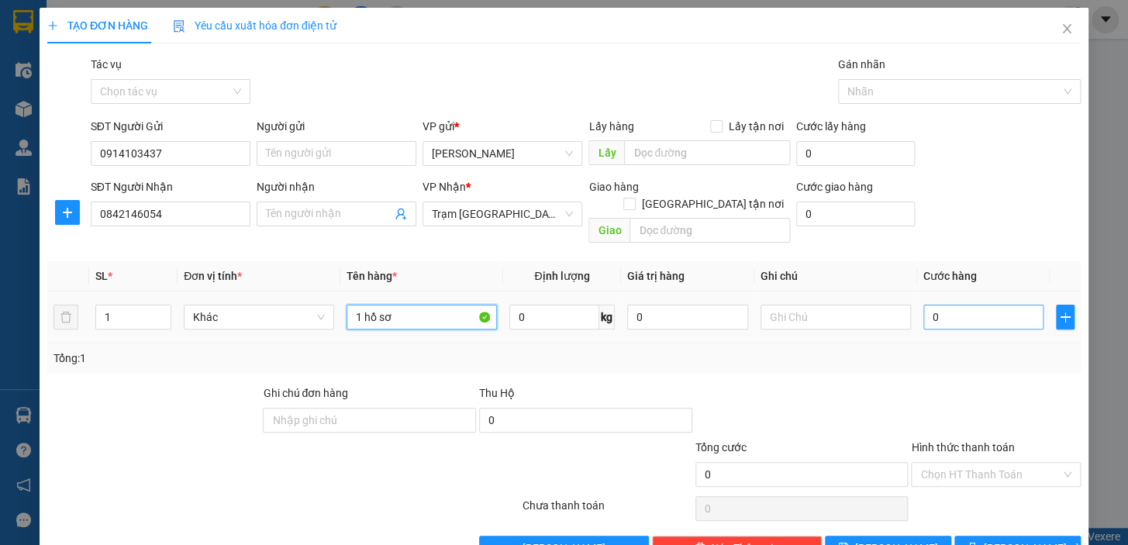
type input "1 hồ sơ"
click at [961, 310] on input "0" at bounding box center [983, 317] width 121 height 25
type input "3"
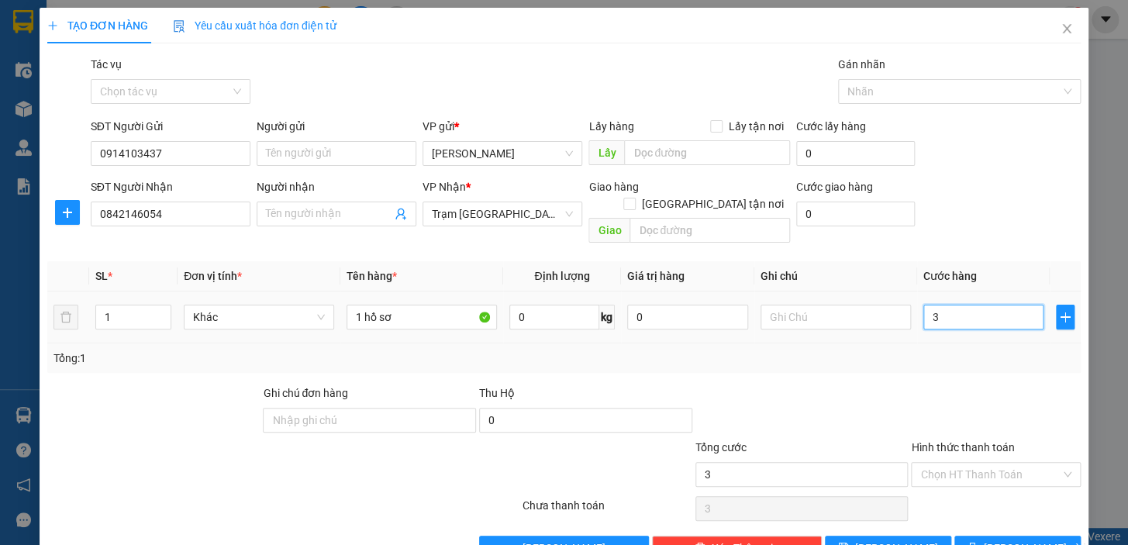
type input "30"
type input "30.000"
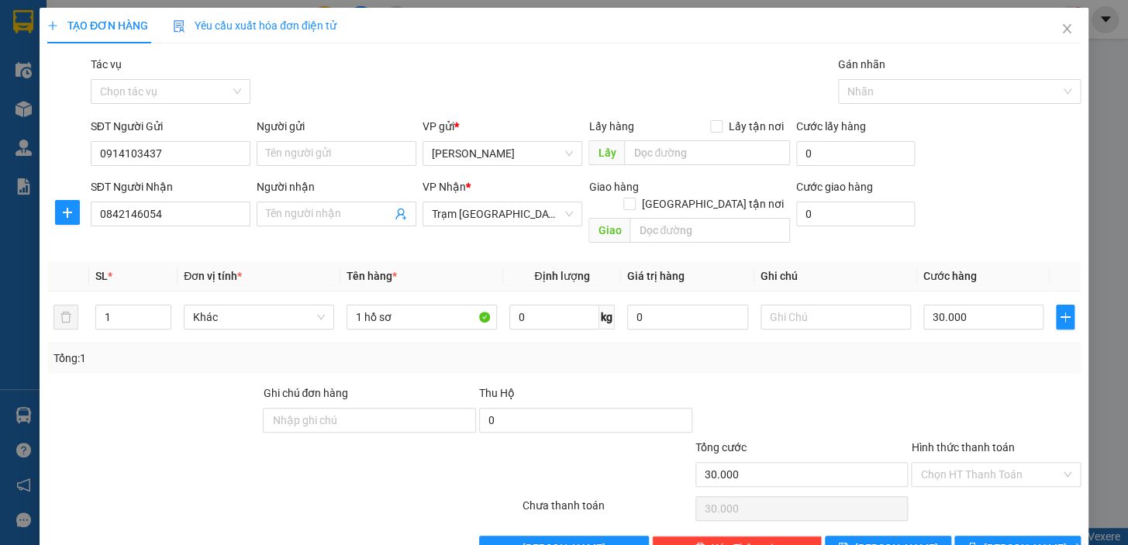
drag, startPoint x: 861, startPoint y: 358, endPoint x: 978, endPoint y: 449, distance: 148.5
click at [865, 359] on div "Transit Pickup Surcharge Ids Transit Deliver Surcharge Ids Transit Deliver Surc…" at bounding box center [563, 308] width 1033 height 505
click at [999, 463] on input "Hình thức thanh toán" at bounding box center [990, 474] width 140 height 23
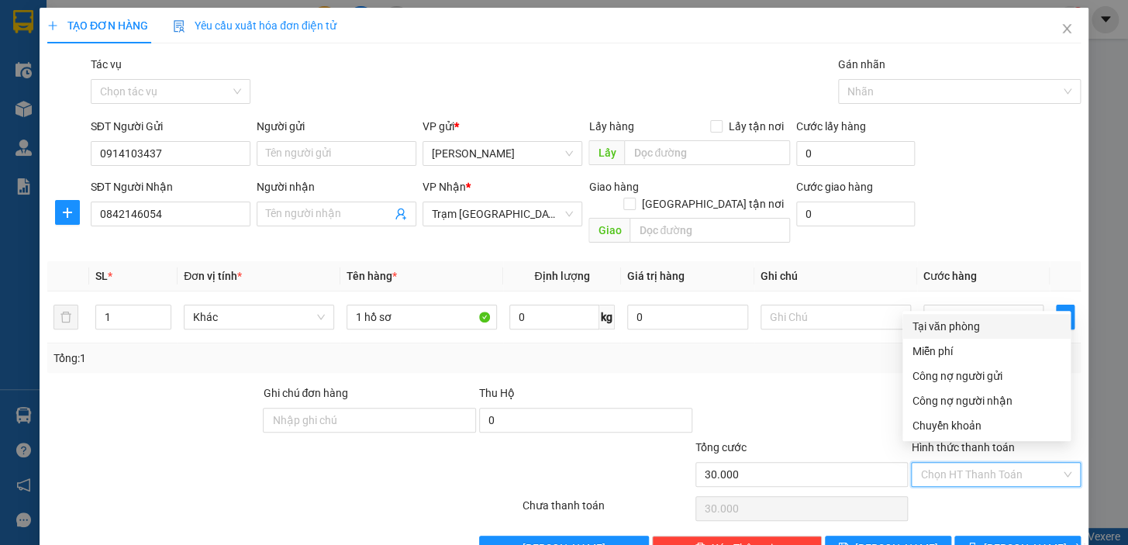
click at [928, 325] on div "Tại văn phòng" at bounding box center [986, 326] width 150 height 17
type input "0"
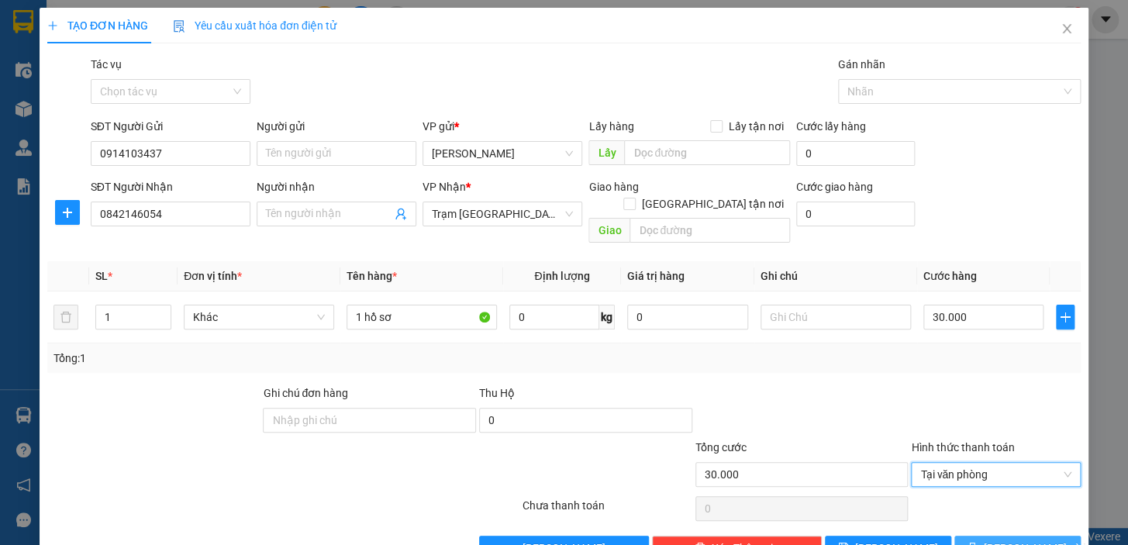
click at [976, 542] on icon "printer" at bounding box center [971, 547] width 11 height 11
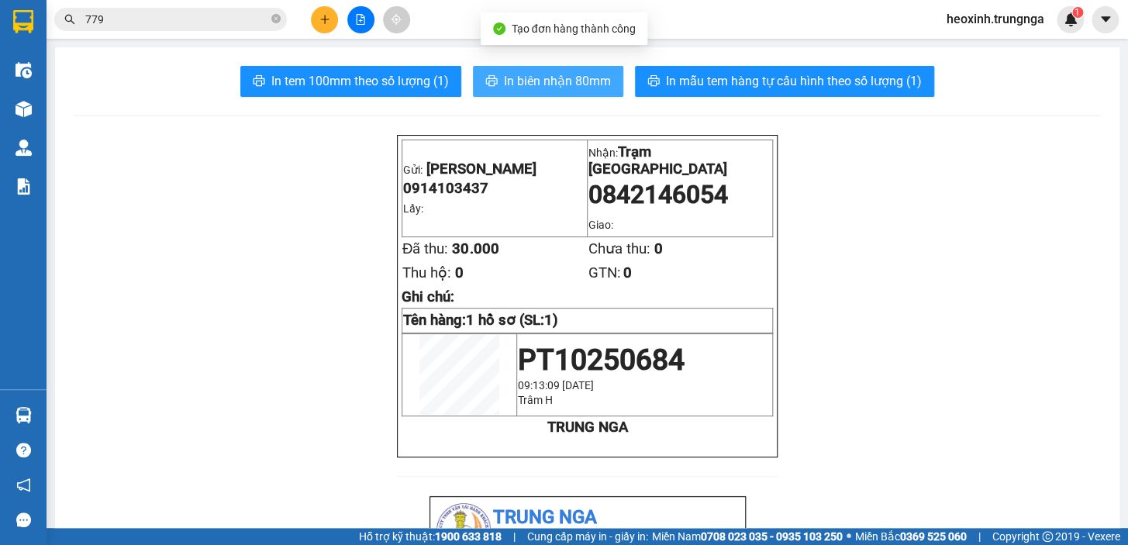
click at [529, 81] on span "In biên nhận 80mm" at bounding box center [557, 80] width 107 height 19
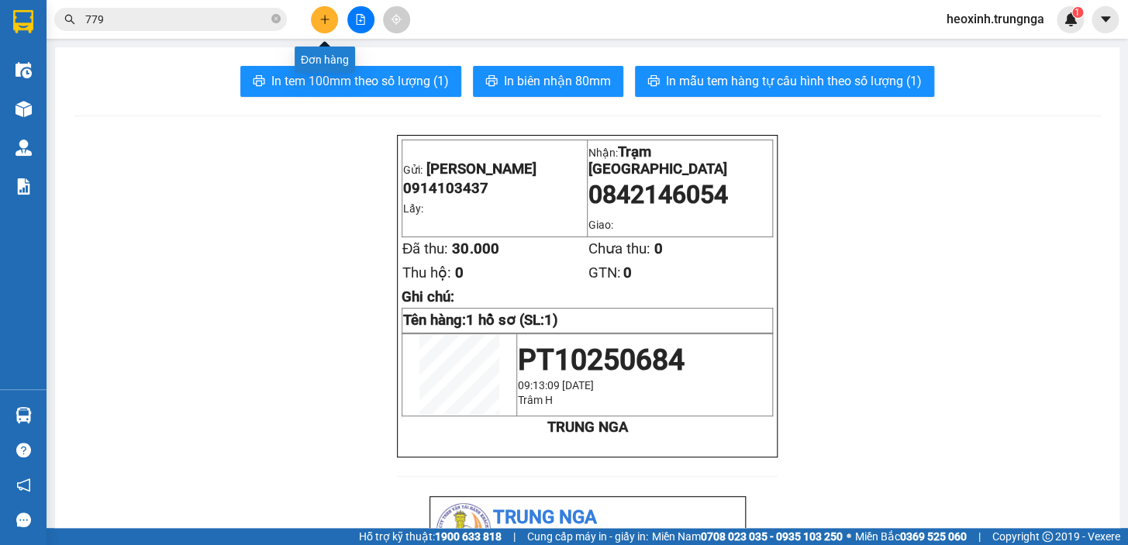
click at [312, 18] on button at bounding box center [324, 19] width 27 height 27
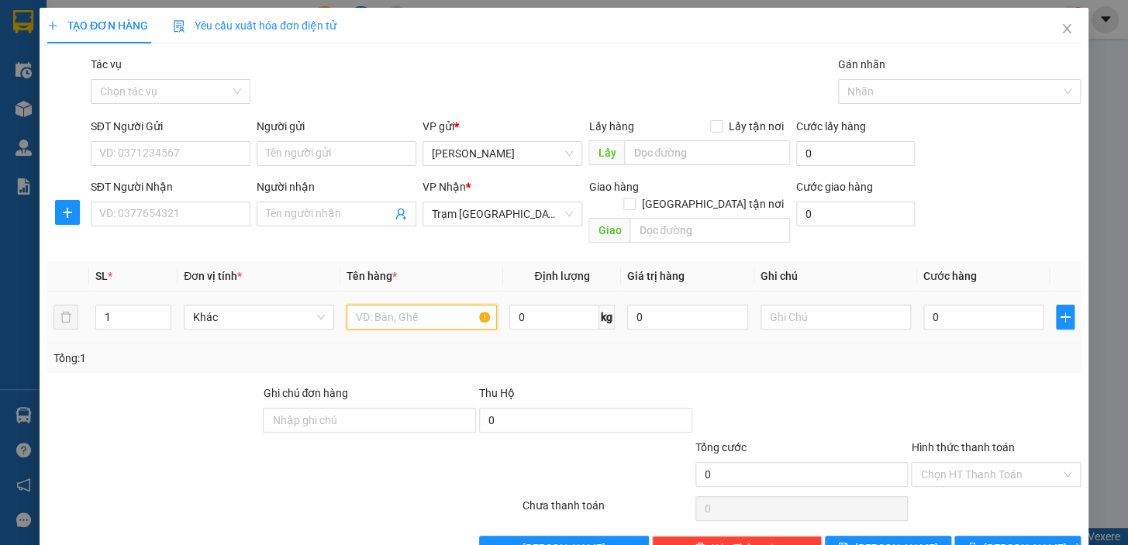
click at [391, 305] on input "text" at bounding box center [421, 317] width 150 height 25
click at [164, 146] on input "SĐT Người Gửi" at bounding box center [171, 153] width 160 height 25
type input "0354236491"
click at [185, 223] on input "SĐT Người Nhận" at bounding box center [171, 213] width 160 height 25
type input "0328386545"
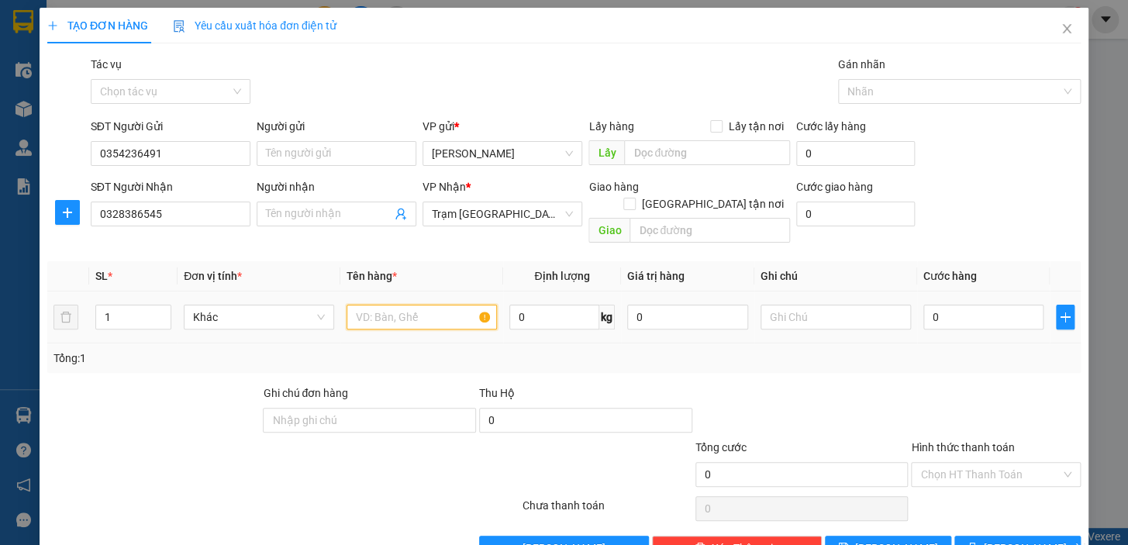
click at [404, 305] on input "text" at bounding box center [421, 317] width 150 height 25
type input "1TH XỐP"
click at [634, 198] on input "[GEOGRAPHIC_DATA] tận nơi" at bounding box center [628, 203] width 11 height 11
checkbox input "true"
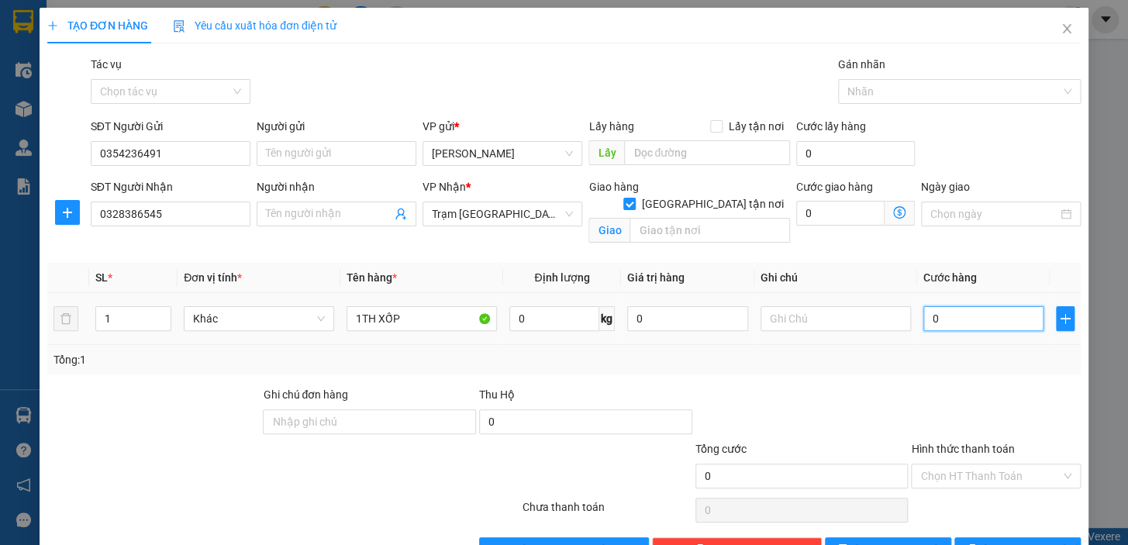
click at [944, 322] on input "0" at bounding box center [983, 318] width 121 height 25
type input "4"
type input "40"
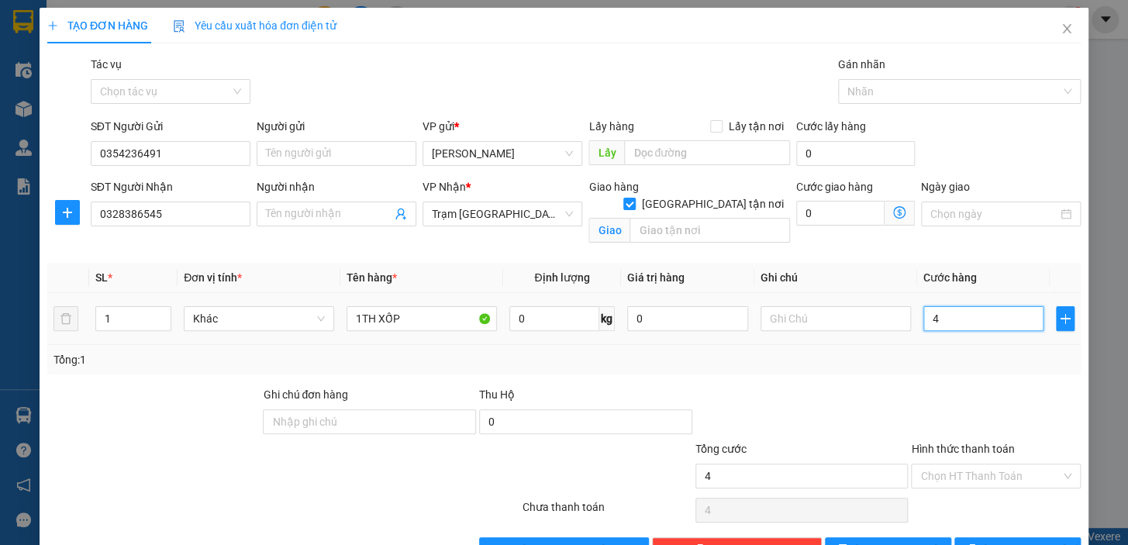
type input "40"
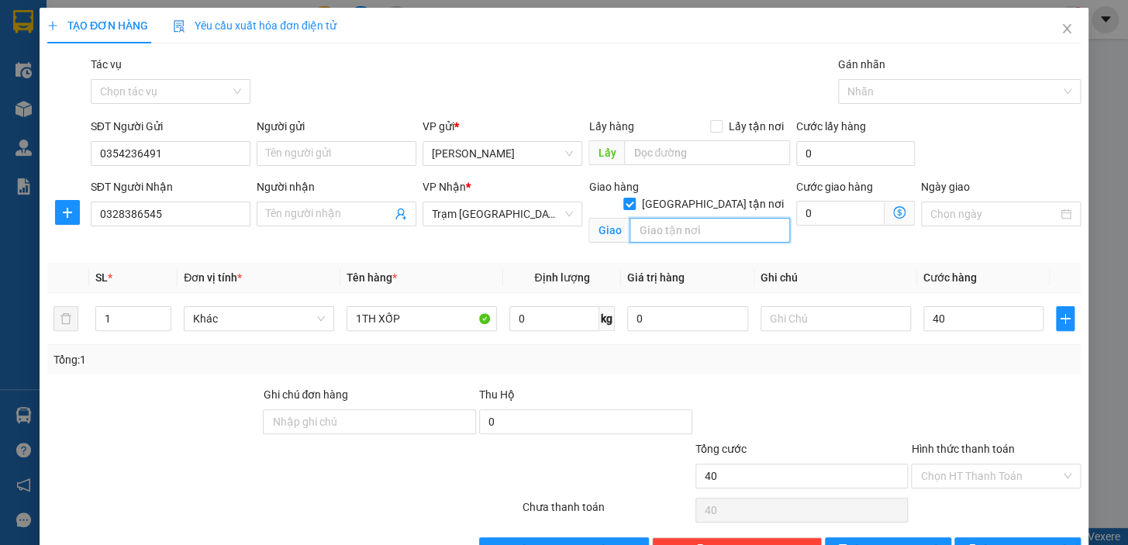
type input "40.000"
click at [701, 218] on input "text" at bounding box center [709, 230] width 160 height 25
type input "219/73 [PERSON_NAME] Lời P11 Q3"
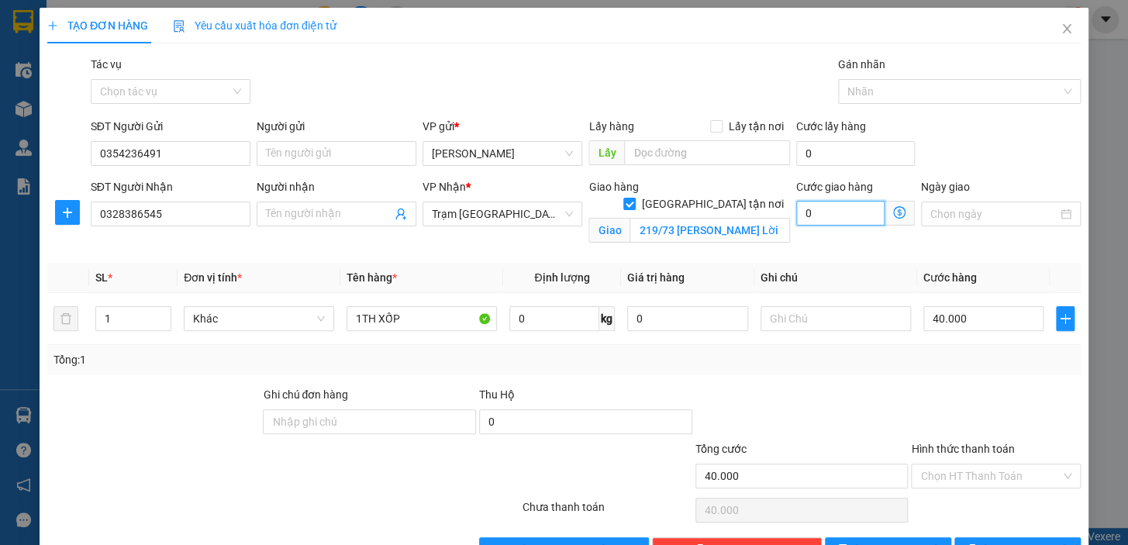
click at [837, 225] on input "0" at bounding box center [840, 213] width 88 height 25
type input "40.005"
type input "5"
type input "40.050"
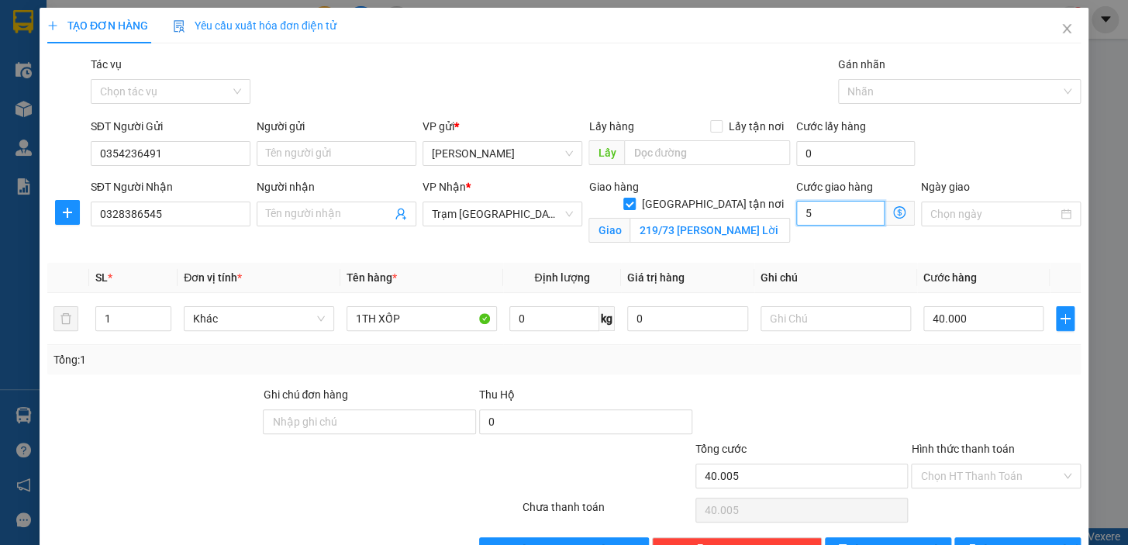
type input "40.050"
type input "50"
type input "90.000"
type input "50.000"
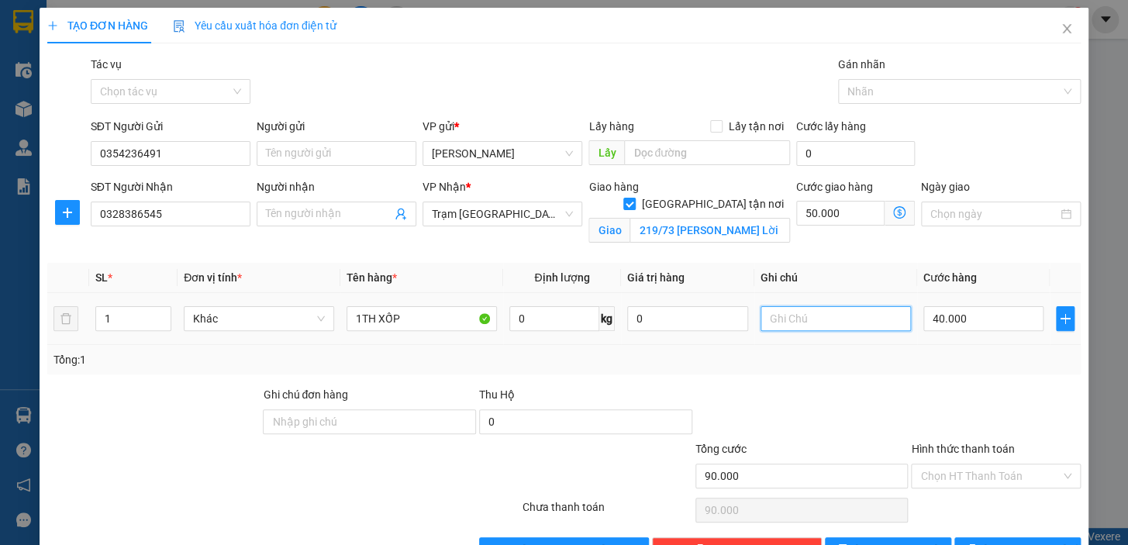
click at [822, 312] on input "text" at bounding box center [835, 318] width 150 height 25
type input "t"
type input "TẬN NƠI 50K"
click at [914, 386] on div at bounding box center [995, 413] width 173 height 54
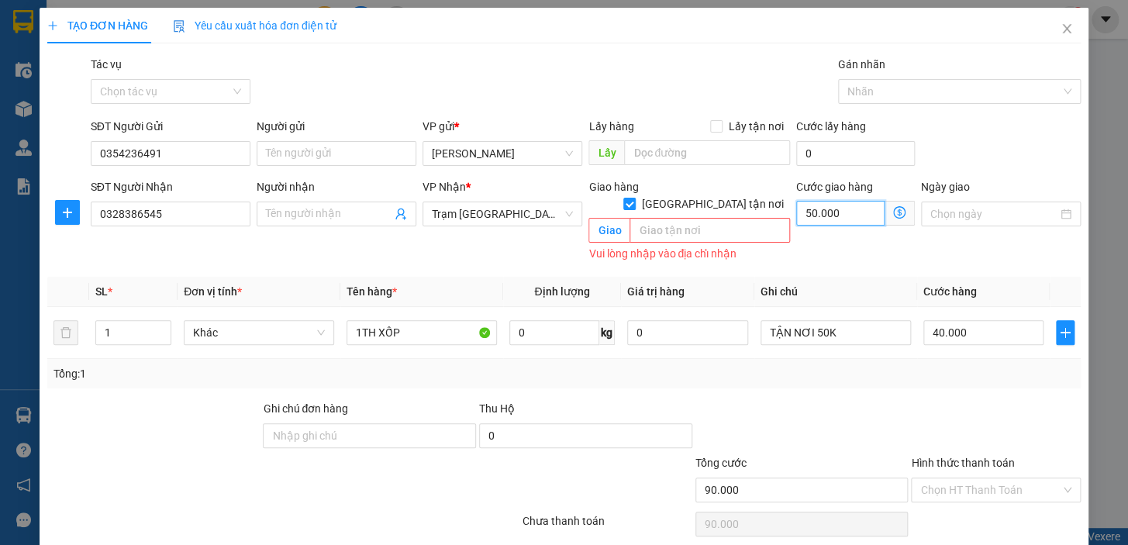
click at [826, 212] on input "50.000" at bounding box center [840, 213] width 88 height 25
type input "40.000"
type input "0"
click at [634, 198] on input "[GEOGRAPHIC_DATA] tận nơi" at bounding box center [628, 203] width 11 height 11
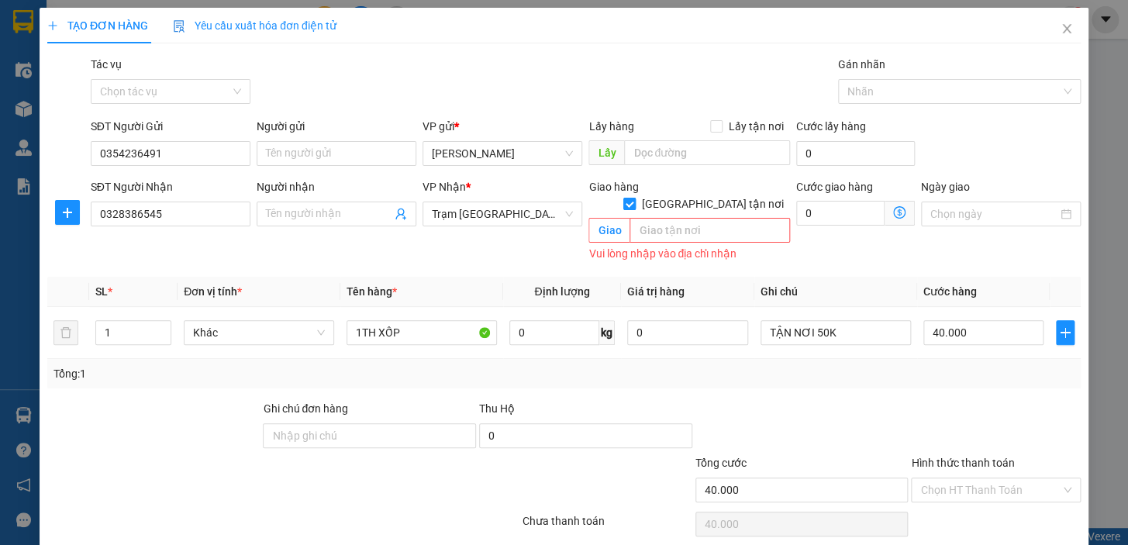
checkbox input "false"
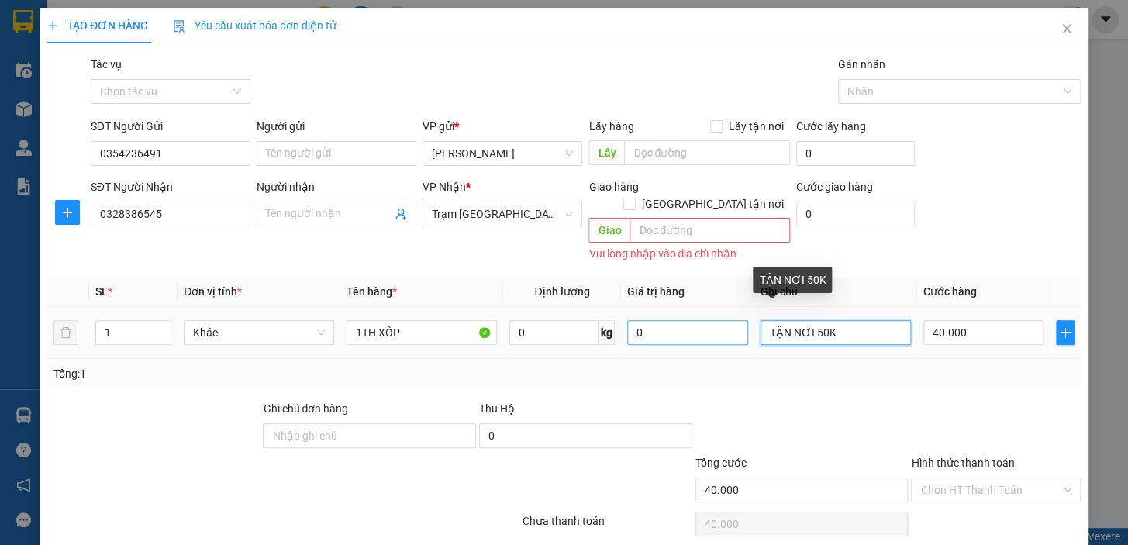
drag, startPoint x: 839, startPoint y: 310, endPoint x: 656, endPoint y: 302, distance: 183.1
click at [667, 313] on tr "1 Khác 1TH XỐP 0 kg 0 TẬN NƠI 50K 40.000" at bounding box center [563, 333] width 1033 height 52
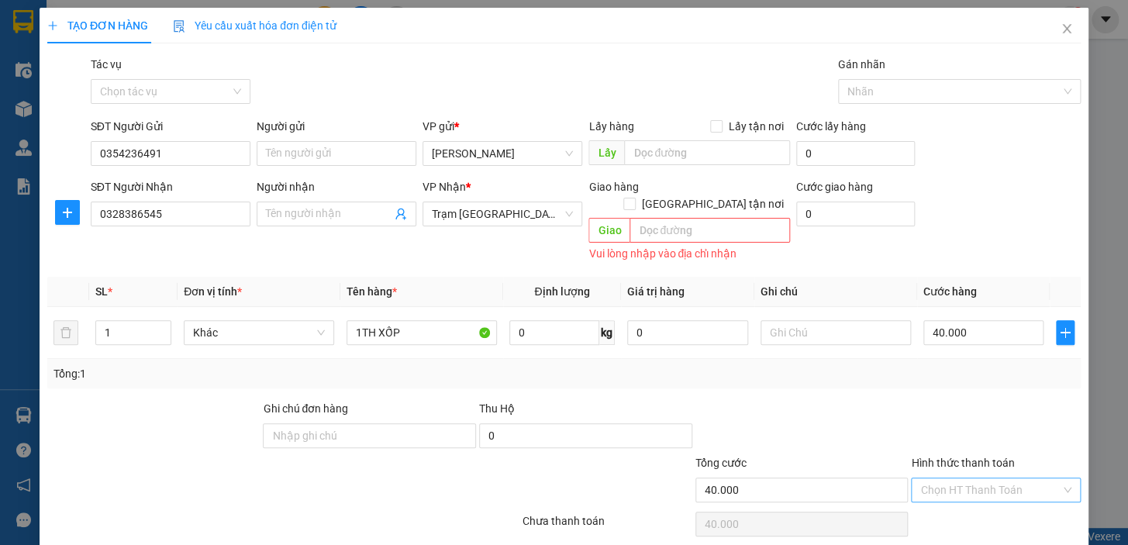
click at [943, 478] on input "Hình thức thanh toán" at bounding box center [990, 489] width 140 height 23
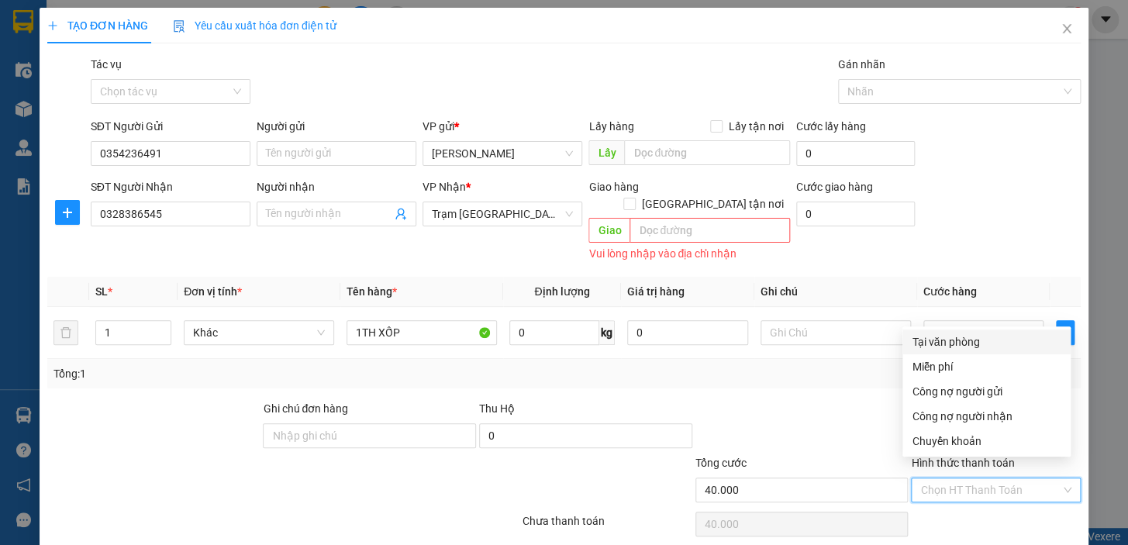
click at [943, 341] on div "Tại văn phòng" at bounding box center [986, 341] width 150 height 17
type input "0"
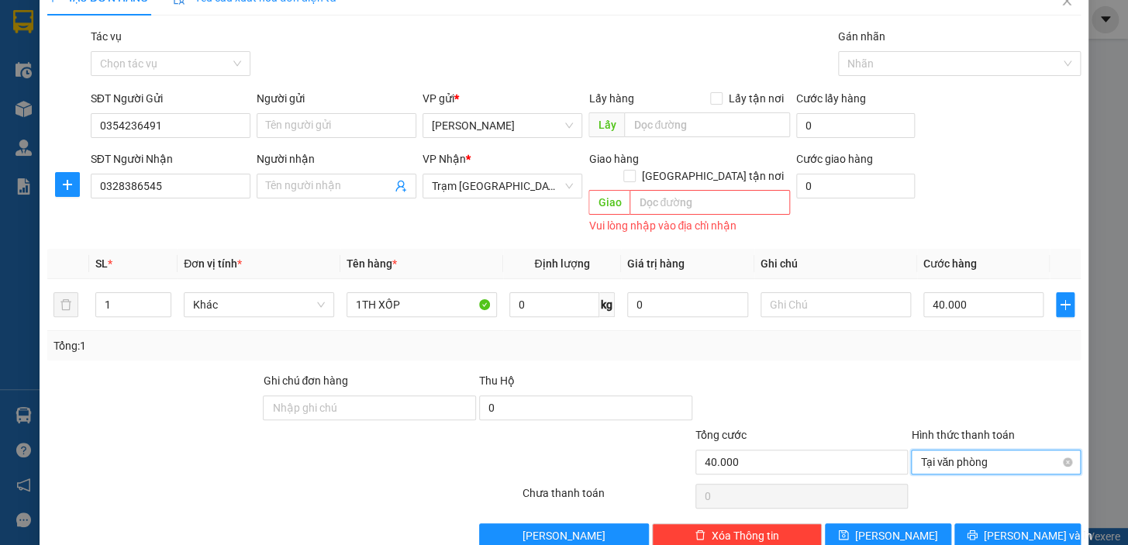
scroll to position [43, 0]
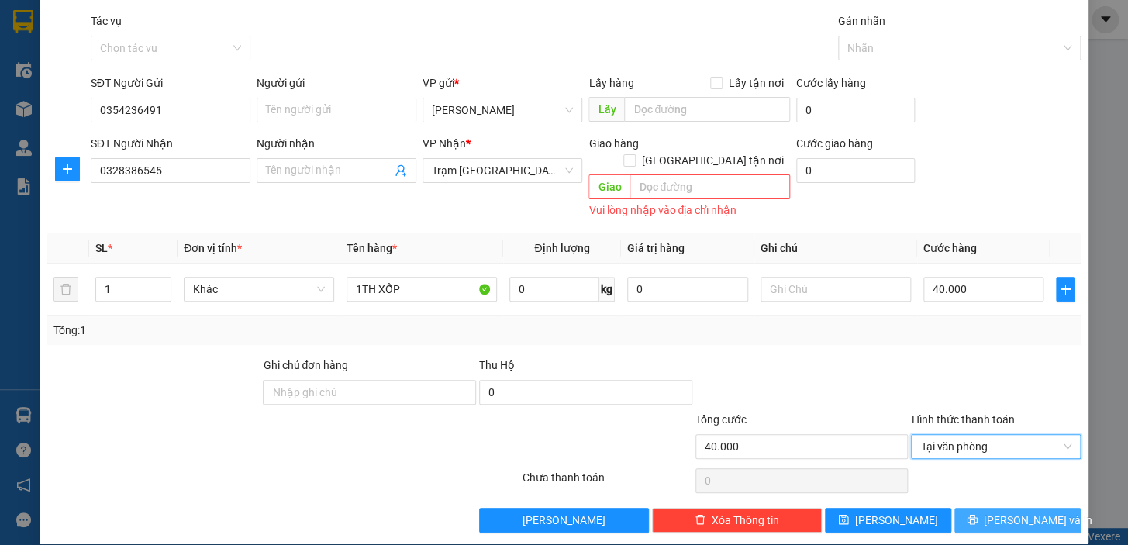
click at [967, 508] on button "[PERSON_NAME] và In" at bounding box center [1017, 520] width 126 height 25
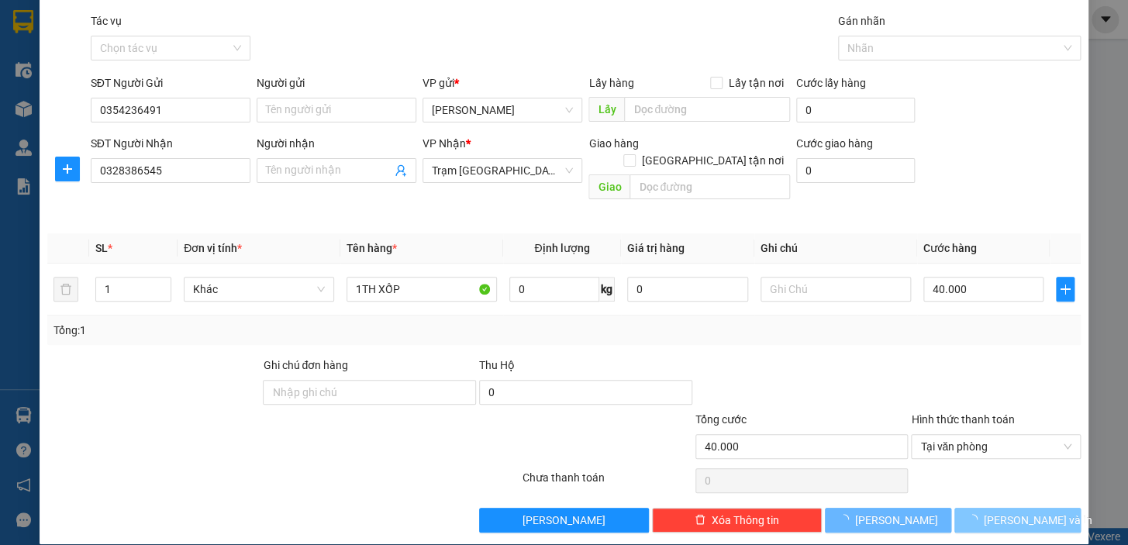
scroll to position [28, 0]
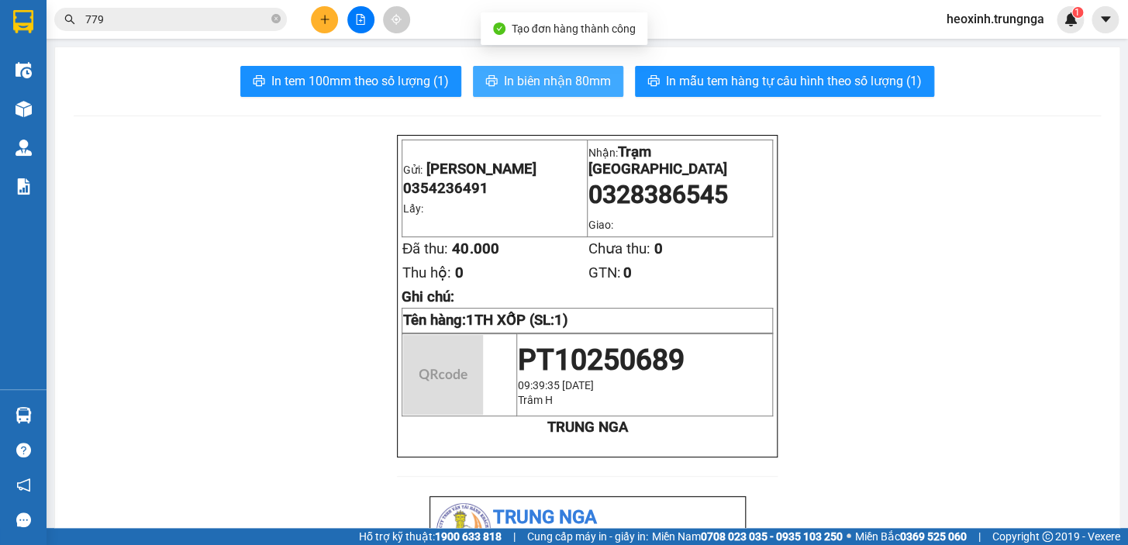
click at [546, 76] on span "In biên nhận 80mm" at bounding box center [557, 80] width 107 height 19
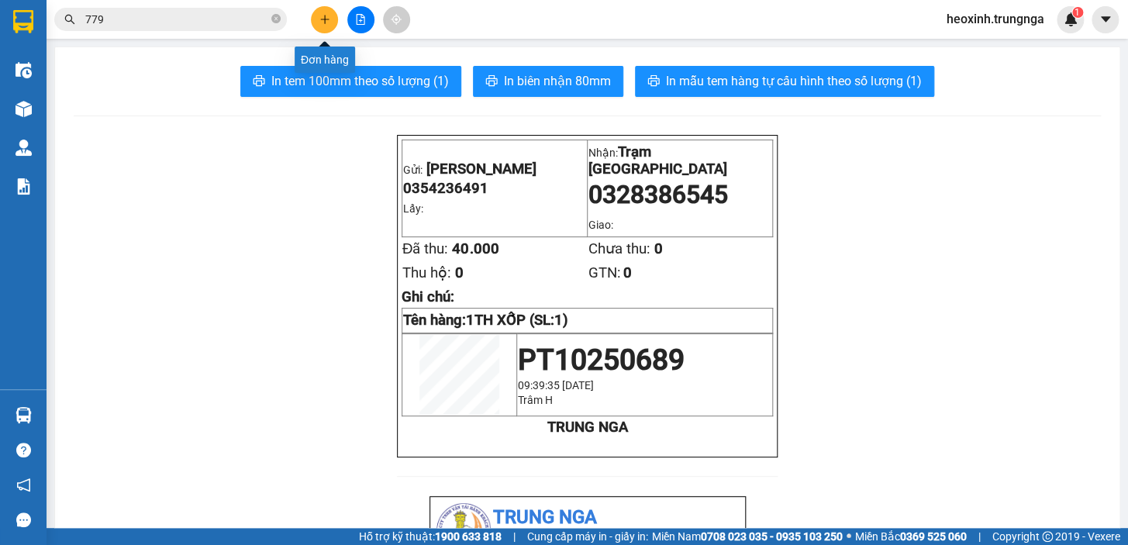
click at [315, 12] on button at bounding box center [324, 19] width 27 height 27
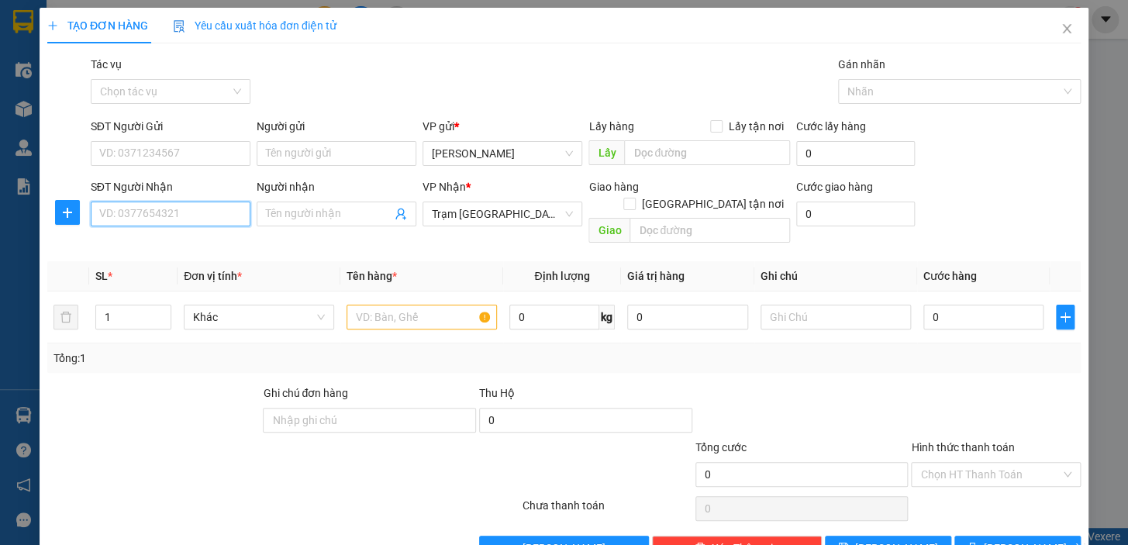
drag, startPoint x: 176, startPoint y: 211, endPoint x: 200, endPoint y: 172, distance: 45.6
click at [177, 206] on input "SĐT Người Nhận" at bounding box center [171, 213] width 160 height 25
type input "0906487818"
click at [140, 150] on input "SĐT Người Gửi" at bounding box center [171, 153] width 160 height 25
type input "0938284983"
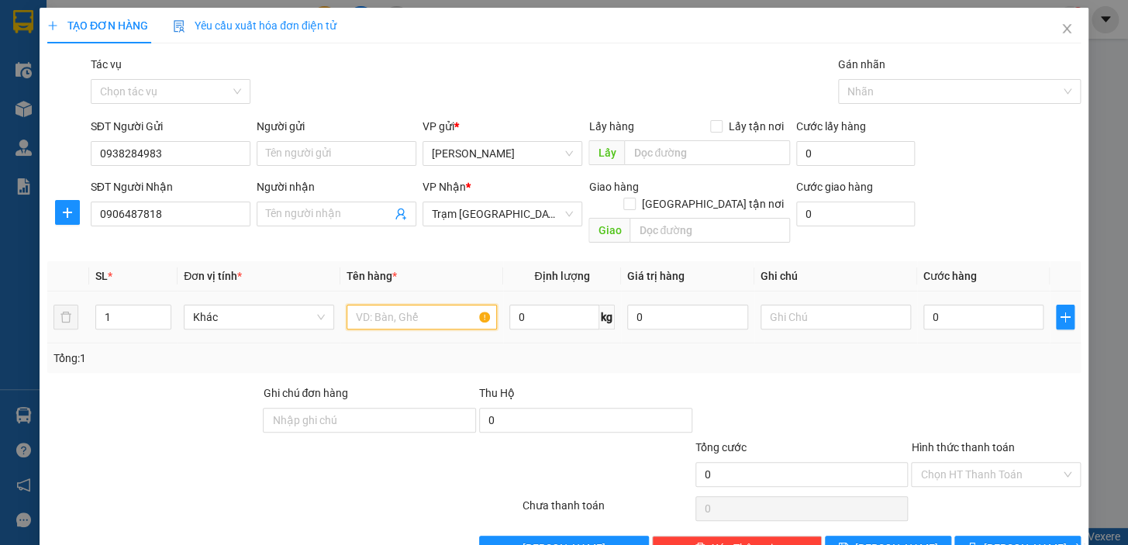
click at [422, 305] on input "text" at bounding box center [421, 317] width 150 height 25
type input "2TH XỐP"
click at [966, 308] on input "0" at bounding box center [983, 317] width 121 height 25
type input "8"
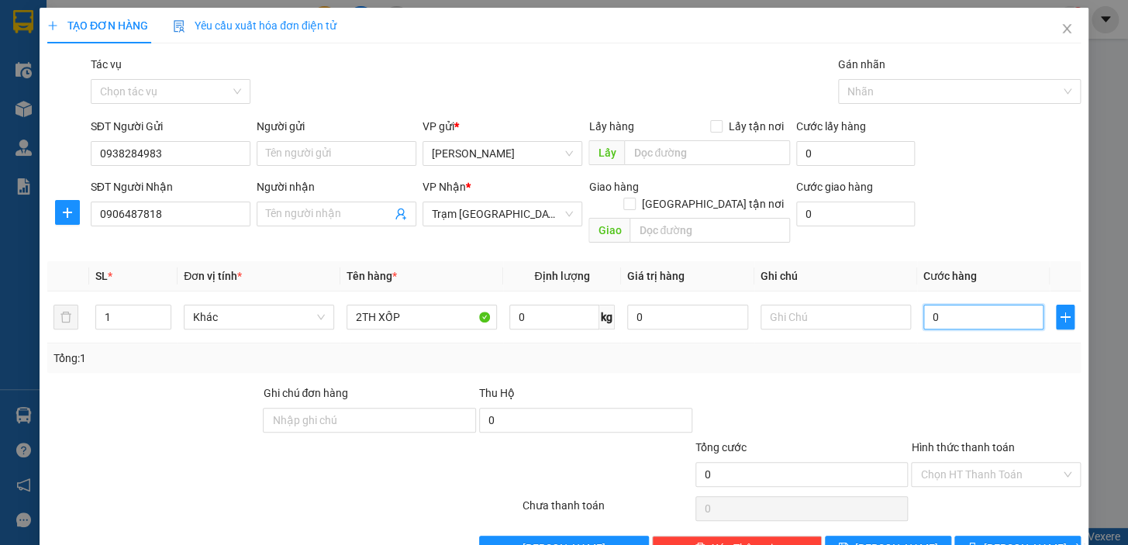
type input "8"
type input "80"
type input "80.000"
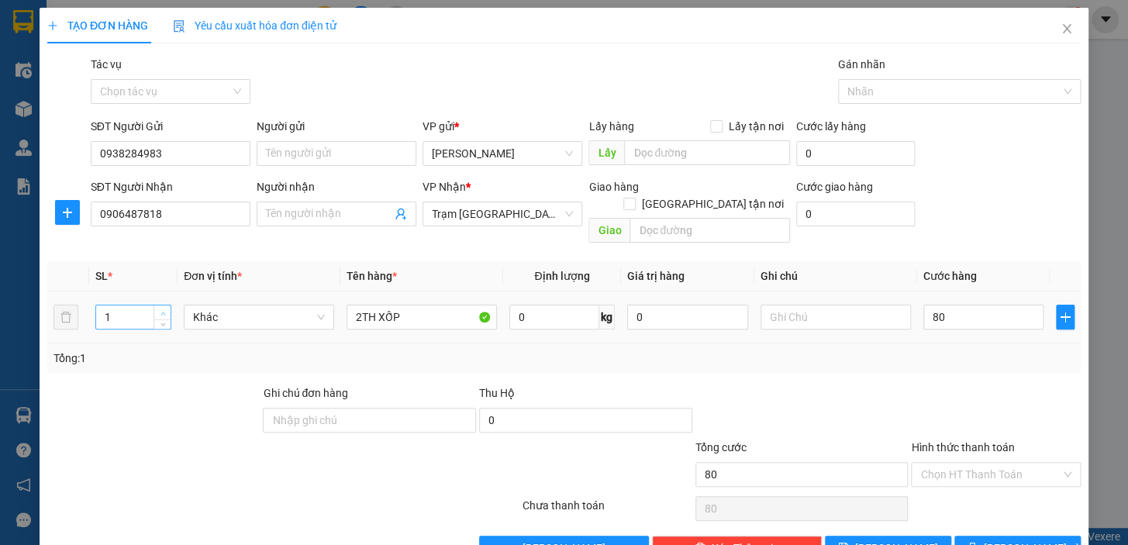
type input "80.000"
click at [153, 305] on span "Increase Value" at bounding box center [161, 312] width 17 height 14
type input "2"
click at [752, 350] on div "Tổng: 2" at bounding box center [563, 358] width 1021 height 17
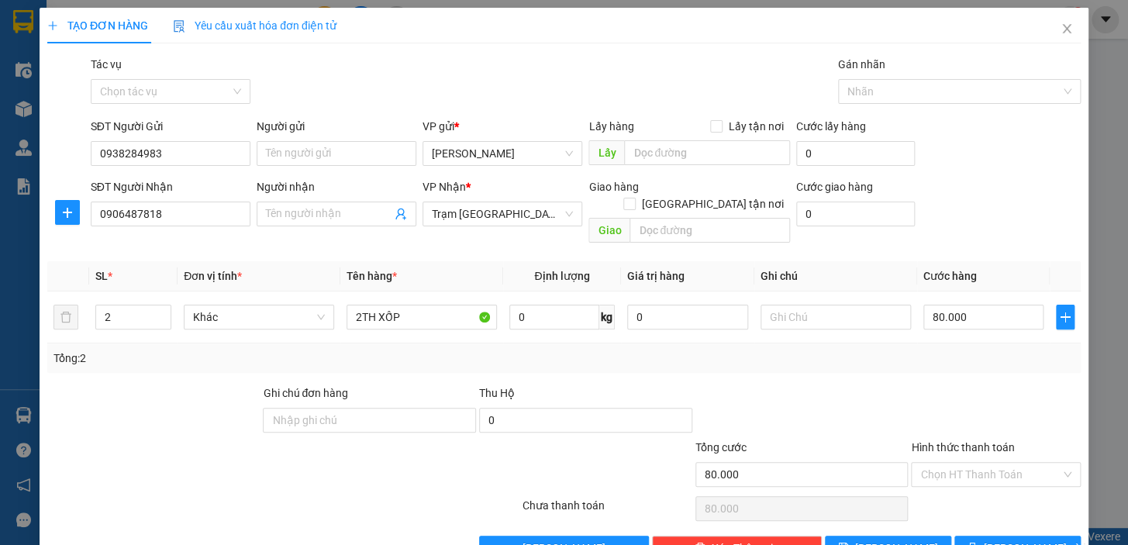
click at [970, 439] on div "Hình thức thanh toán" at bounding box center [996, 450] width 170 height 23
click at [973, 463] on input "Hình thức thanh toán" at bounding box center [990, 474] width 140 height 23
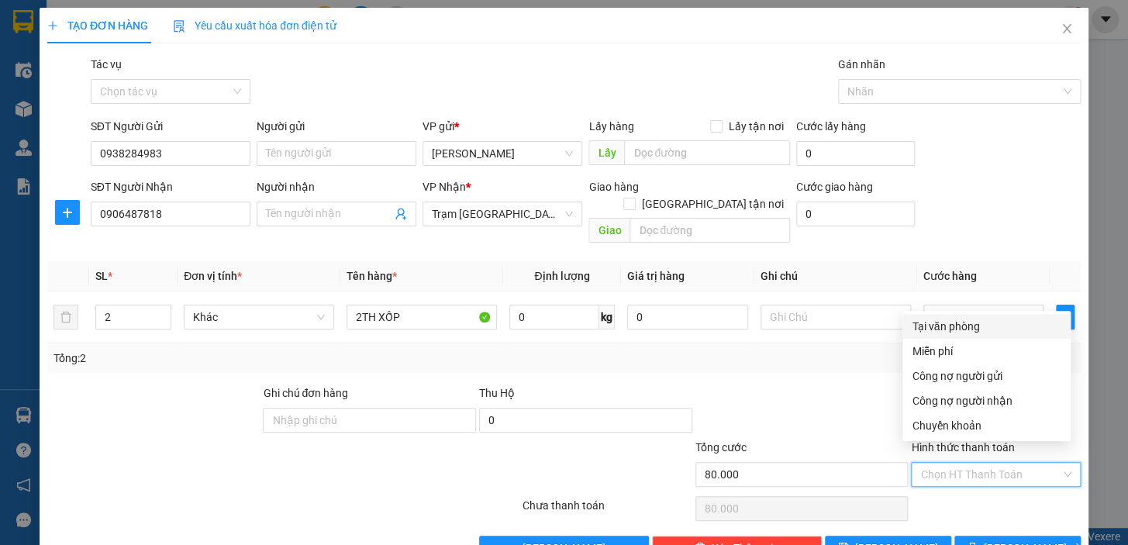
click at [951, 322] on div "Tại văn phòng" at bounding box center [986, 326] width 150 height 17
type input "0"
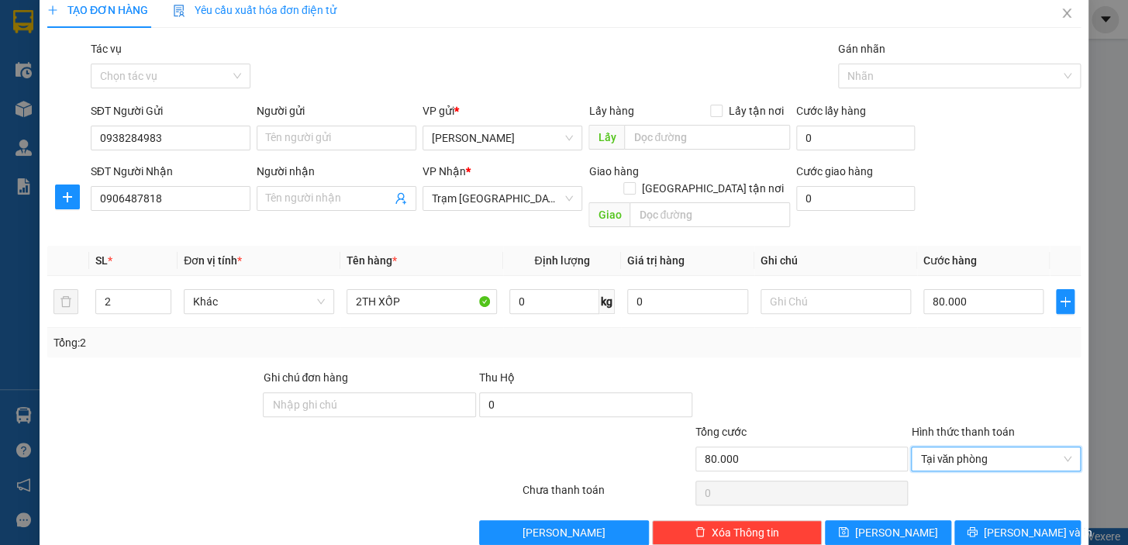
scroll to position [28, 0]
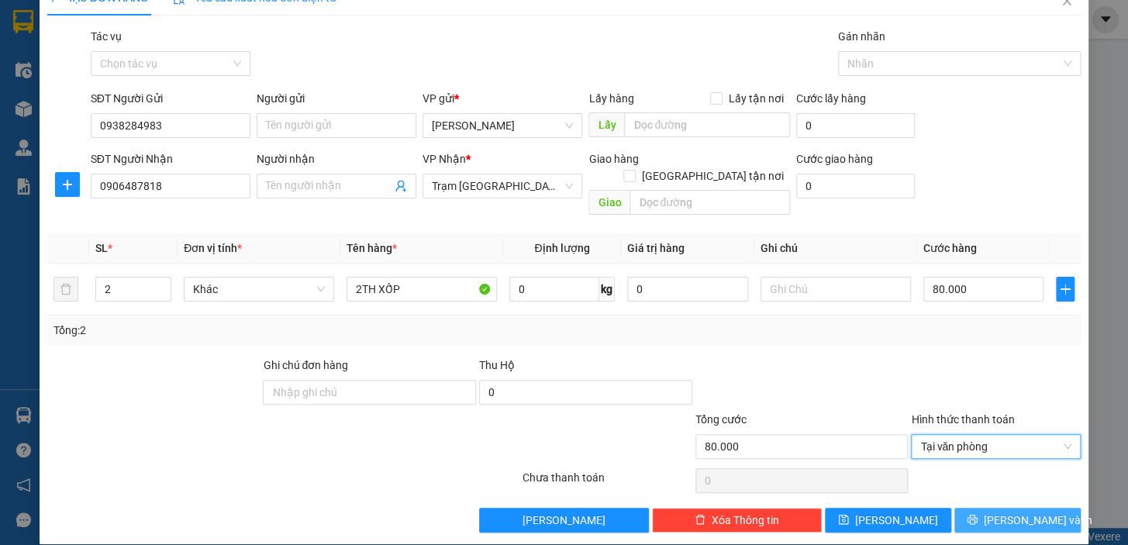
click at [976, 508] on button "[PERSON_NAME] và In" at bounding box center [1017, 520] width 126 height 25
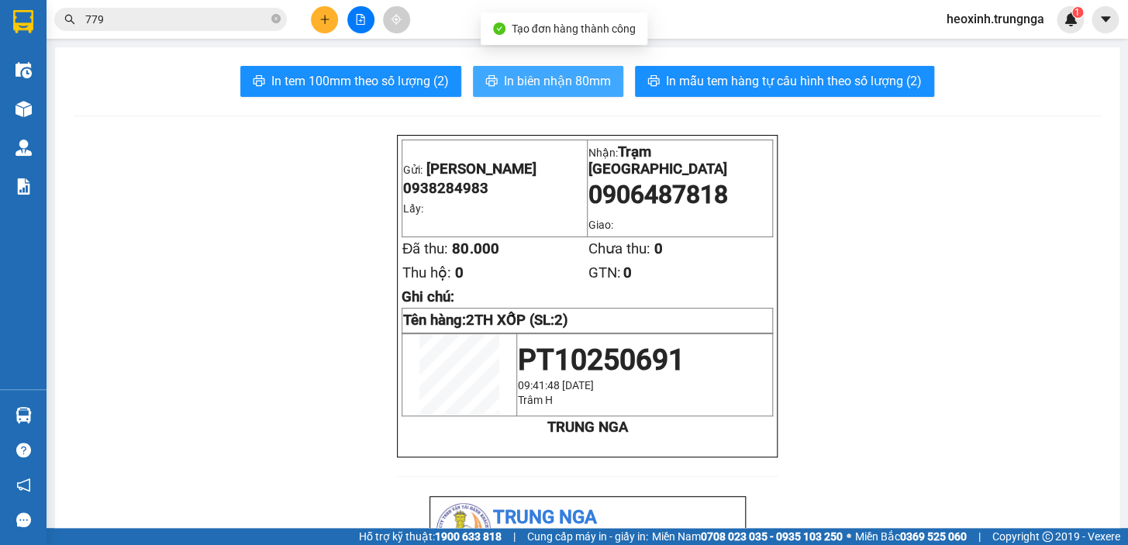
click at [518, 89] on span "In biên nhận 80mm" at bounding box center [557, 80] width 107 height 19
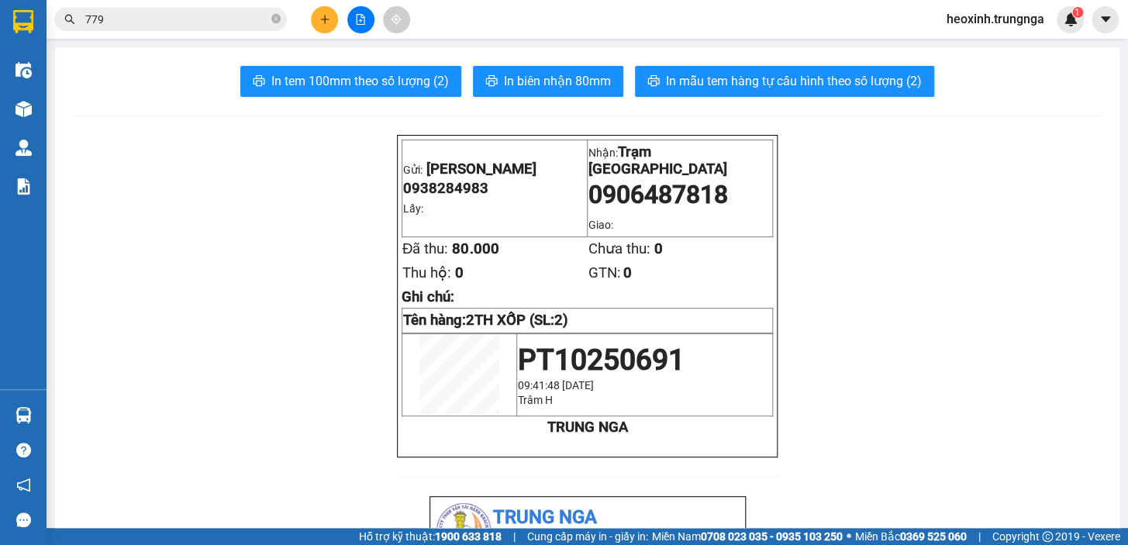
click at [329, 16] on icon "plus" at bounding box center [324, 19] width 11 height 11
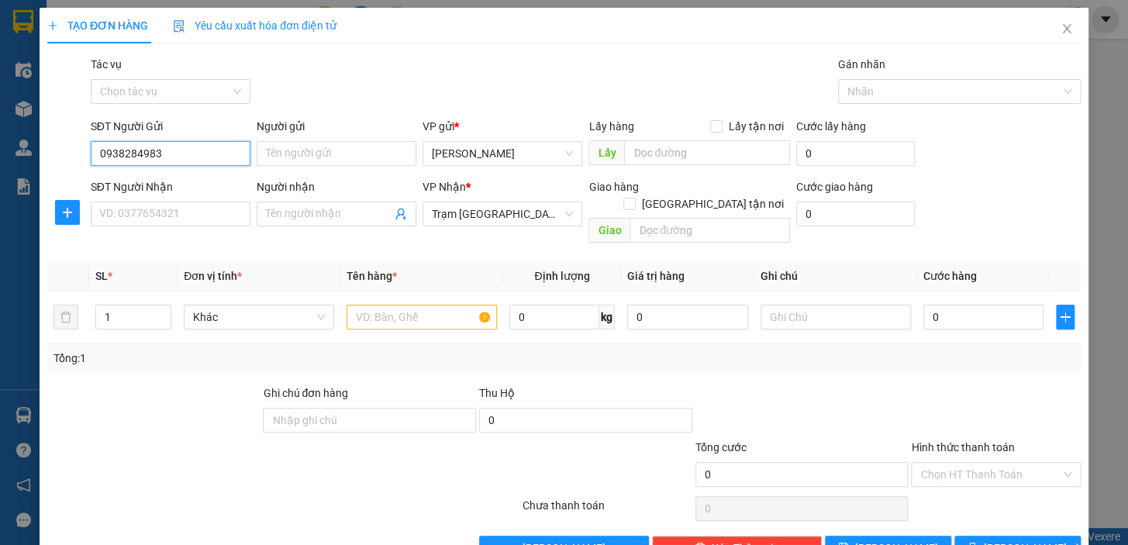
type input "0938284983"
click at [167, 227] on div "SĐT Người Nhận VD: 0377654321" at bounding box center [171, 205] width 160 height 54
click at [172, 217] on input "SĐT Người Nhận" at bounding box center [171, 213] width 160 height 25
type input "0862388319"
click at [394, 312] on input "text" at bounding box center [421, 317] width 150 height 25
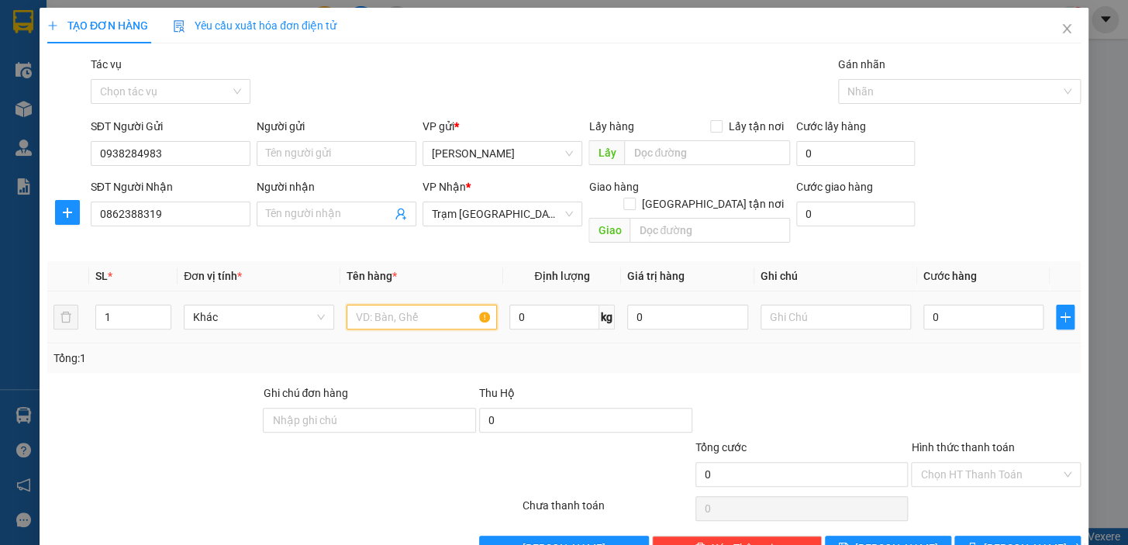
type input "2"
type input "1TH XỐP"
drag, startPoint x: 966, startPoint y: 294, endPoint x: 936, endPoint y: 277, distance: 34.4
click at [966, 305] on input "0" at bounding box center [983, 317] width 121 height 25
type input "3"
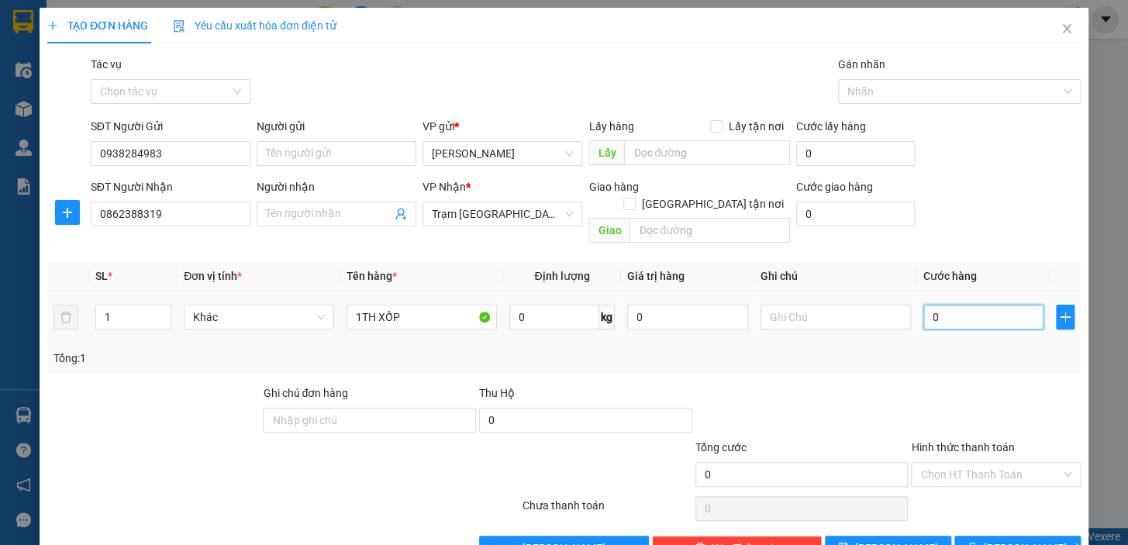
type input "3"
type input "30"
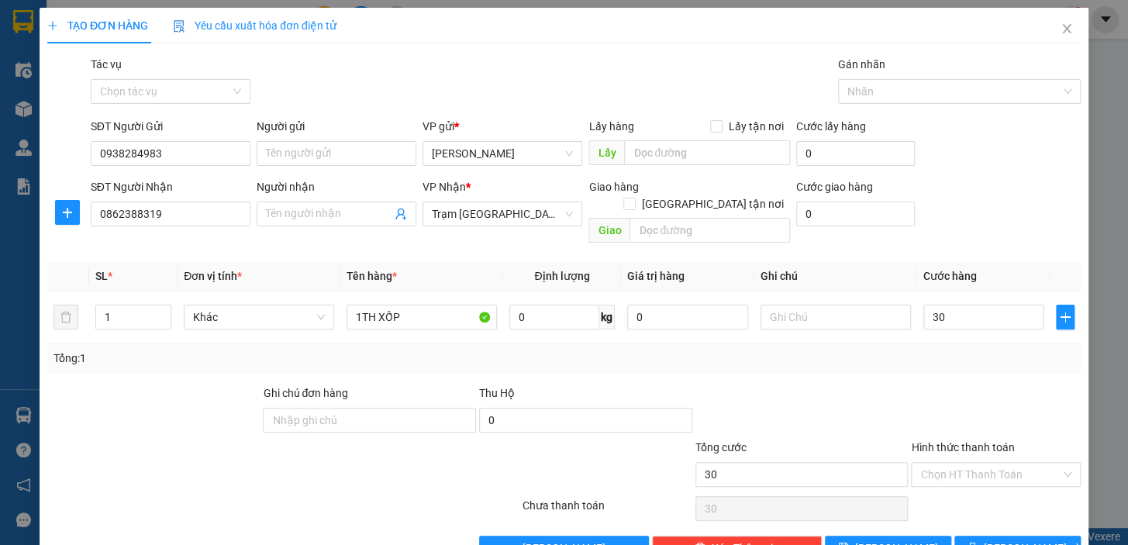
type input "30.000"
click at [898, 350] on div "Tổng: 1" at bounding box center [563, 358] width 1021 height 17
drag, startPoint x: 967, startPoint y: 458, endPoint x: 963, endPoint y: 449, distance: 9.7
click at [966, 463] on input "Hình thức thanh toán" at bounding box center [990, 474] width 140 height 23
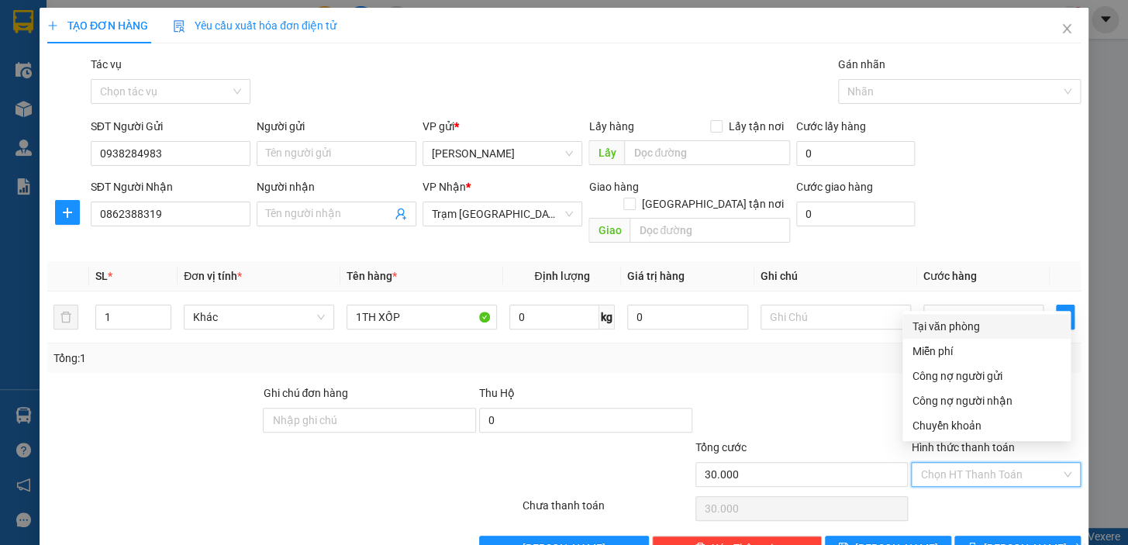
drag, startPoint x: 949, startPoint y: 329, endPoint x: 956, endPoint y: 537, distance: 207.8
click at [949, 332] on div "Tại văn phòng" at bounding box center [986, 326] width 150 height 17
type input "0"
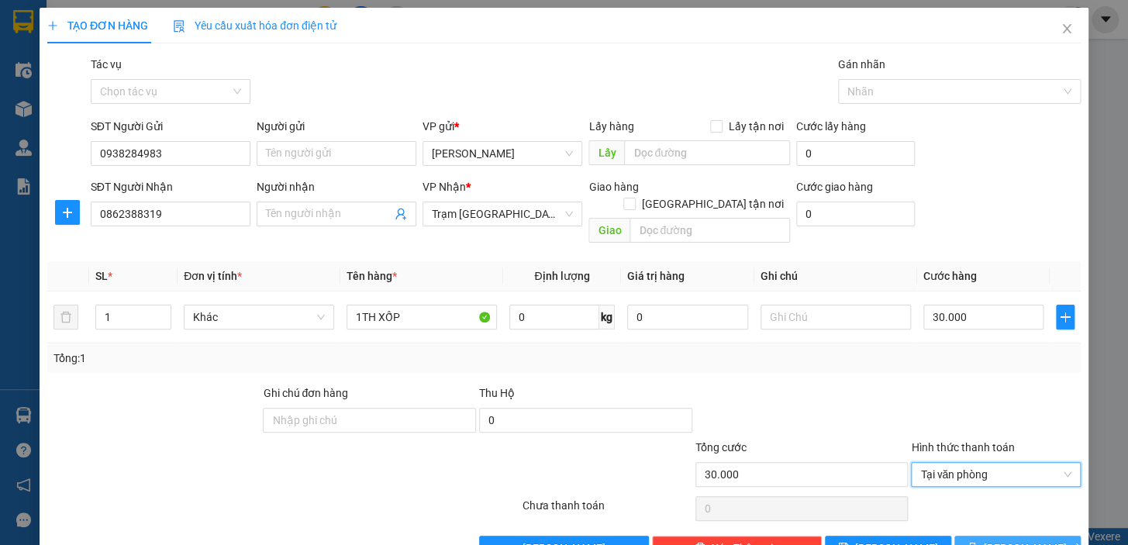
click at [974, 536] on button "[PERSON_NAME] và In" at bounding box center [1017, 548] width 126 height 25
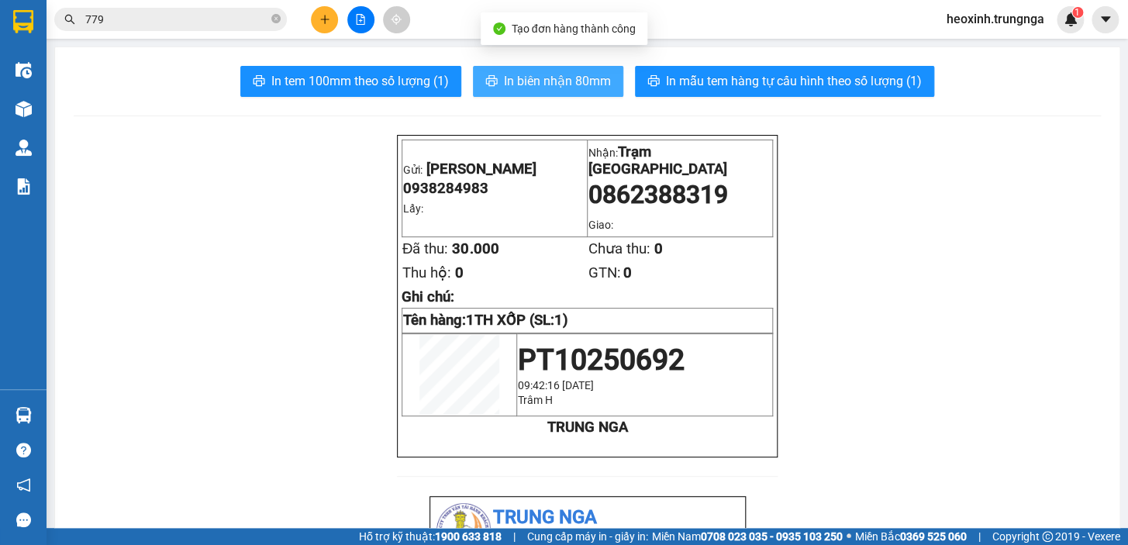
click at [589, 91] on button "In biên nhận 80mm" at bounding box center [548, 81] width 150 height 31
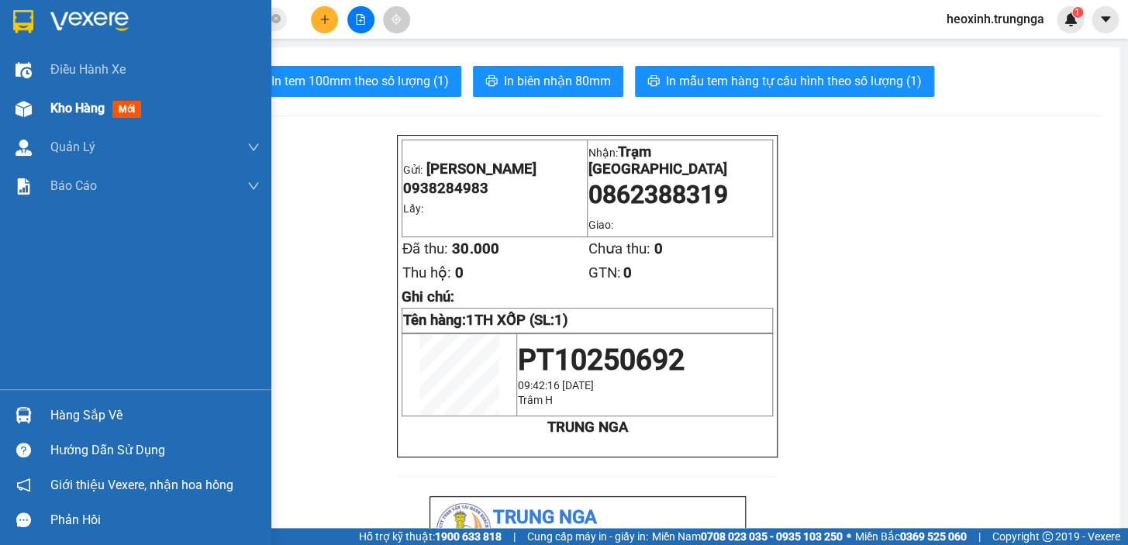
click at [61, 107] on span "Kho hàng" at bounding box center [77, 108] width 54 height 15
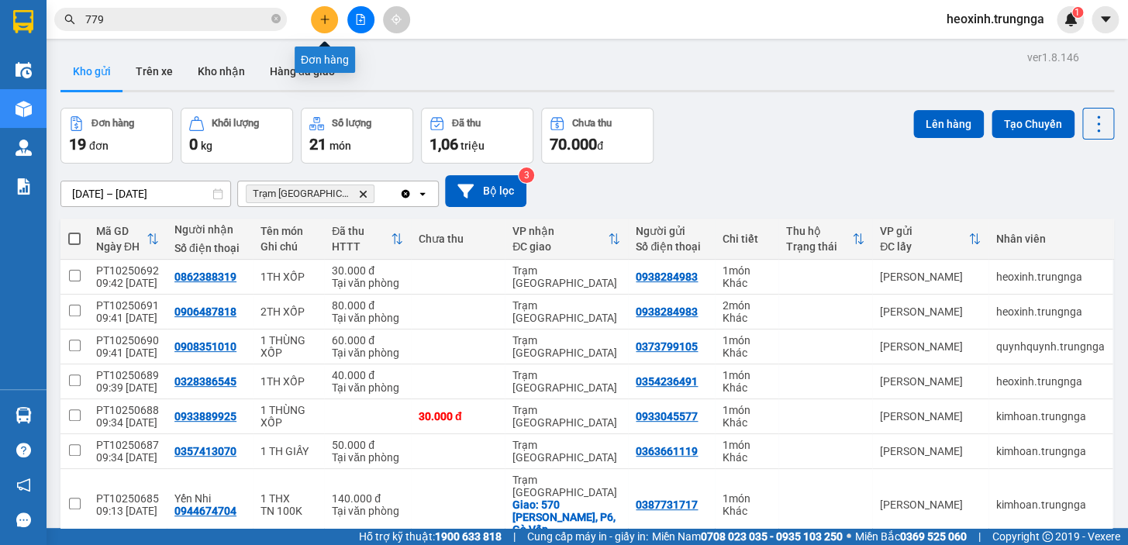
click at [325, 21] on icon "plus" at bounding box center [324, 19] width 11 height 11
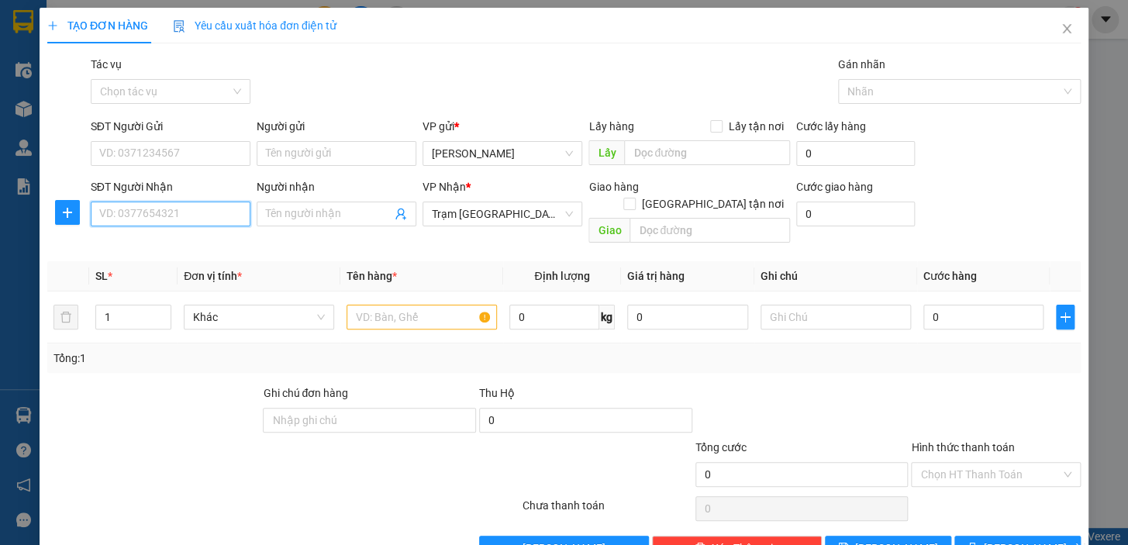
click at [159, 202] on input "SĐT Người Nhận" at bounding box center [171, 213] width 160 height 25
click at [198, 147] on input "SĐT Người Gửi" at bounding box center [171, 153] width 160 height 25
click at [193, 223] on input "SĐT Người Nhận" at bounding box center [171, 213] width 160 height 25
type input "0985356193"
click at [161, 149] on input "SĐT Người Gửi" at bounding box center [171, 153] width 160 height 25
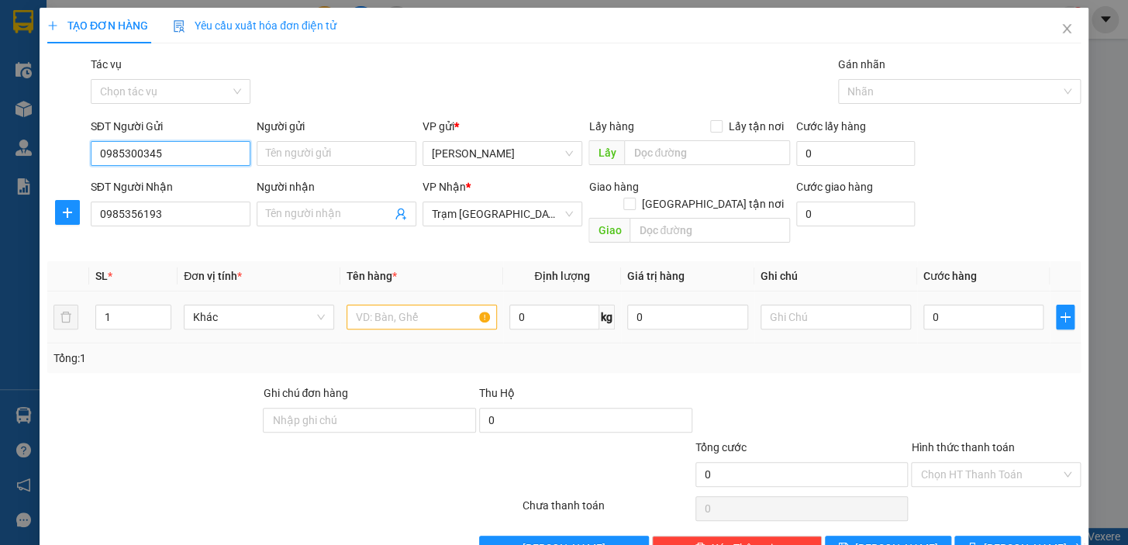
type input "0985300345"
click at [422, 305] on input "text" at bounding box center [421, 317] width 150 height 25
type input "1TH XỐP"
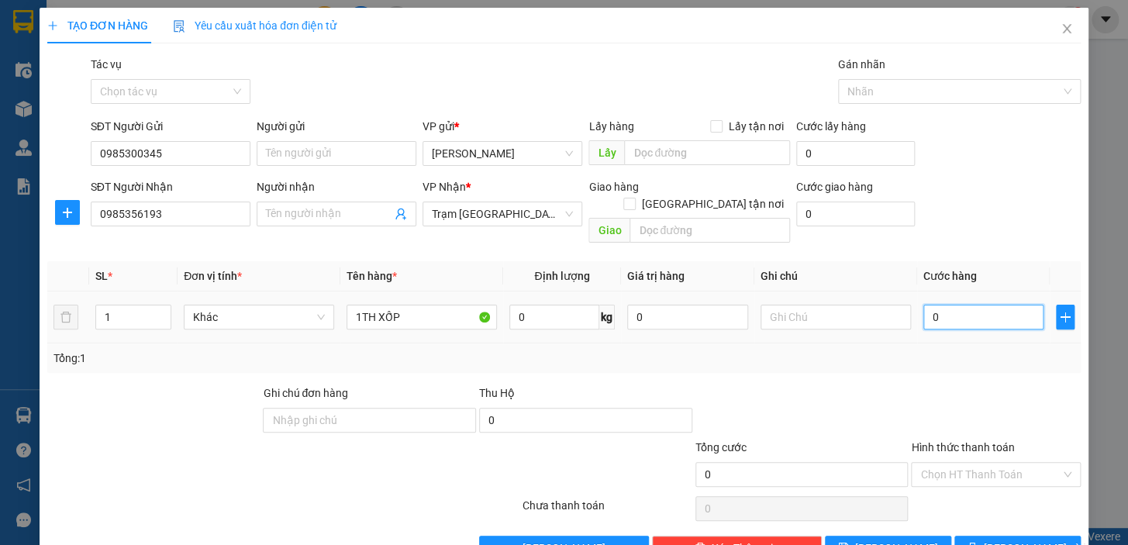
click at [993, 305] on input "0" at bounding box center [983, 317] width 121 height 25
type input "5"
type input "50"
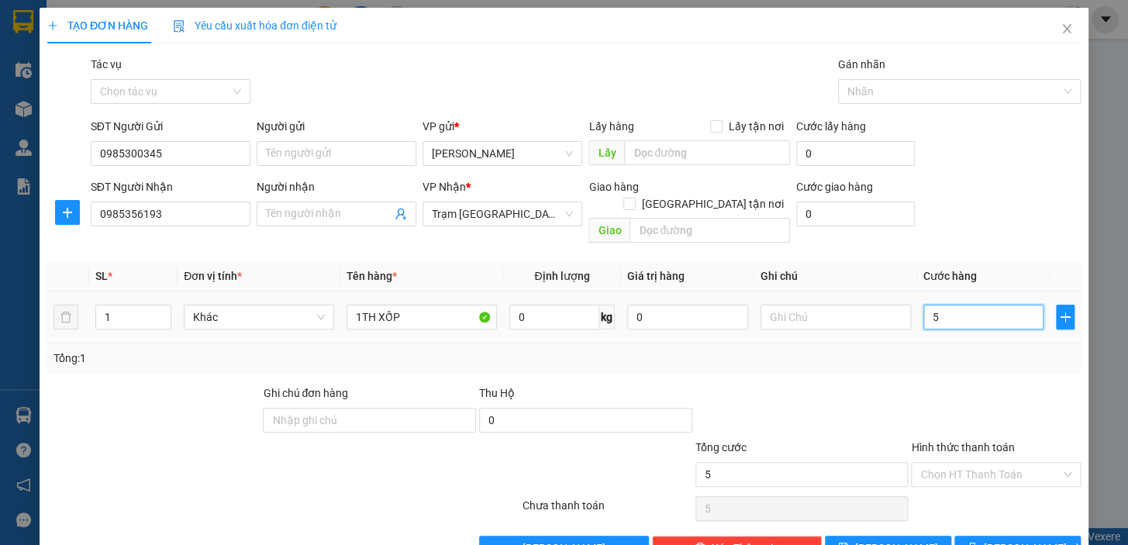
type input "50"
drag, startPoint x: 906, startPoint y: 345, endPoint x: 899, endPoint y: 340, distance: 8.4
click at [902, 350] on div "Tổng: 1" at bounding box center [563, 358] width 1021 height 17
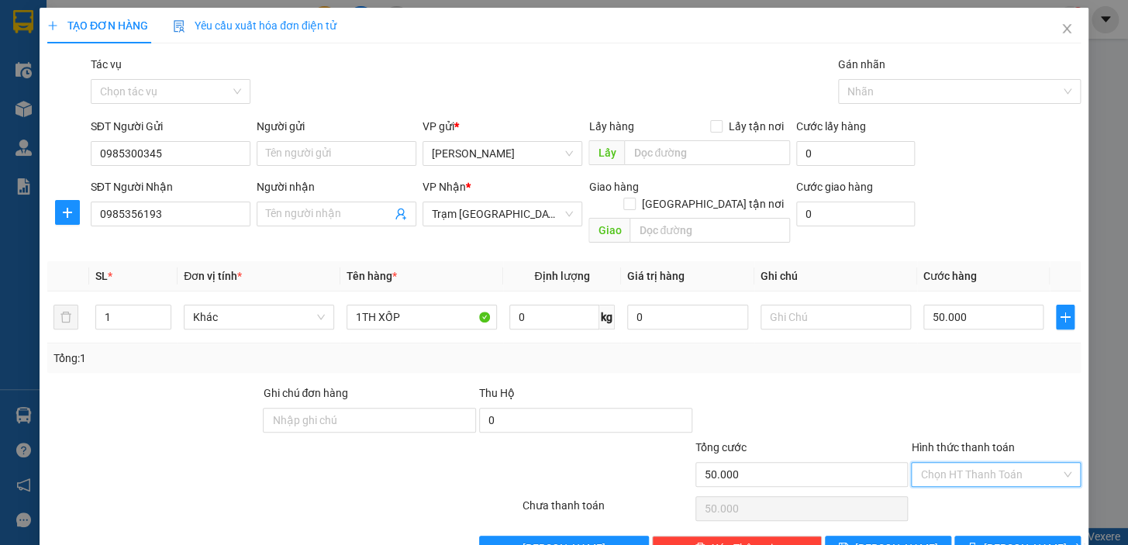
drag, startPoint x: 934, startPoint y: 455, endPoint x: 911, endPoint y: 411, distance: 49.6
click at [932, 463] on input "Hình thức thanh toán" at bounding box center [990, 474] width 140 height 23
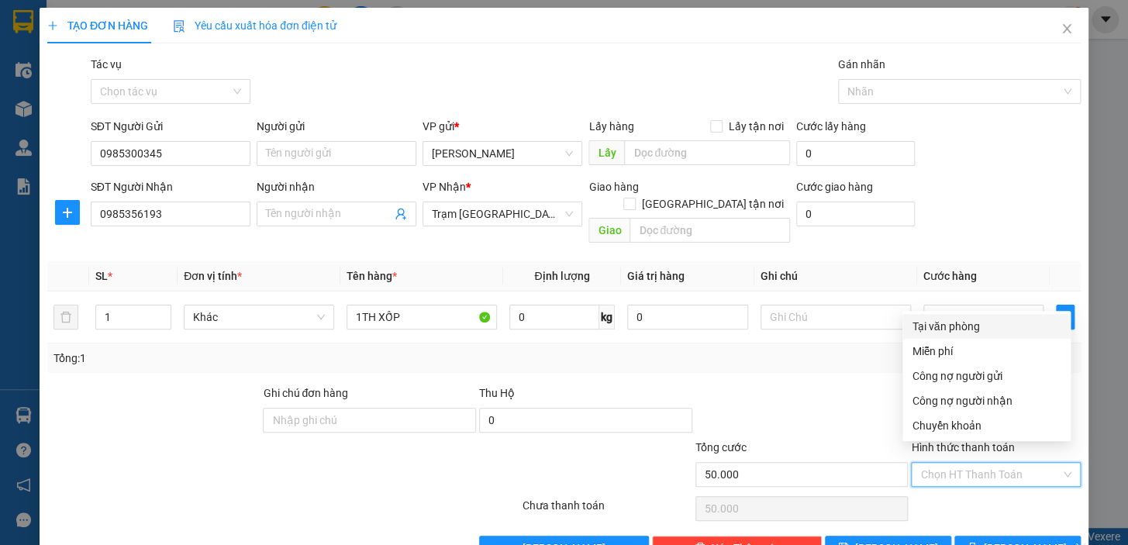
click at [944, 322] on div "Tại văn phòng" at bounding box center [986, 326] width 150 height 17
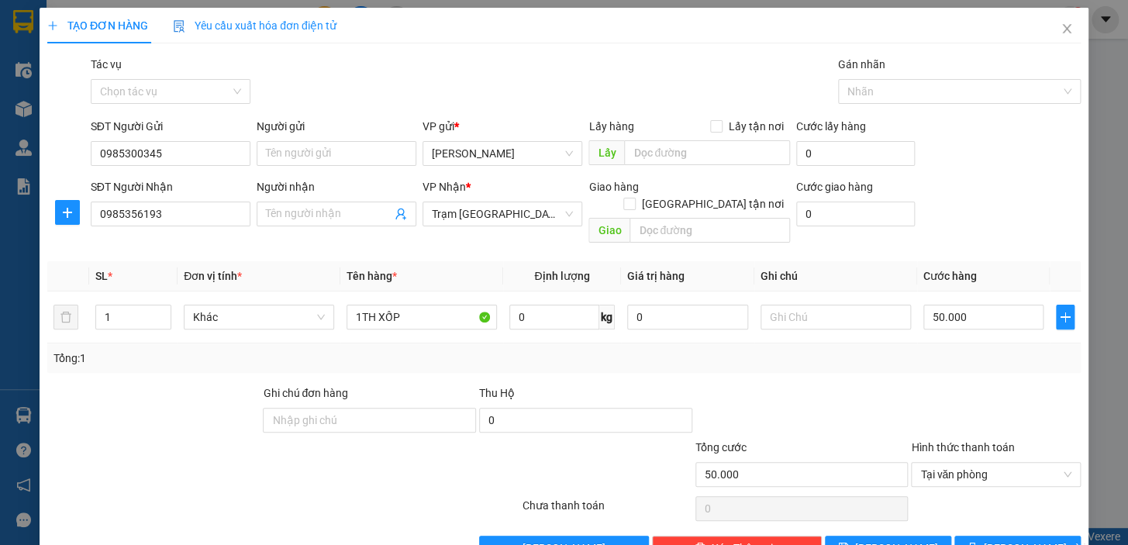
click at [983, 514] on div "Transit Pickup Surcharge Ids Transit Deliver Surcharge Ids Transit Deliver Surc…" at bounding box center [563, 308] width 1033 height 505
click at [1003, 539] on span "[PERSON_NAME] và In" at bounding box center [1037, 547] width 108 height 17
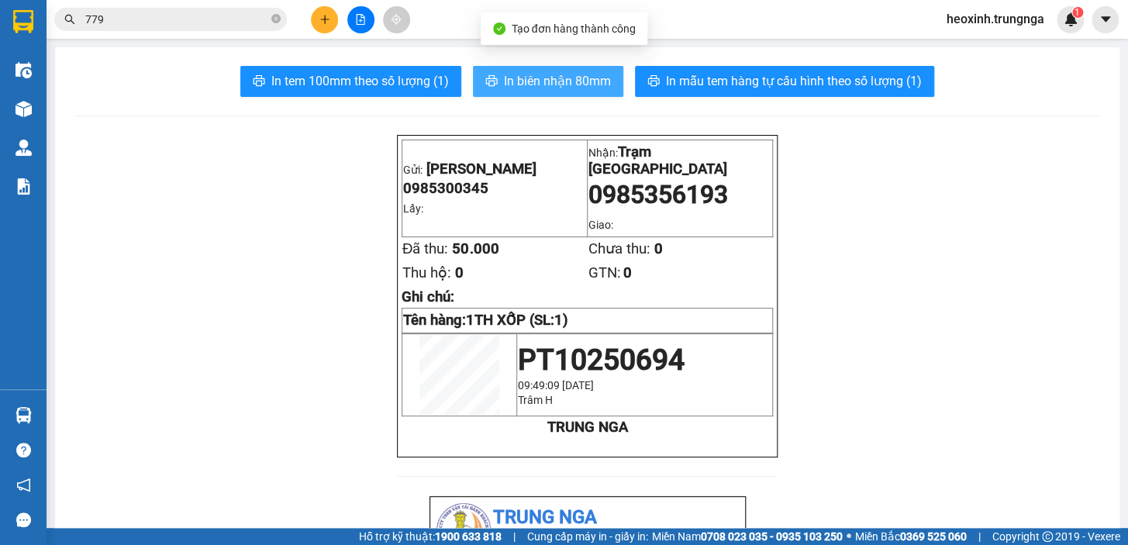
click at [515, 73] on span "In biên nhận 80mm" at bounding box center [557, 80] width 107 height 19
